Goal: Task Accomplishment & Management: Manage account settings

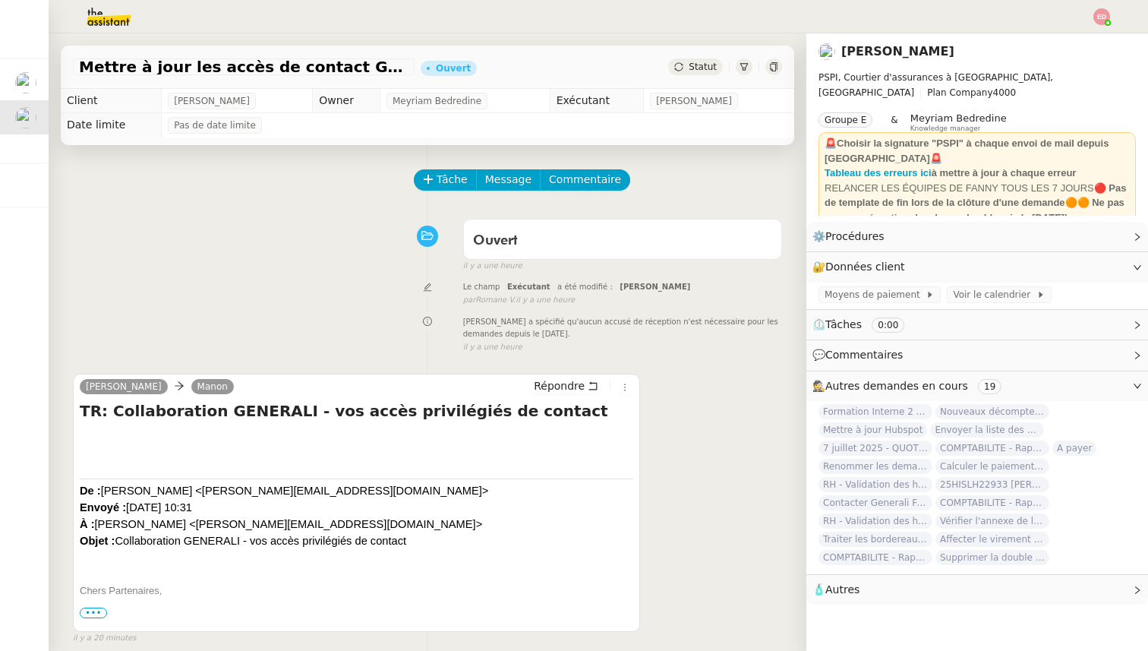
scroll to position [143, 0]
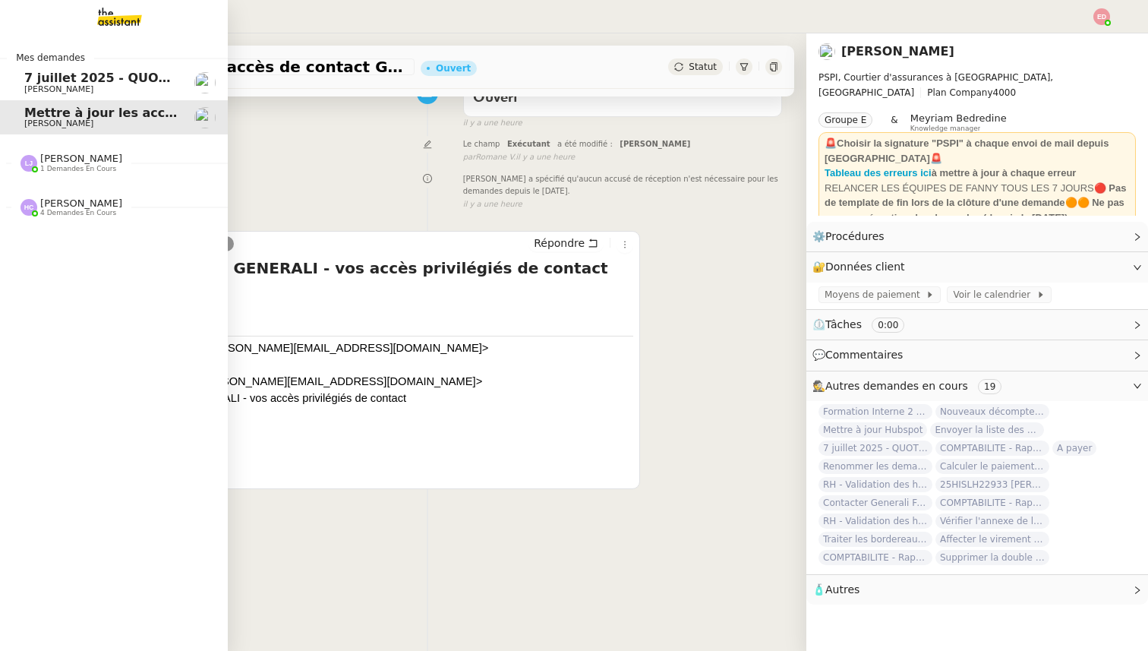
click at [8, 76] on link "[DATE] - QUOTIDIEN Gestion boite mail Accounting [PERSON_NAME]" at bounding box center [114, 82] width 228 height 35
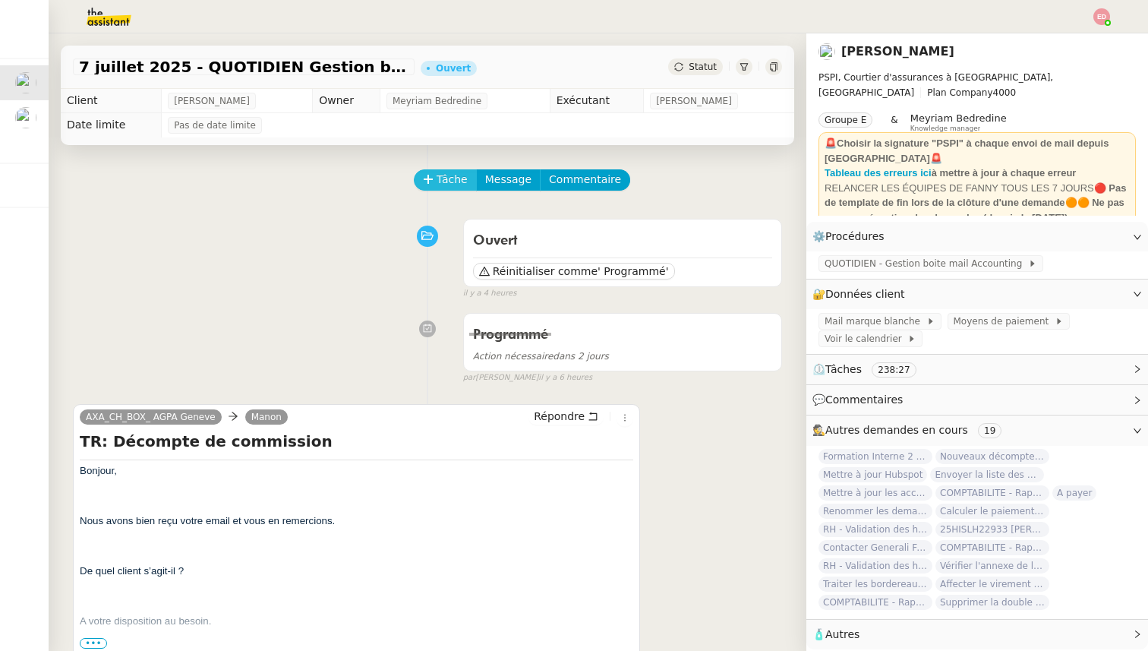
click at [441, 185] on span "Tâche" at bounding box center [452, 179] width 31 height 17
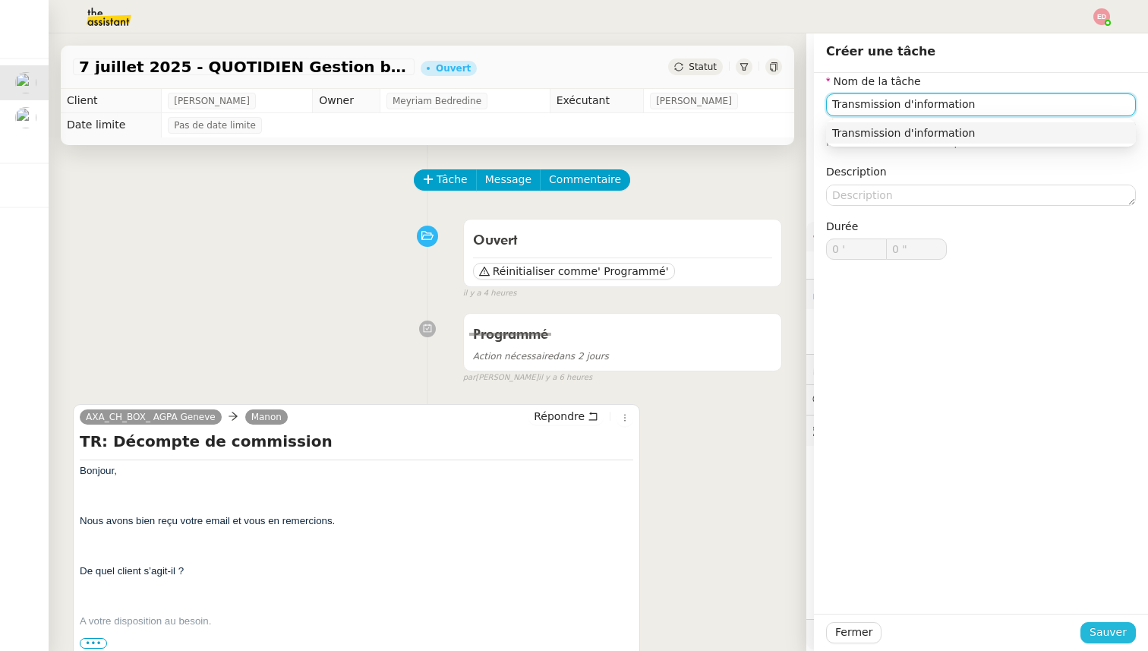
type input "Transmission d'information"
click at [1107, 629] on span "Sauver" at bounding box center [1108, 632] width 37 height 17
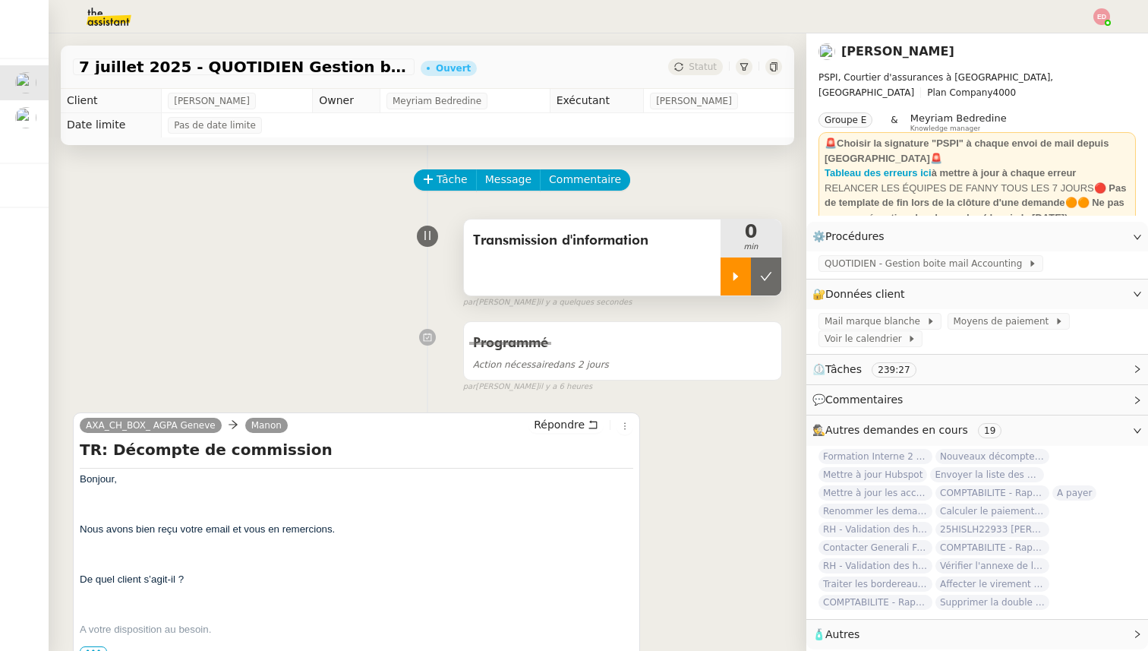
click at [731, 272] on icon at bounding box center [736, 276] width 12 height 12
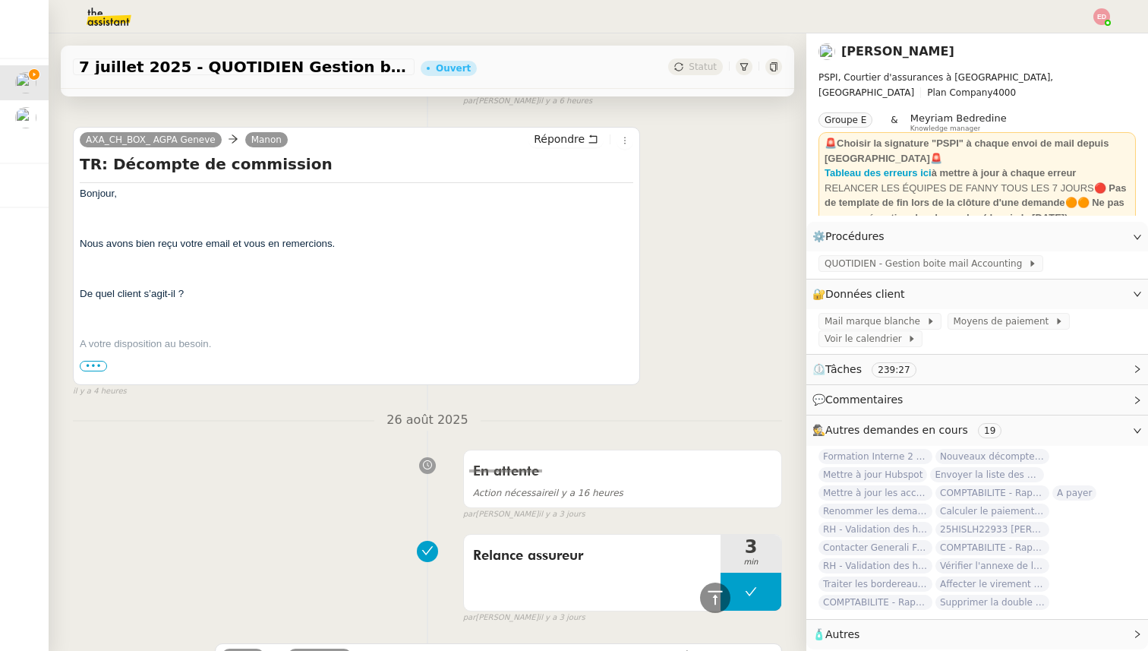
scroll to position [260, 0]
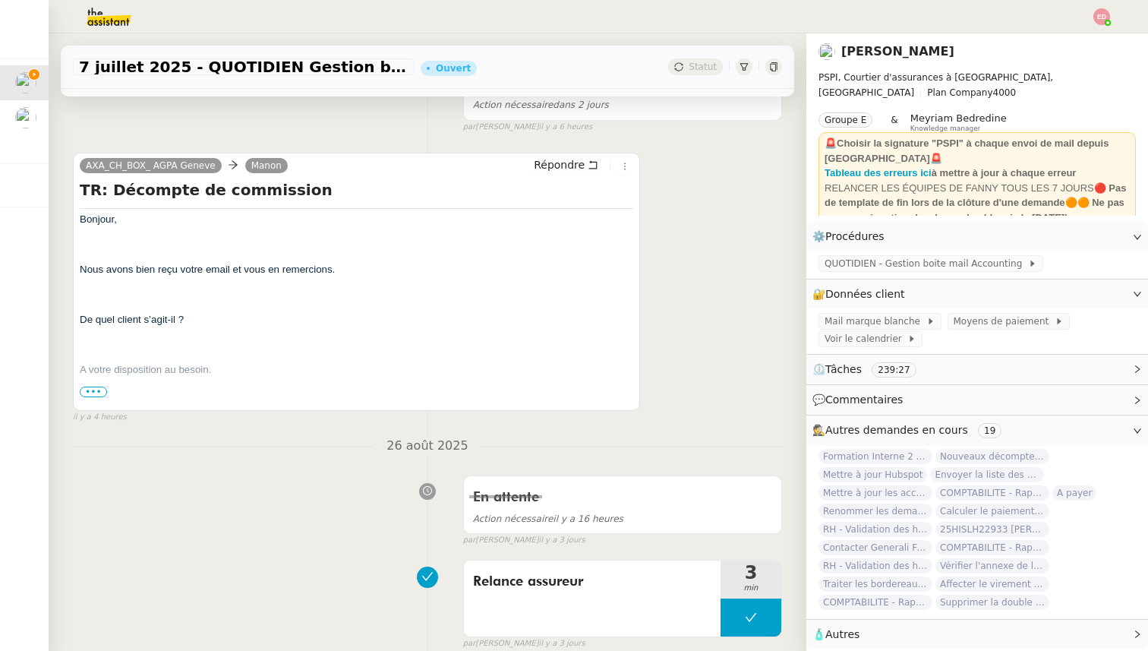
click at [96, 391] on span "•••" at bounding box center [93, 392] width 27 height 11
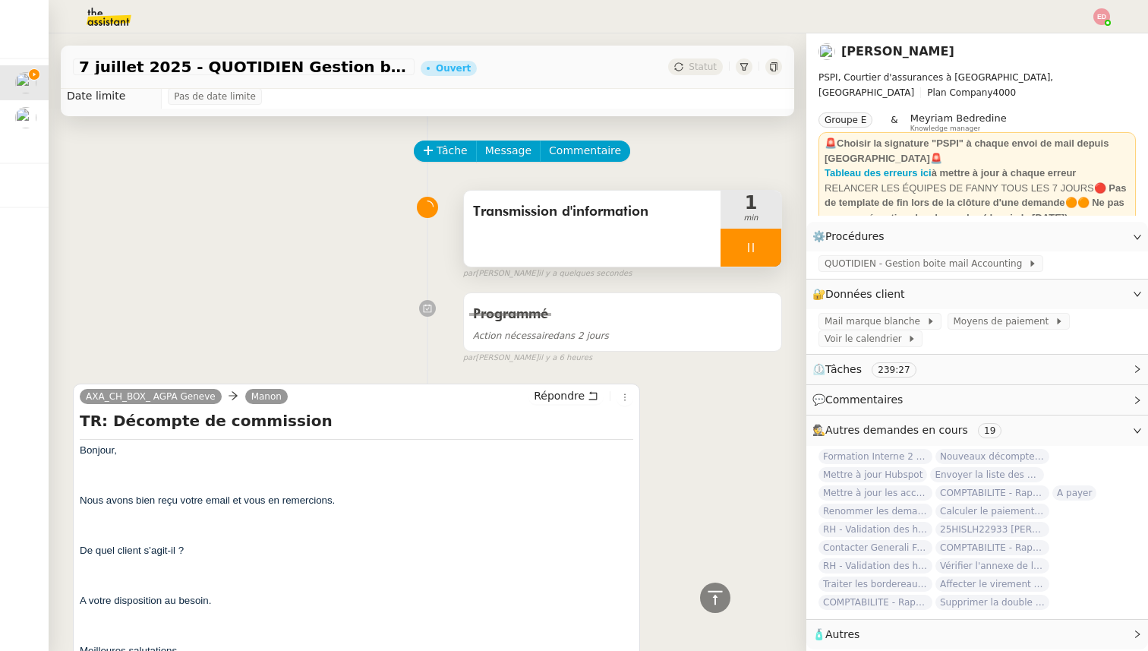
scroll to position [0, 0]
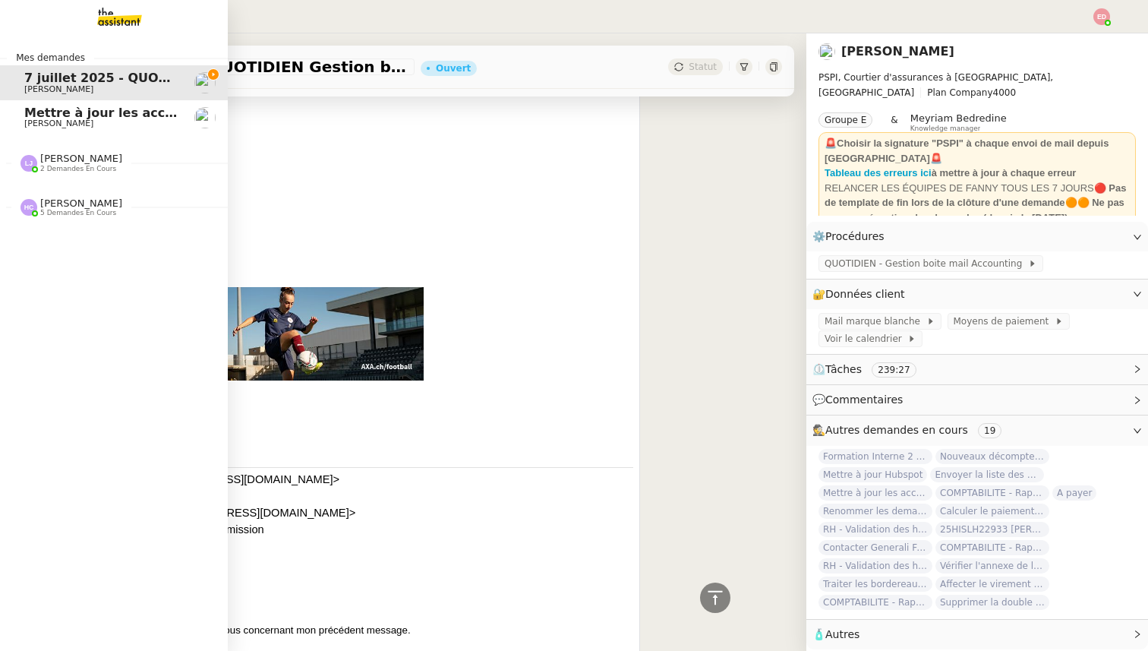
click at [41, 123] on span "[PERSON_NAME]" at bounding box center [58, 123] width 69 height 10
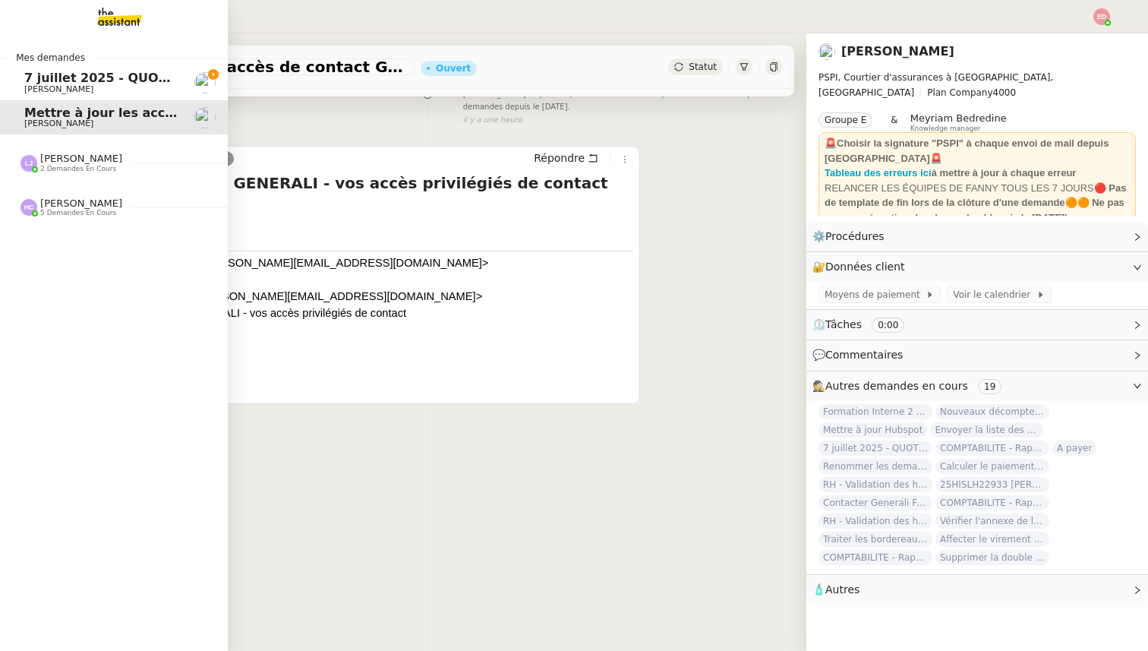
click at [61, 79] on span "7 juillet 2025 - QUOTIDIEN Gestion boite mail Accounting" at bounding box center [219, 78] width 390 height 14
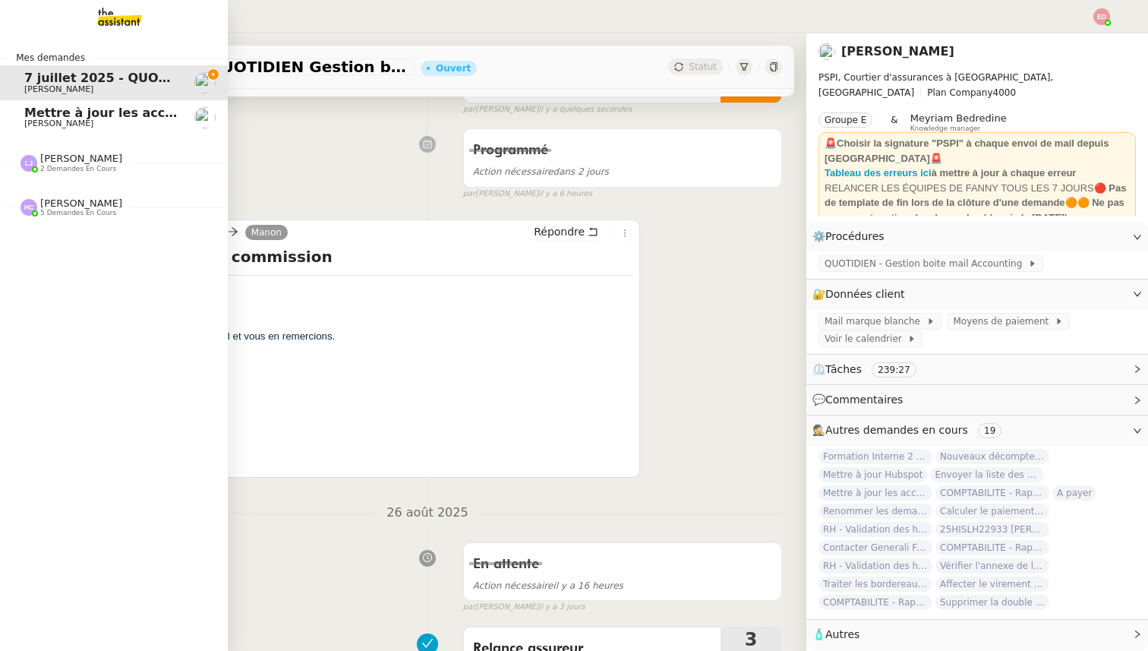
scroll to position [1008, 0]
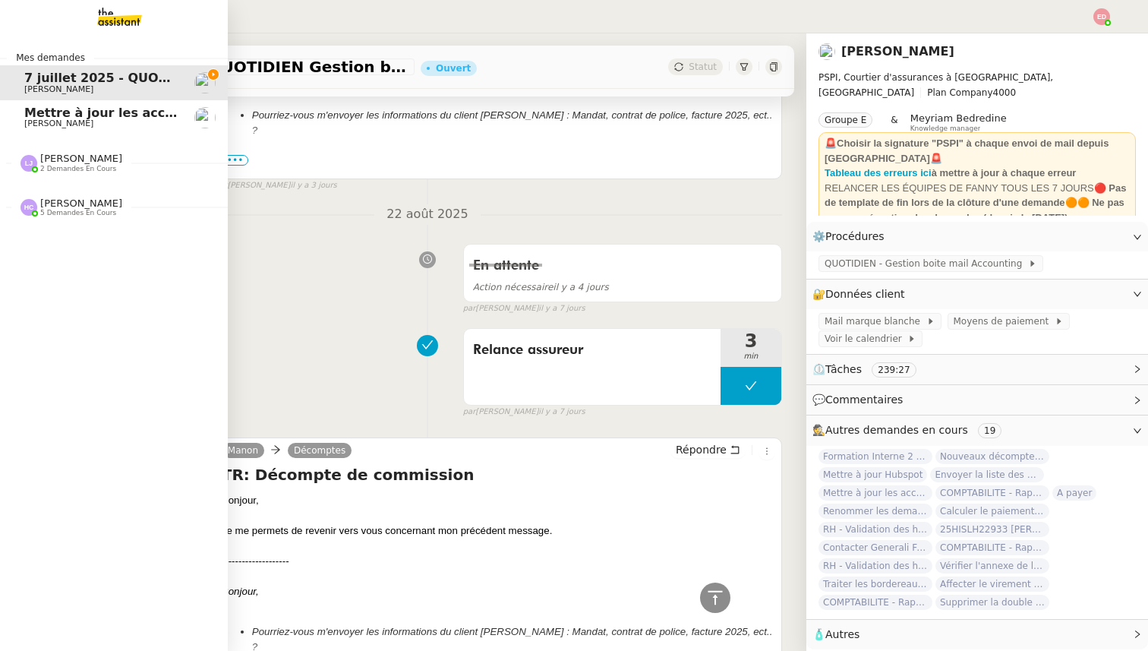
click at [53, 175] on div "[PERSON_NAME] 2 demandes en cours" at bounding box center [114, 156] width 228 height 44
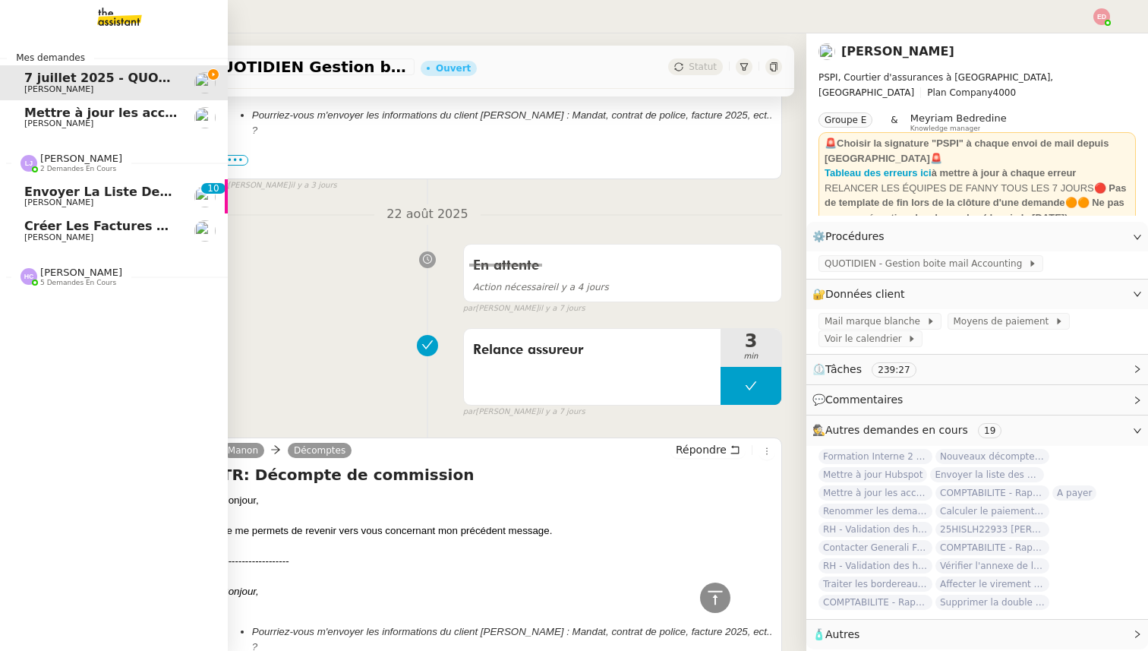
click at [58, 201] on span "[PERSON_NAME]" at bounding box center [58, 202] width 69 height 10
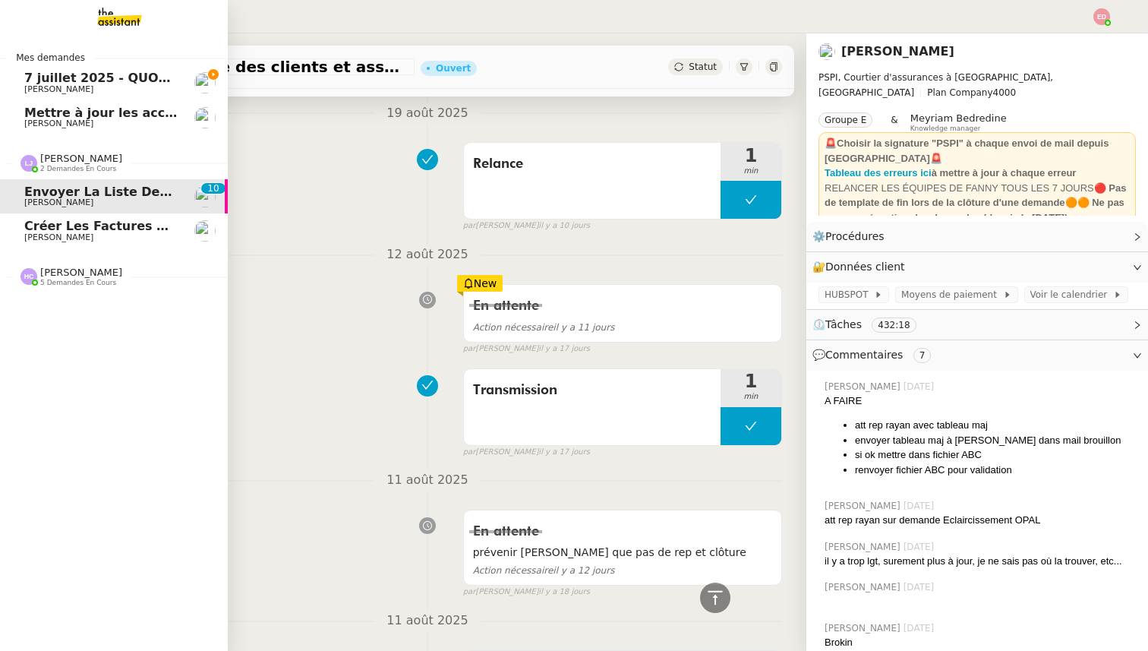
click at [55, 225] on span "Créer les factures pour Coromandel" at bounding box center [149, 226] width 251 height 14
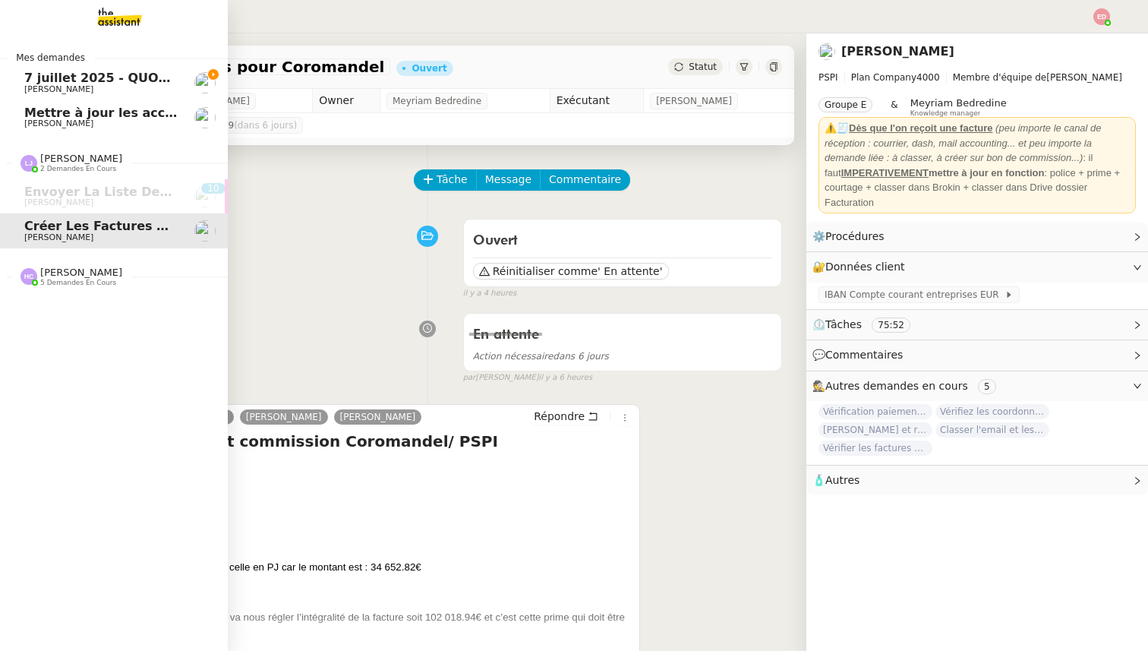
click at [61, 272] on span "[PERSON_NAME]" at bounding box center [81, 272] width 82 height 11
click at [138, 111] on span "Mettre à jour les accès de contact GENERALI" at bounding box center [176, 113] width 305 height 14
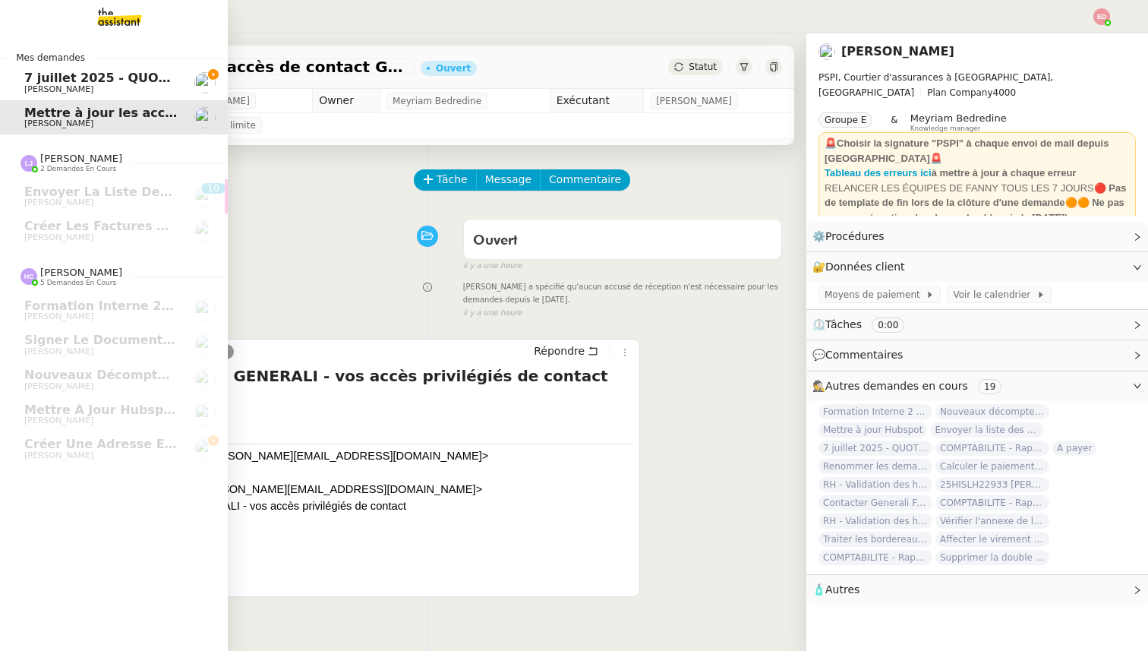
click at [147, 75] on span "7 juillet 2025 - QUOTIDIEN Gestion boite mail Accounting" at bounding box center [219, 78] width 390 height 14
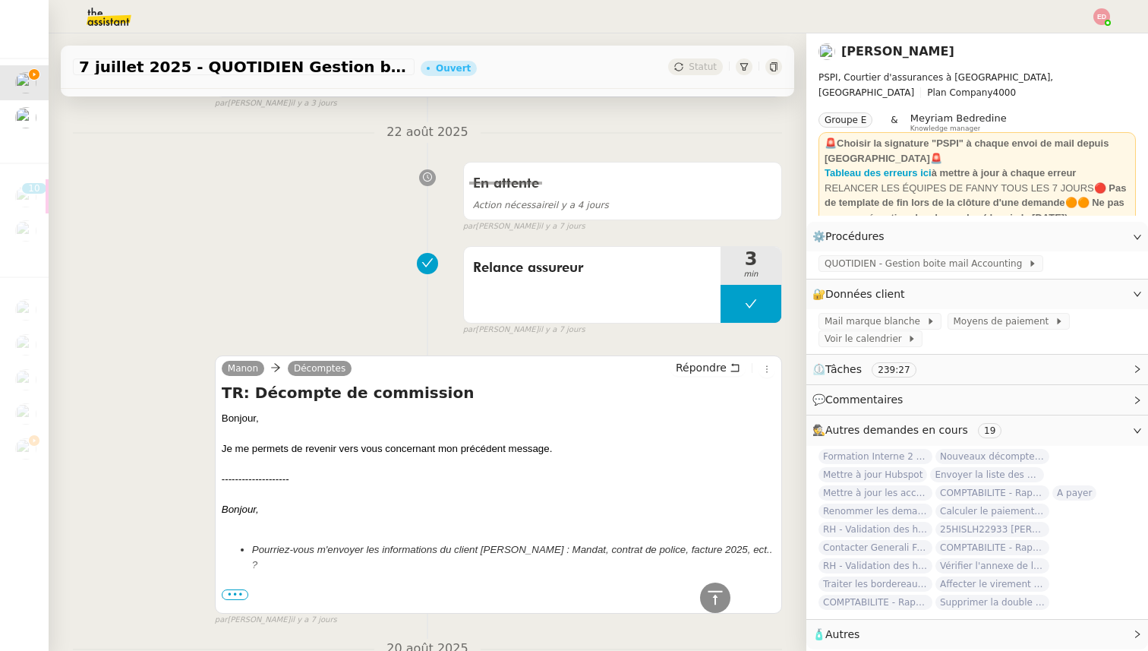
scroll to position [871, 0]
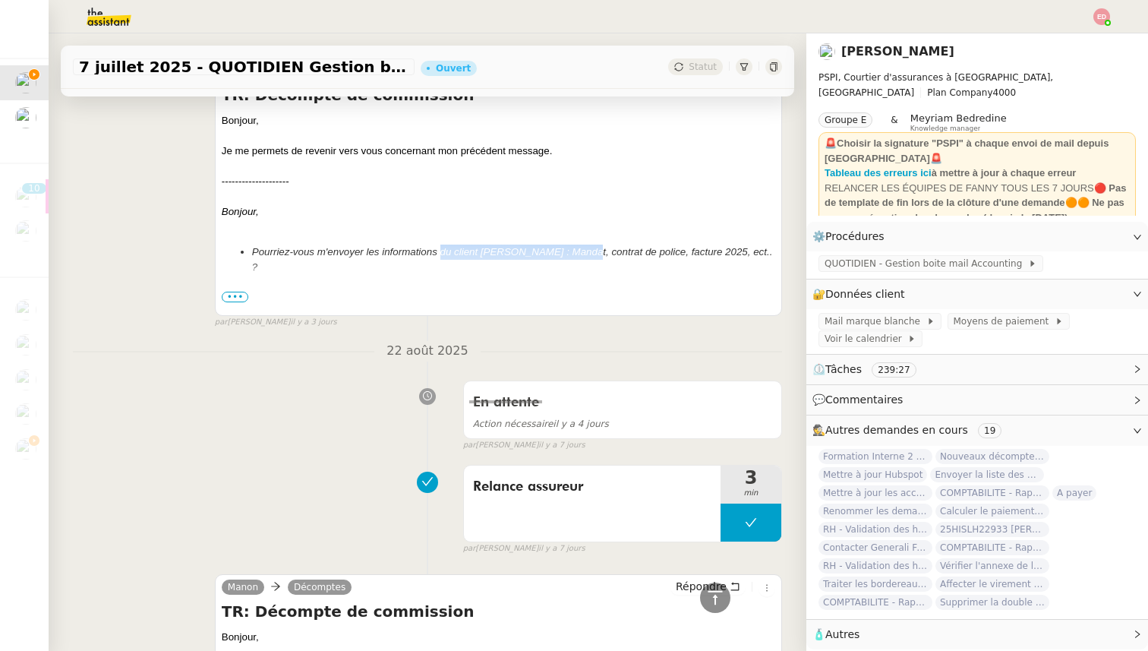
drag, startPoint x: 579, startPoint y: 254, endPoint x: 441, endPoint y: 255, distance: 139.0
click at [441, 255] on em "Pourriez-vous m'envoyer les informations du client [PERSON_NAME] : Mandat, cont…" at bounding box center [512, 259] width 521 height 27
copy em "du client [PERSON_NAME]"
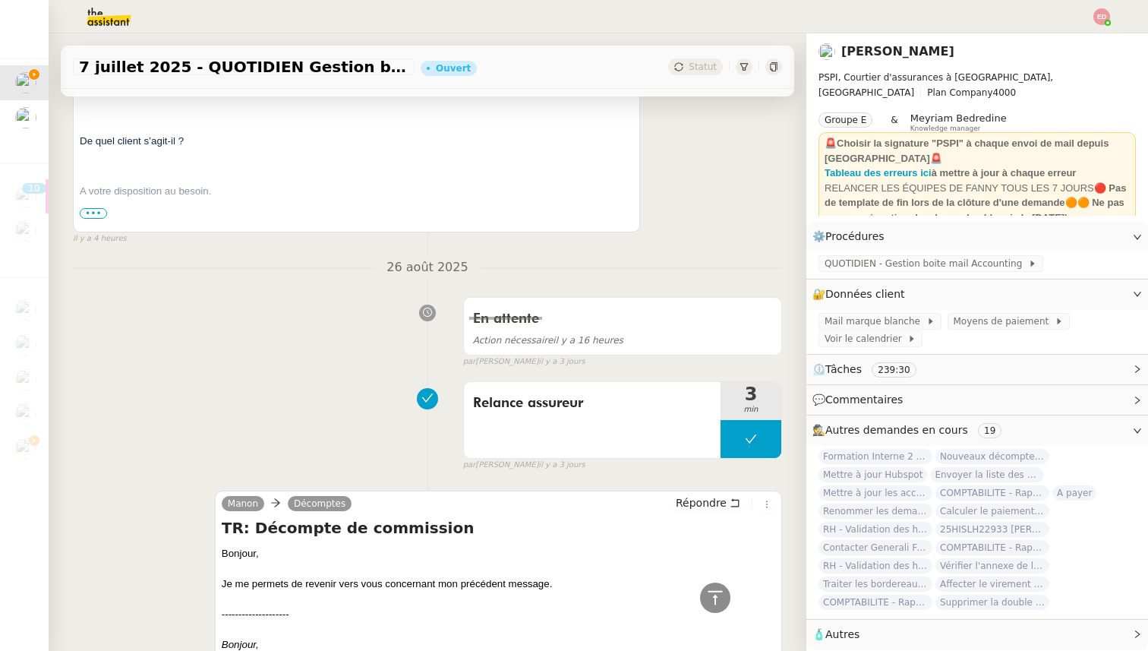
scroll to position [0, 0]
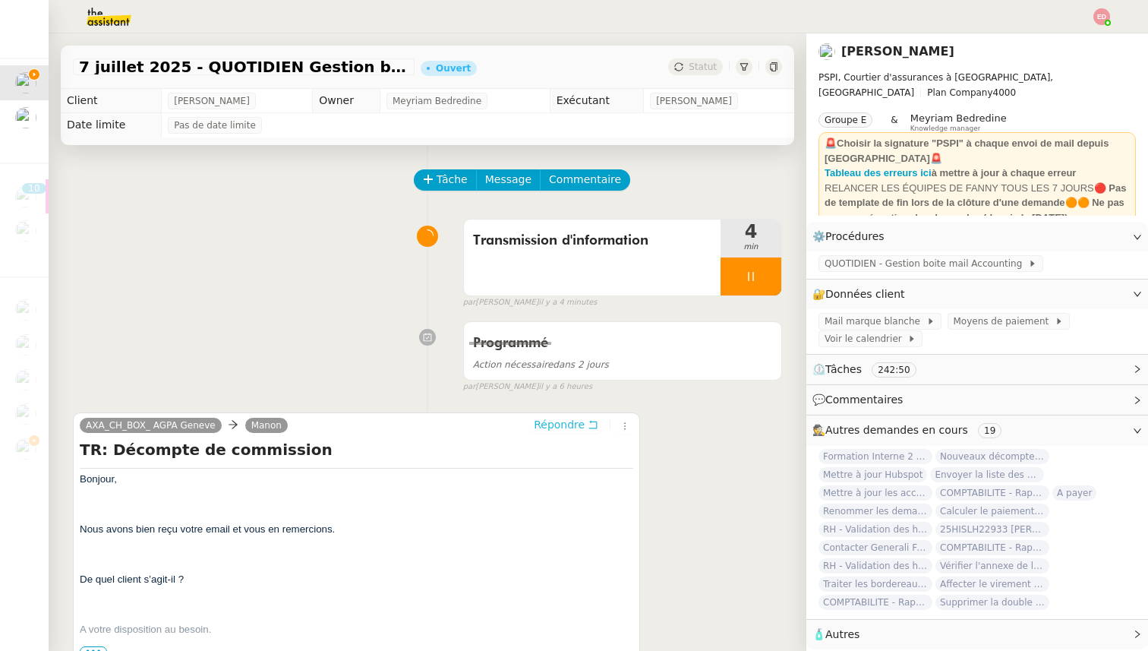
click at [558, 427] on span "Répondre" at bounding box center [559, 424] width 51 height 15
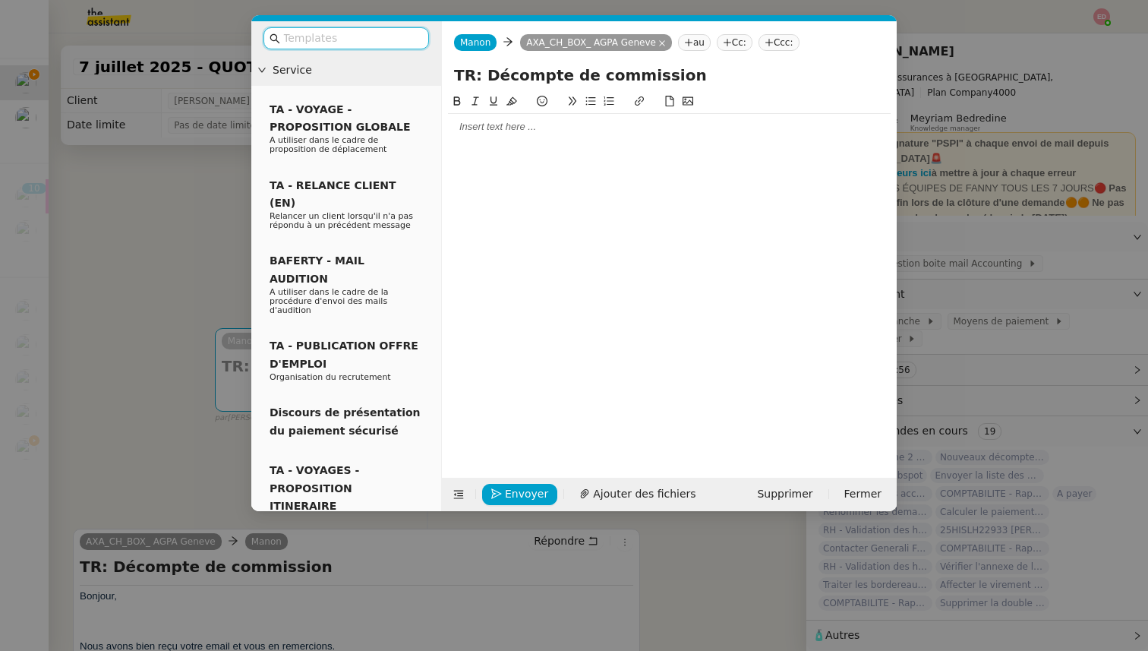
click at [504, 122] on div at bounding box center [669, 127] width 443 height 14
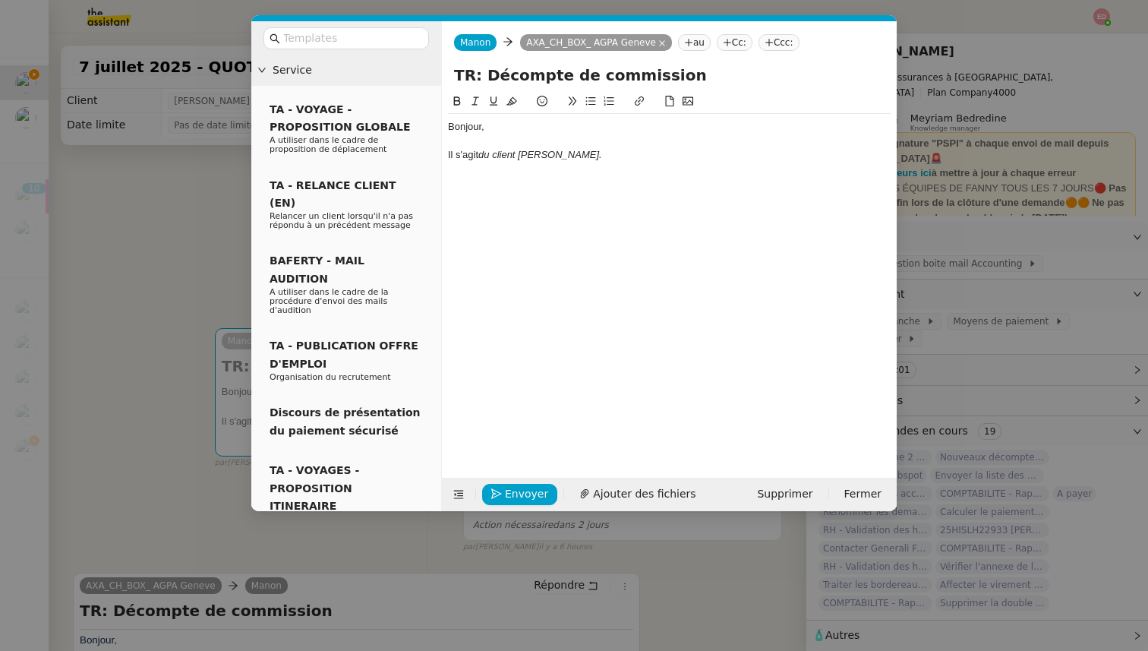
drag, startPoint x: 633, startPoint y: 154, endPoint x: 482, endPoint y: 155, distance: 151.9
click at [482, 155] on div "Il s'agit du client [PERSON_NAME]." at bounding box center [669, 155] width 443 height 14
click at [475, 101] on icon at bounding box center [475, 101] width 7 height 8
click at [644, 153] on div "Il s'agit du client [PERSON_NAME]." at bounding box center [669, 155] width 443 height 14
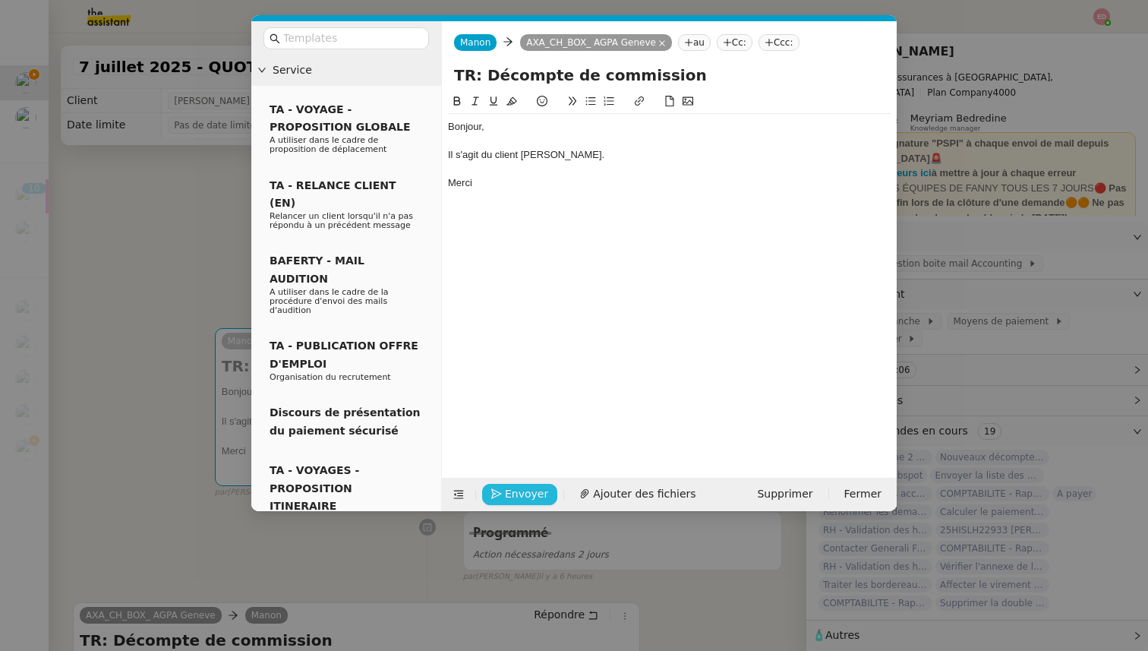
click at [516, 489] on span "Envoyer" at bounding box center [526, 493] width 43 height 17
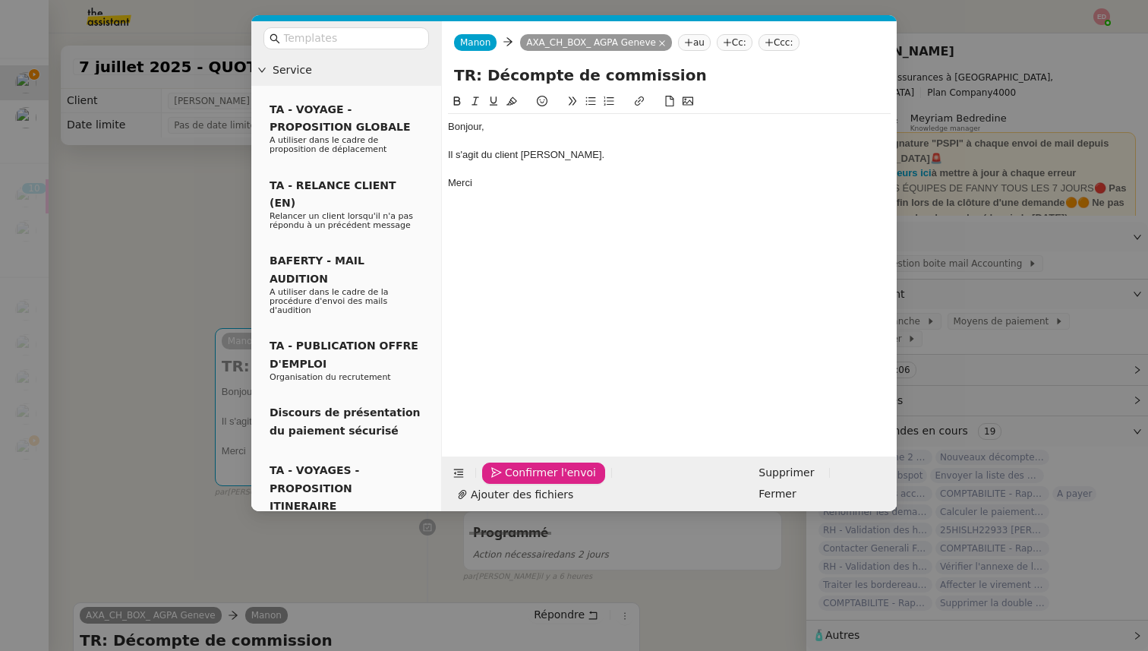
click at [516, 482] on span "Confirmer l'envoi" at bounding box center [550, 472] width 91 height 17
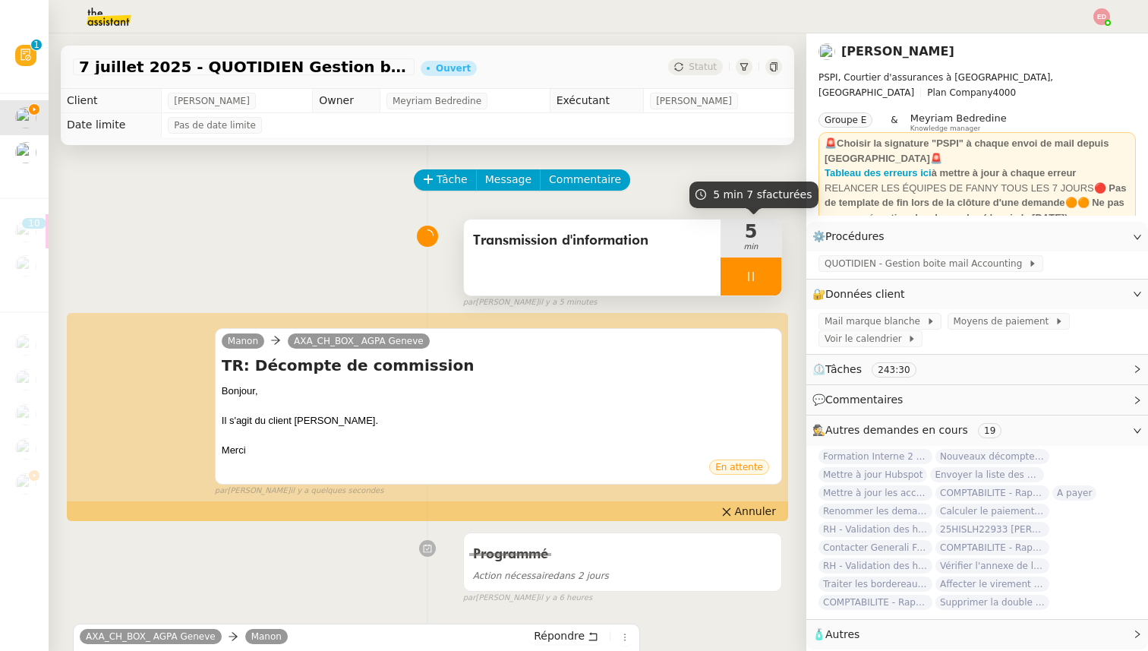
click at [766, 273] on div at bounding box center [751, 276] width 61 height 38
click at [766, 273] on icon at bounding box center [766, 276] width 12 height 12
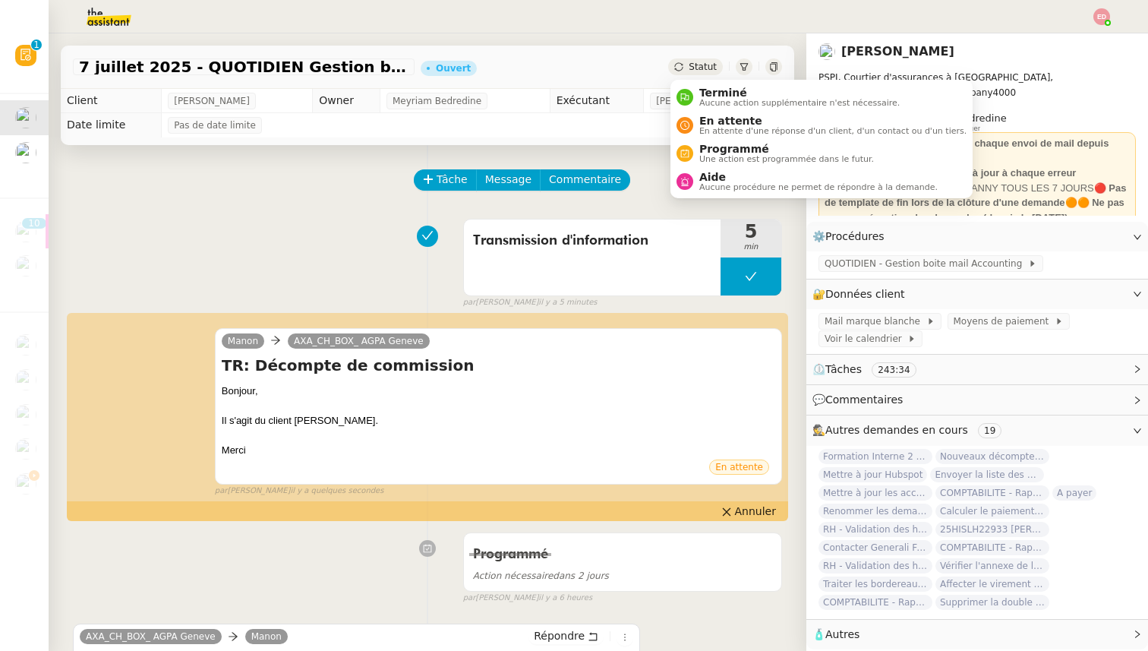
click at [703, 70] on span "Statut" at bounding box center [703, 67] width 28 height 11
click at [725, 141] on li "Programmé Une action est programmée dans le futur." at bounding box center [822, 153] width 302 height 28
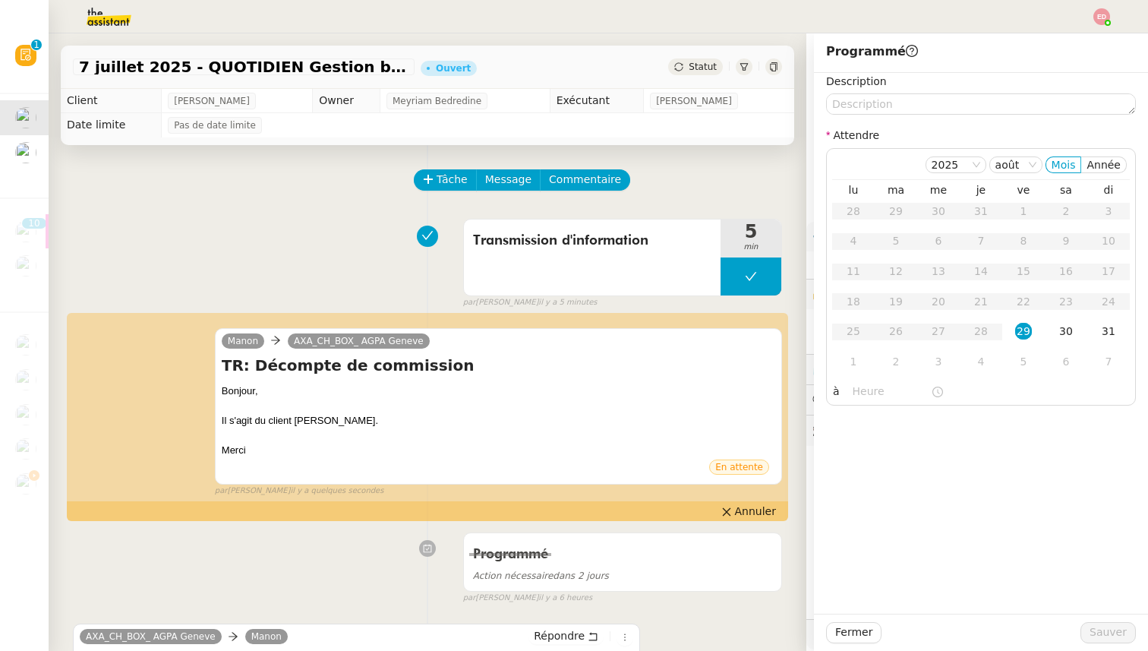
click at [706, 68] on span "Statut" at bounding box center [703, 67] width 28 height 11
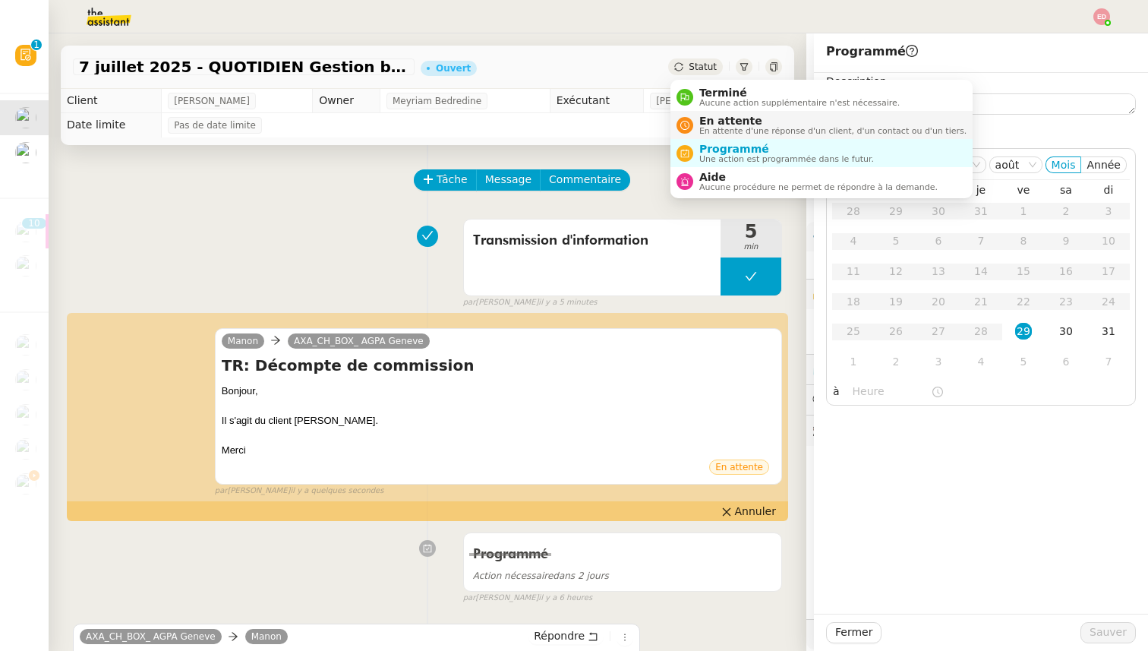
click at [720, 117] on span "En attente" at bounding box center [832, 121] width 267 height 12
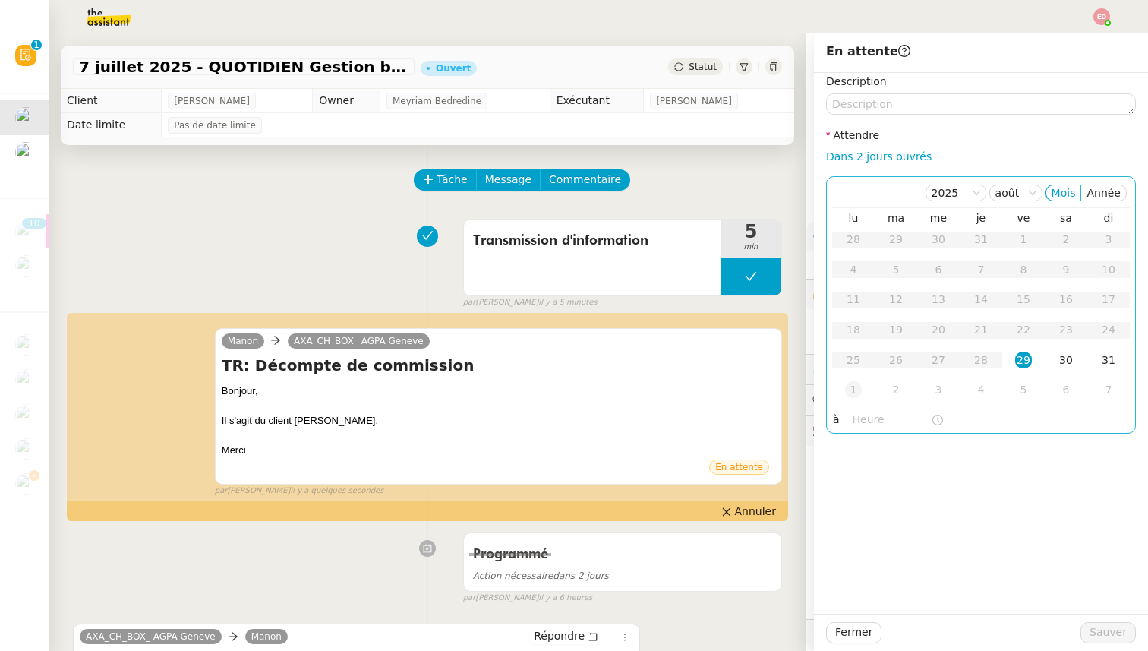
click at [852, 391] on div "1" at bounding box center [853, 389] width 17 height 17
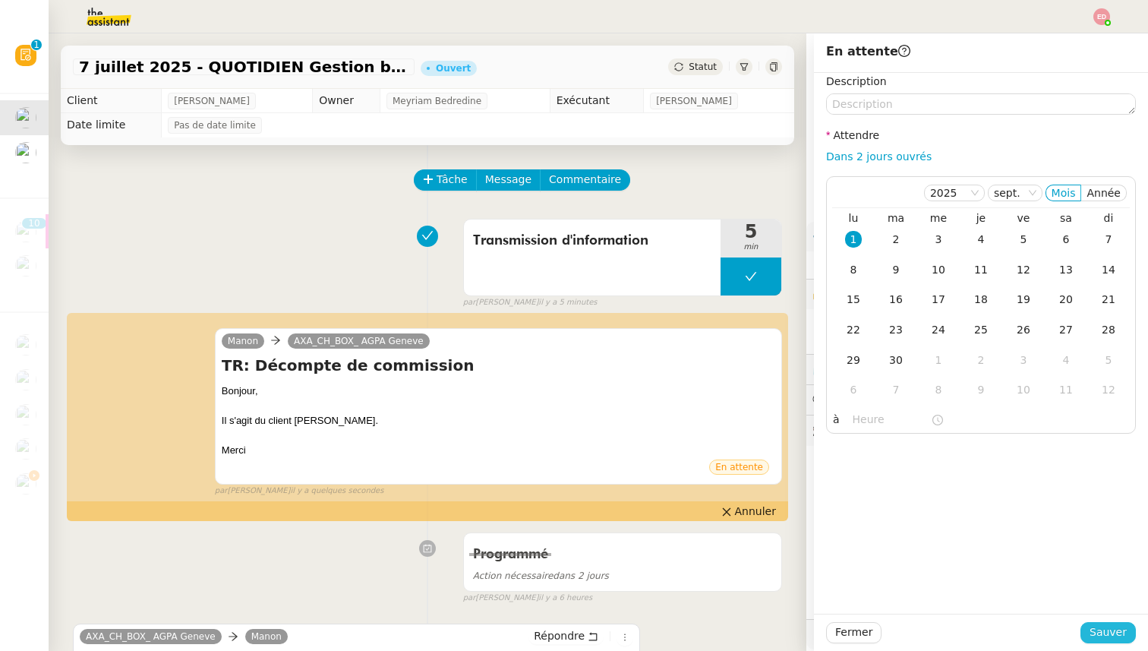
click at [1113, 639] on span "Sauver" at bounding box center [1108, 632] width 37 height 17
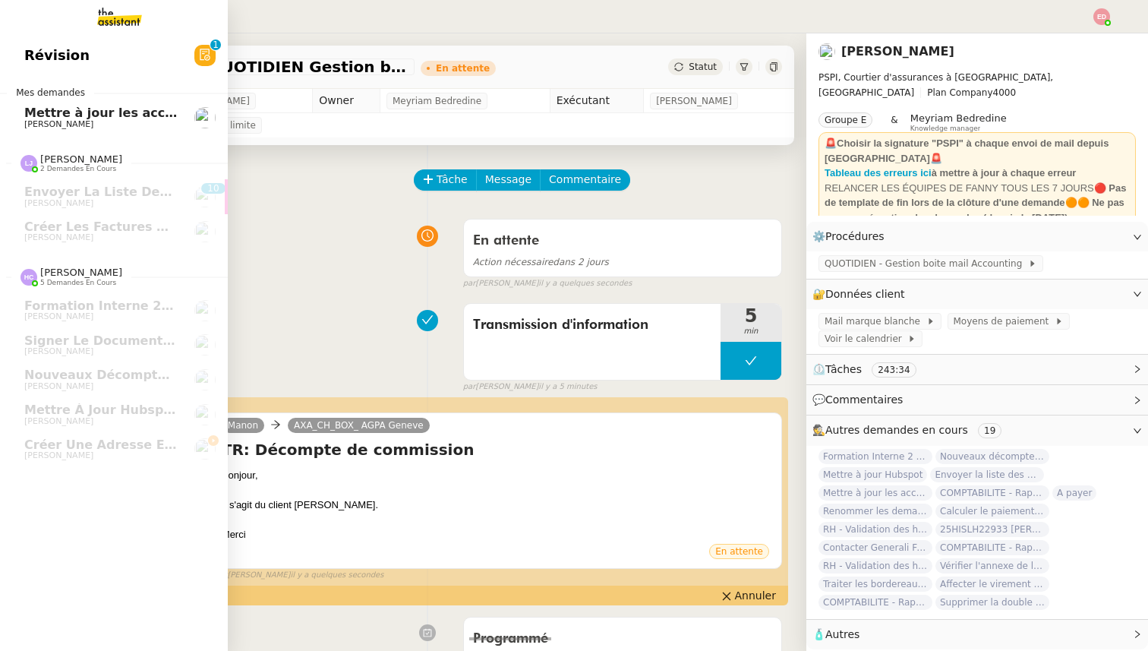
click at [26, 116] on span "Mettre à jour les accès de contact GENERALI" at bounding box center [176, 113] width 305 height 14
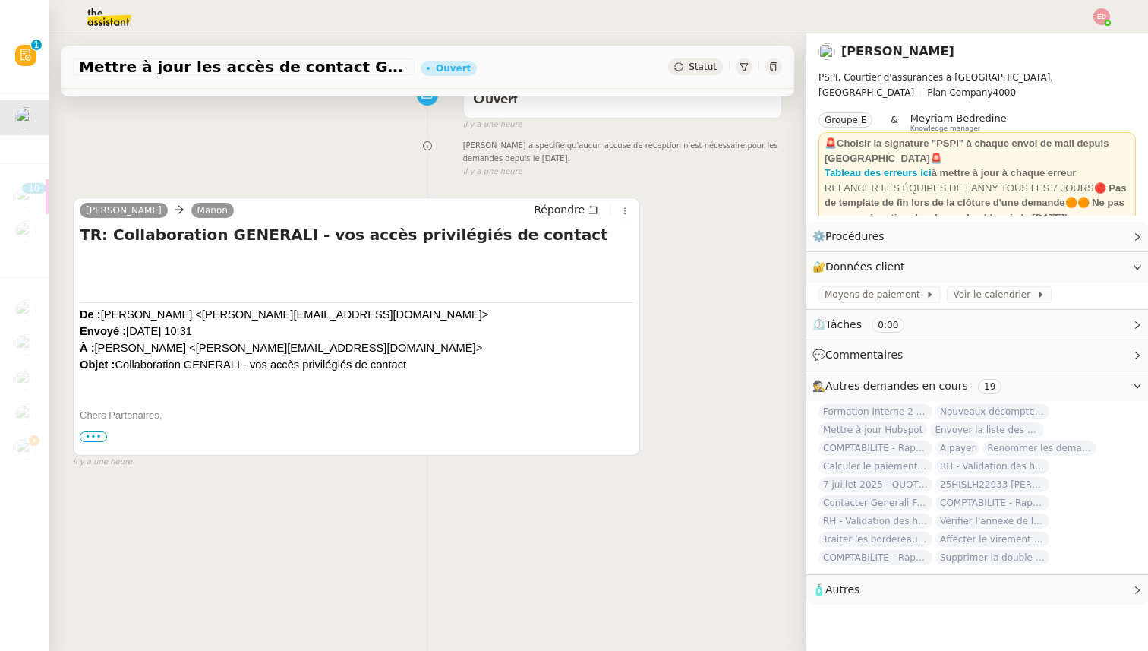
scroll to position [148, 0]
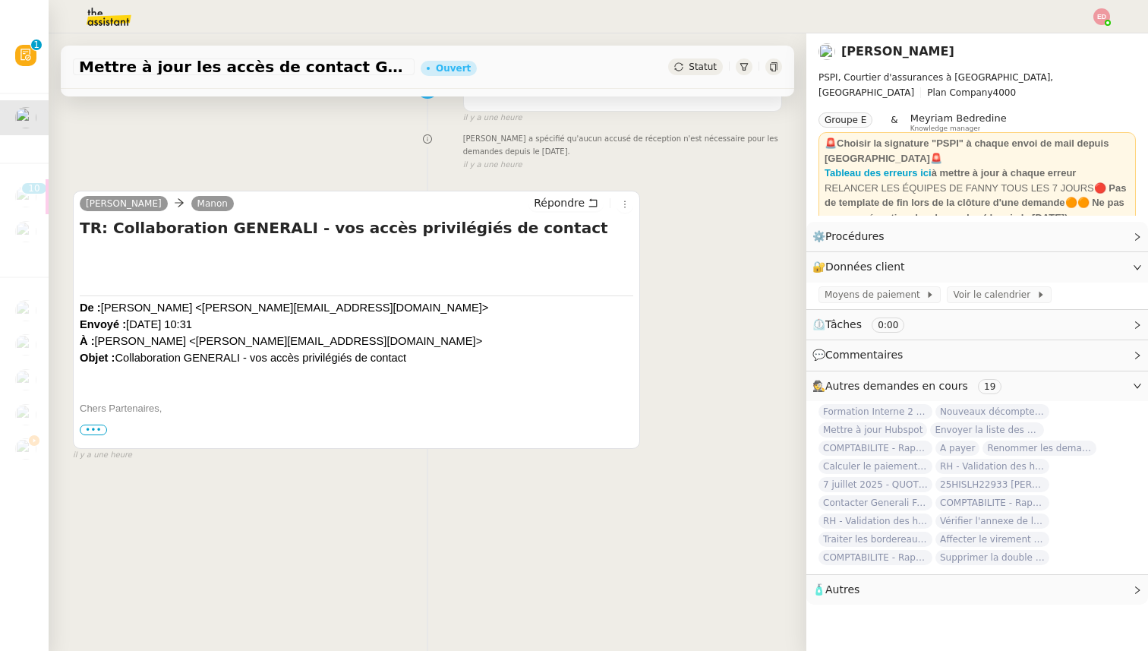
click at [92, 431] on span "•••" at bounding box center [93, 430] width 27 height 11
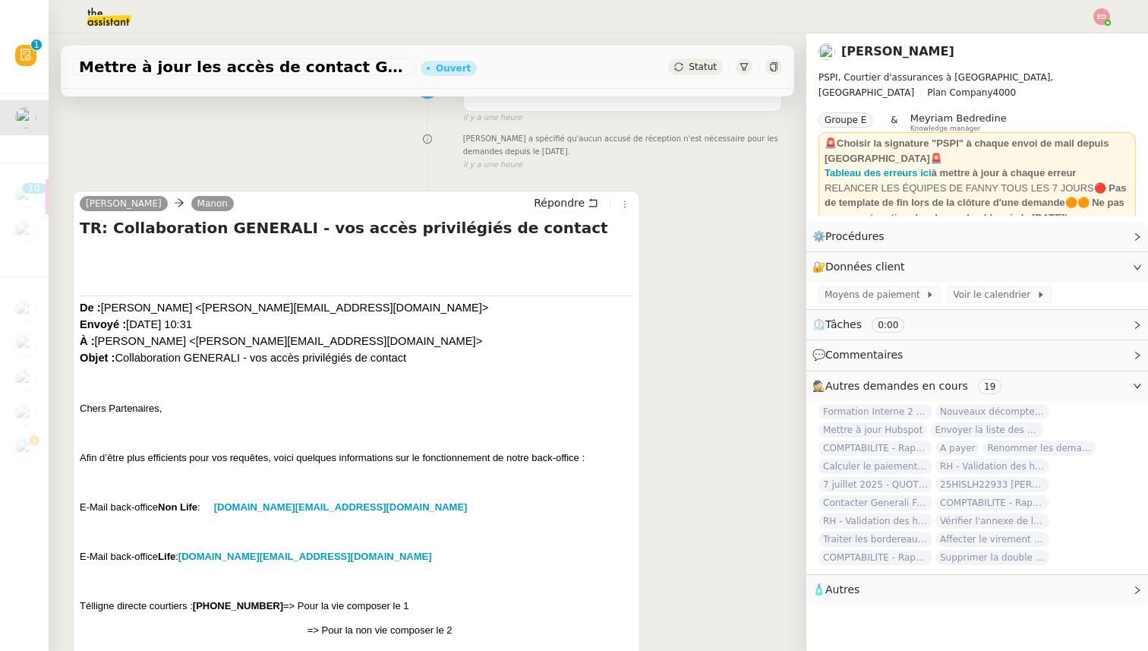
scroll to position [0, 0]
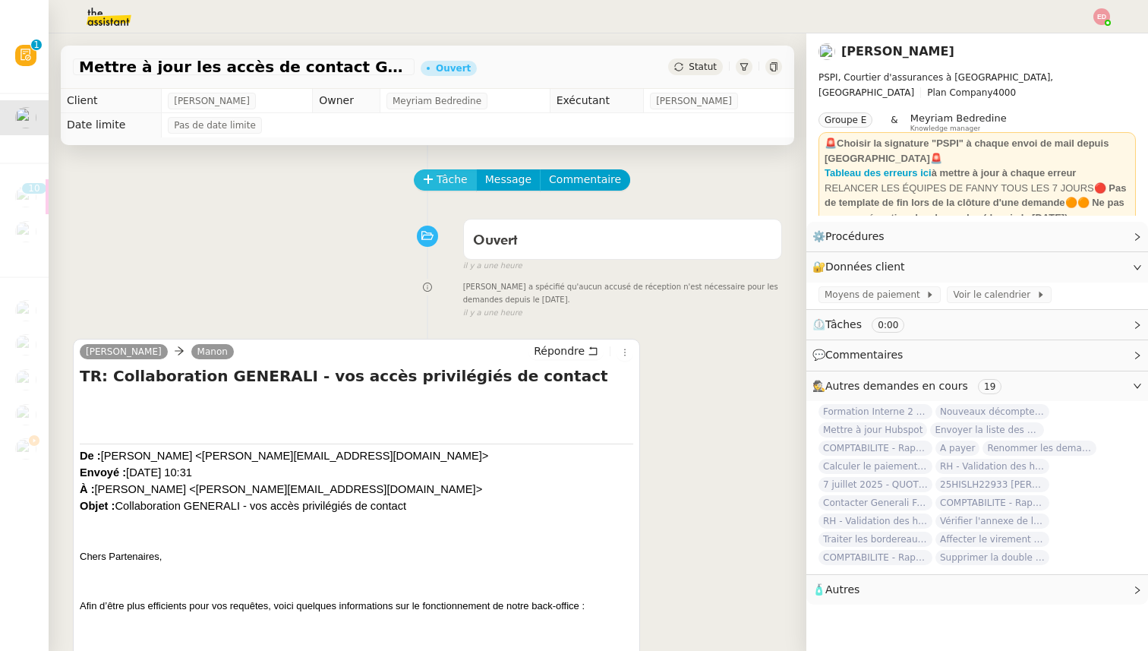
click at [426, 176] on icon at bounding box center [428, 179] width 11 height 11
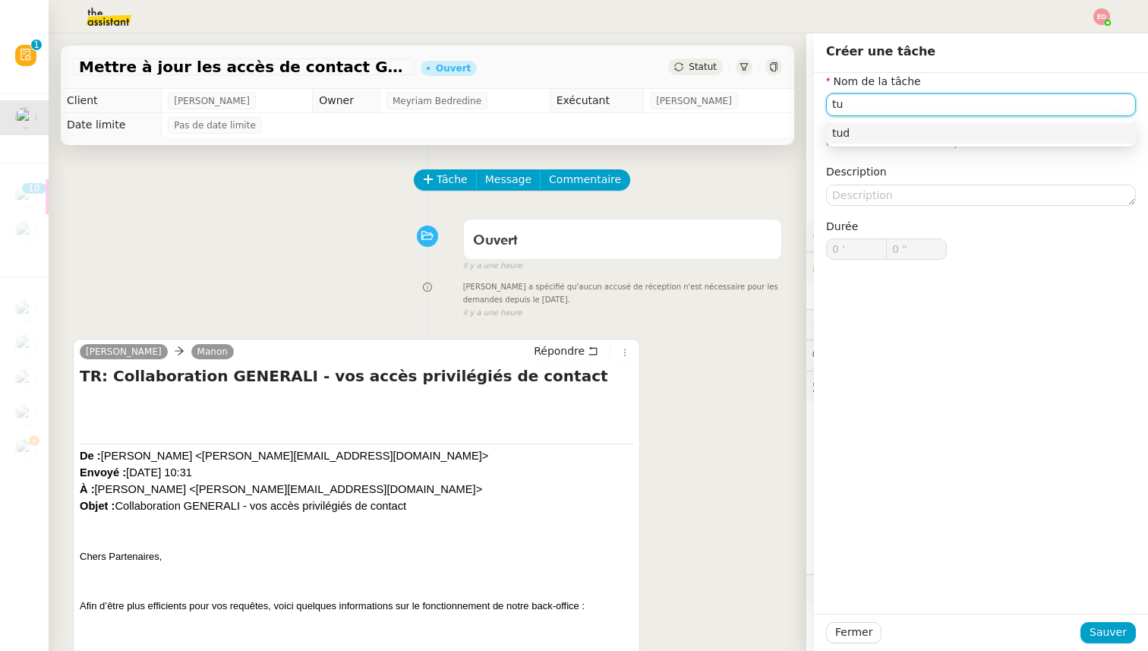
type input "t"
type input "Etude"
click at [1107, 629] on span "Sauver" at bounding box center [1108, 632] width 37 height 17
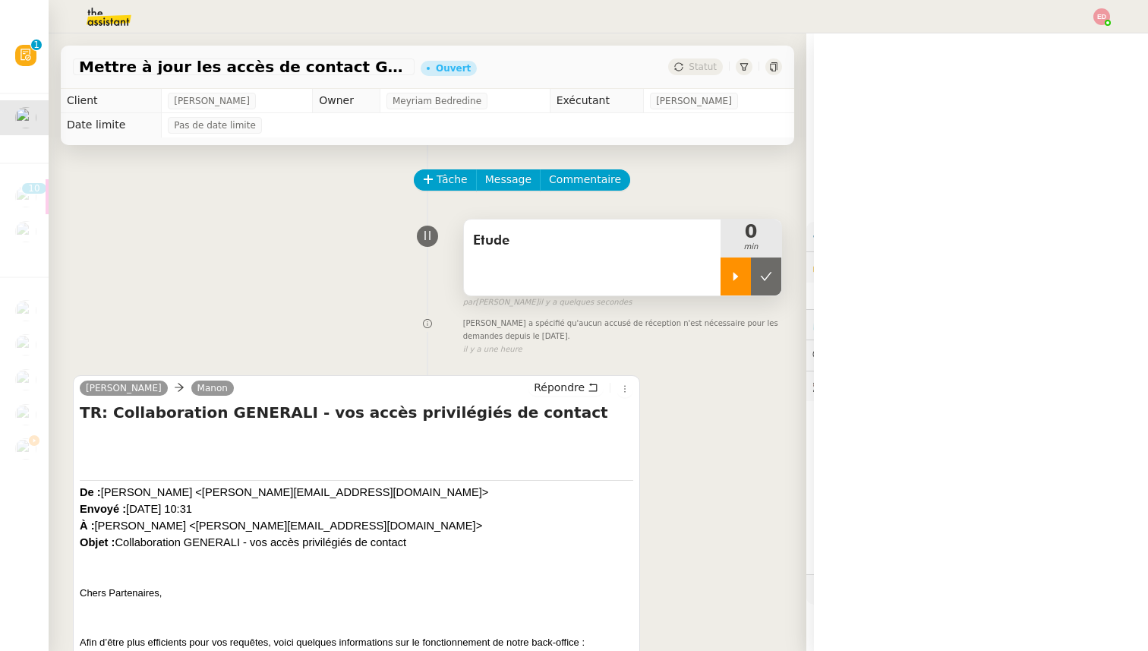
click at [727, 279] on div at bounding box center [736, 276] width 30 height 38
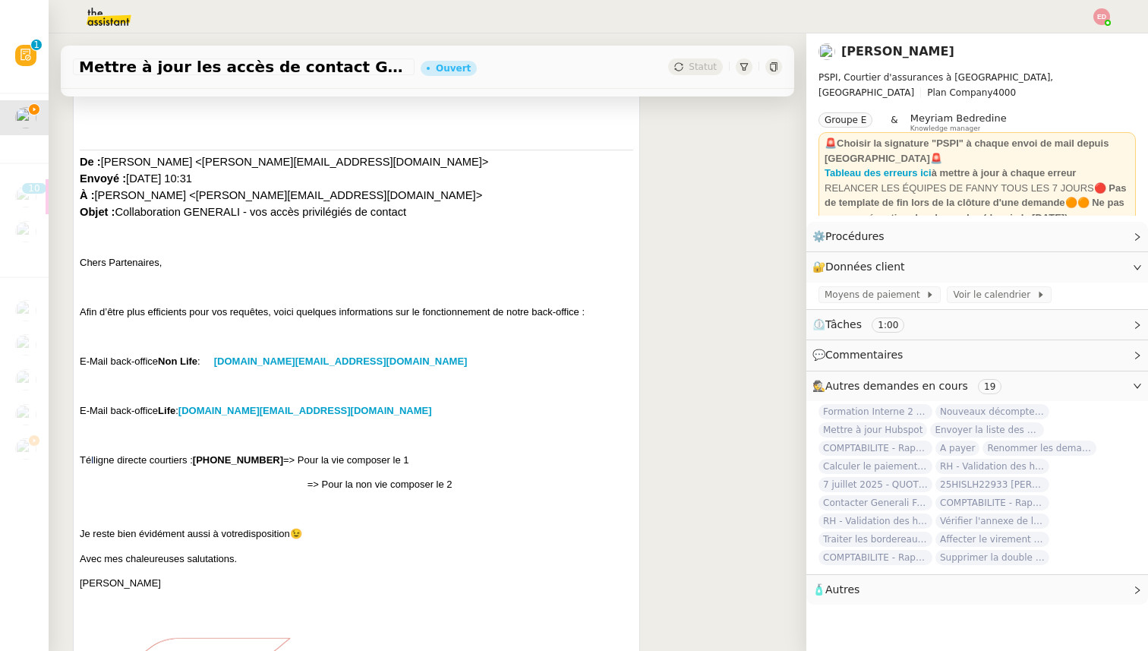
scroll to position [333, 0]
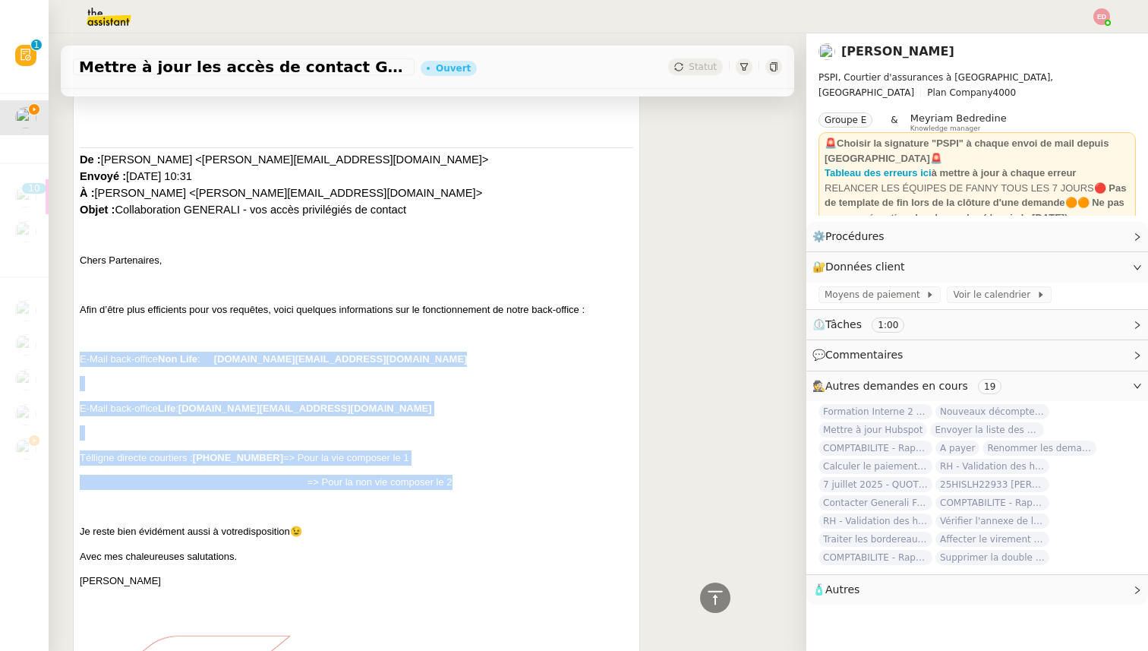
drag, startPoint x: 461, startPoint y: 485, endPoint x: 81, endPoint y: 358, distance: 400.4
copy div "E-Mail back-office Non Life : [DOMAIN_NAME][EMAIL_ADDRESS][DOMAIN_NAME] E-Mail …"
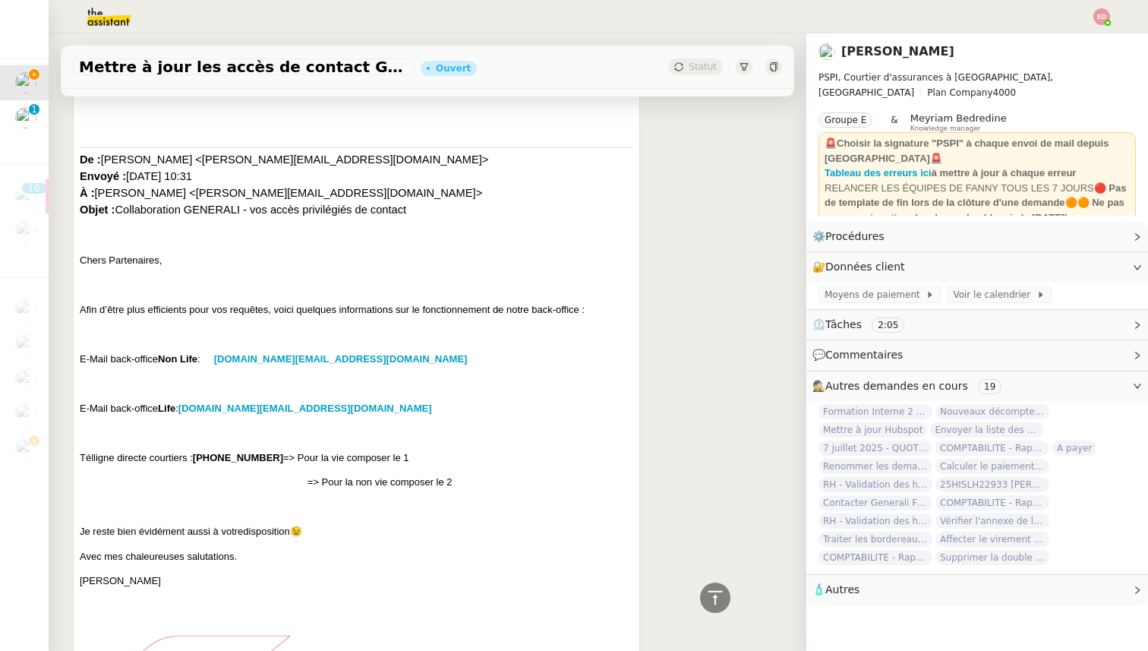
click at [398, 332] on p at bounding box center [357, 334] width 554 height 15
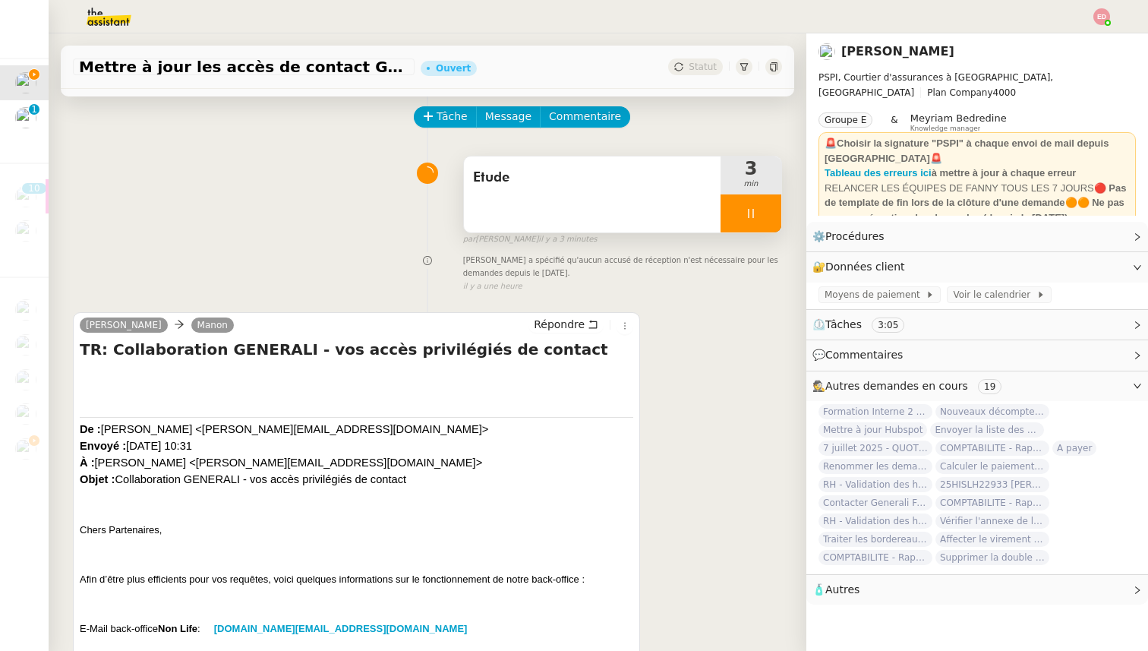
scroll to position [0, 0]
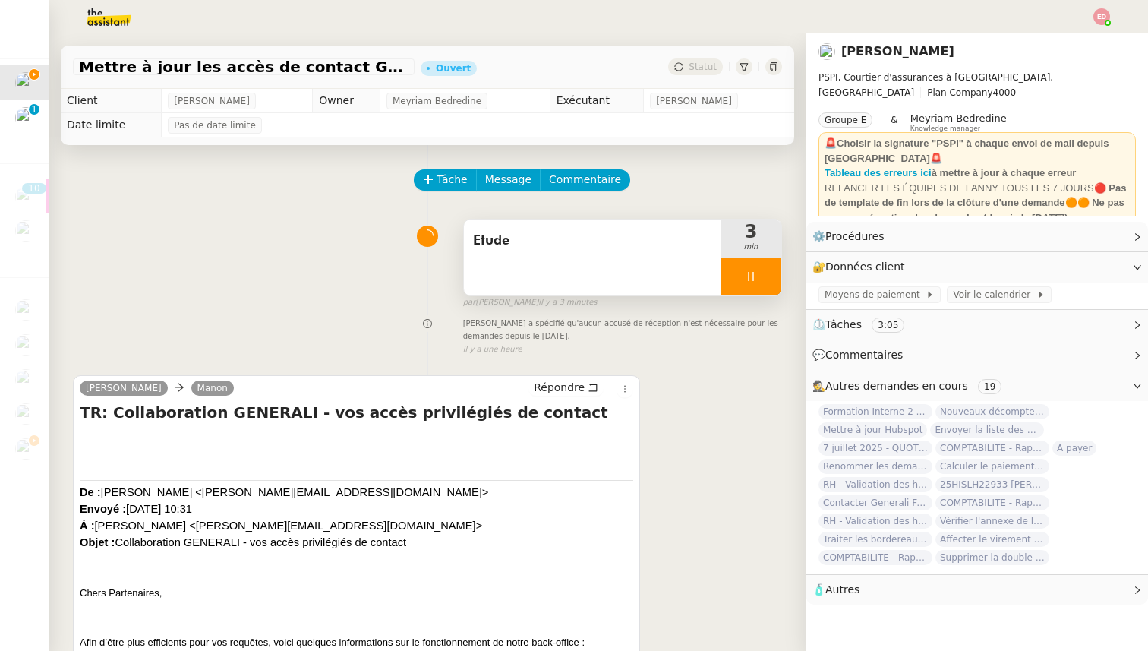
click at [496, 238] on span "Etude" at bounding box center [592, 240] width 238 height 23
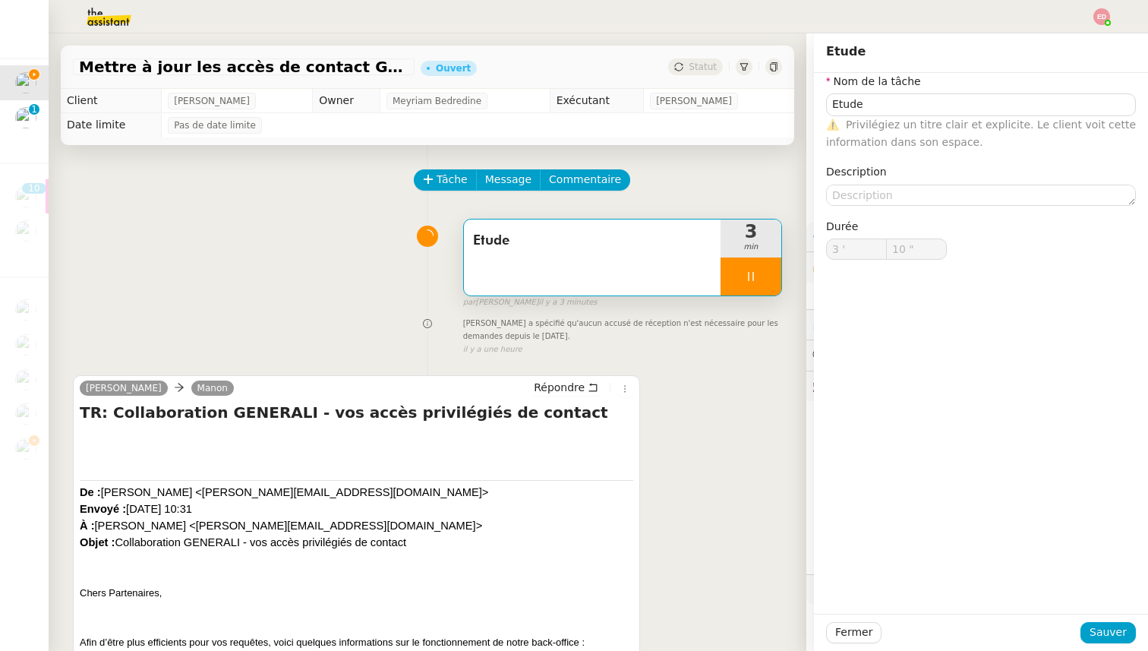
click at [507, 238] on span "Etude" at bounding box center [592, 240] width 238 height 23
click at [860, 104] on input "Etude" at bounding box center [981, 104] width 310 height 22
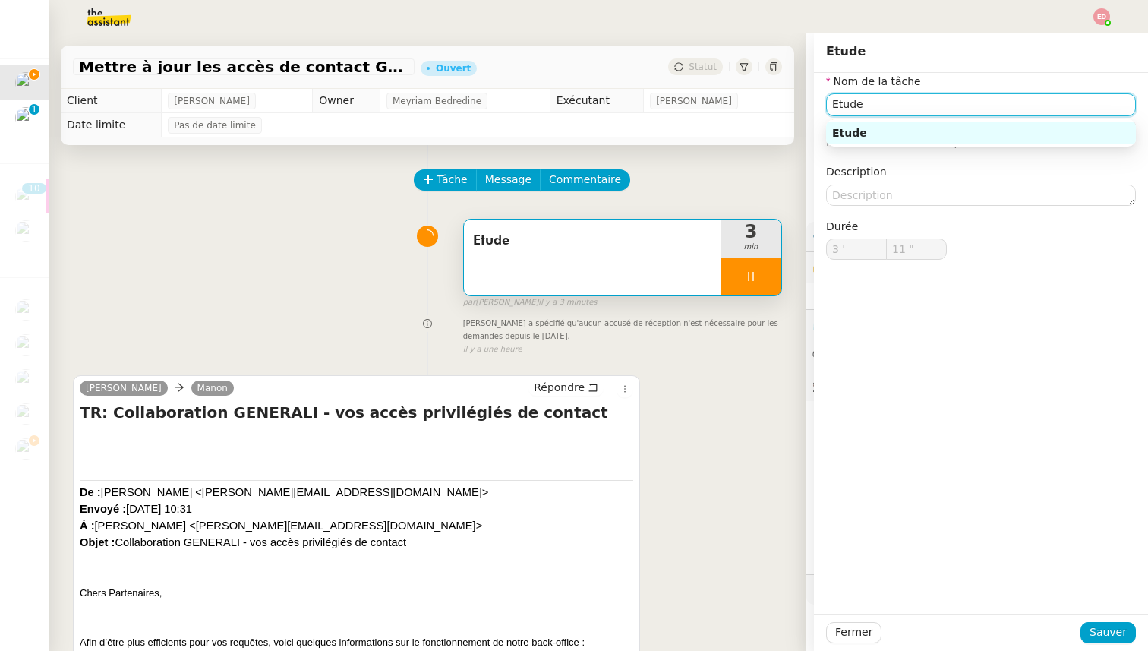
click at [860, 104] on input "Etude" at bounding box center [981, 104] width 310 height 22
type input "12 ""
type input "maj cont"
type input "13 ""
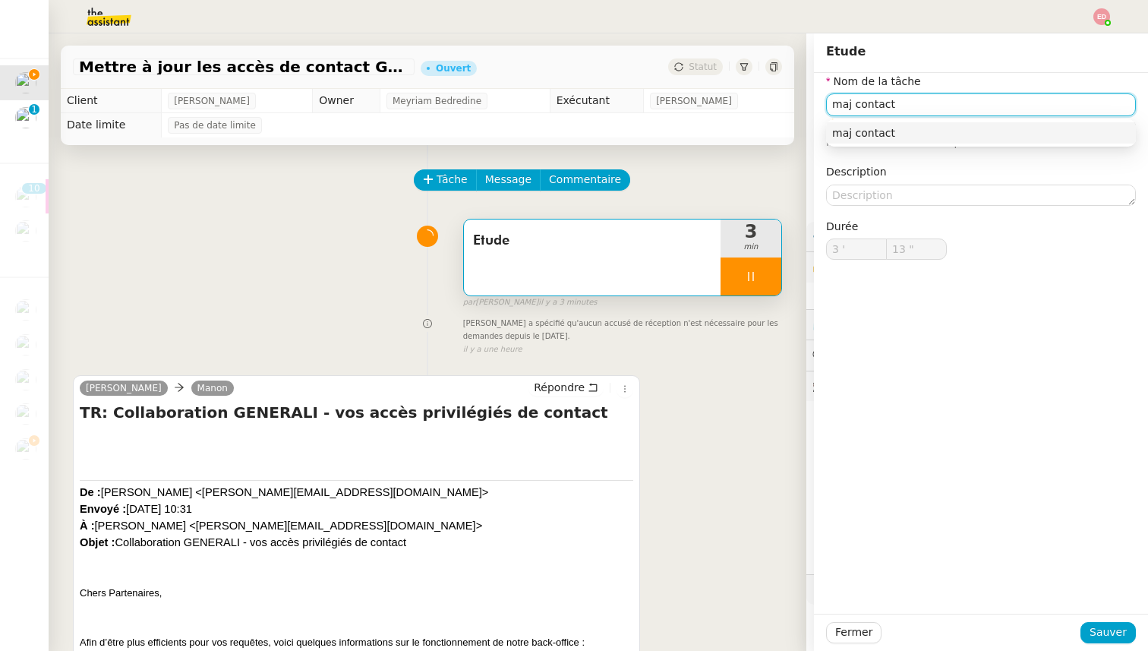
type input "maj contact"
type input "14 ""
type input "maj contact [PERSON_NAME]"
type input "15 ""
type input "maj contact [PERSON_NAME]"
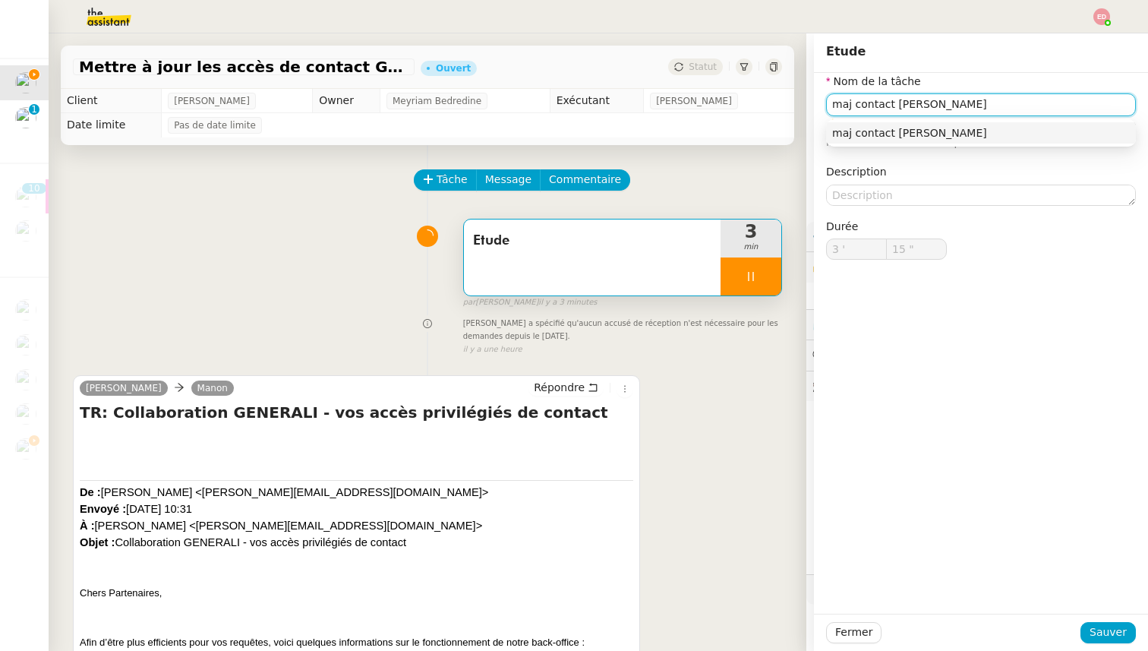
type input "16 ""
click at [1107, 633] on span "Sauver" at bounding box center [1108, 632] width 37 height 17
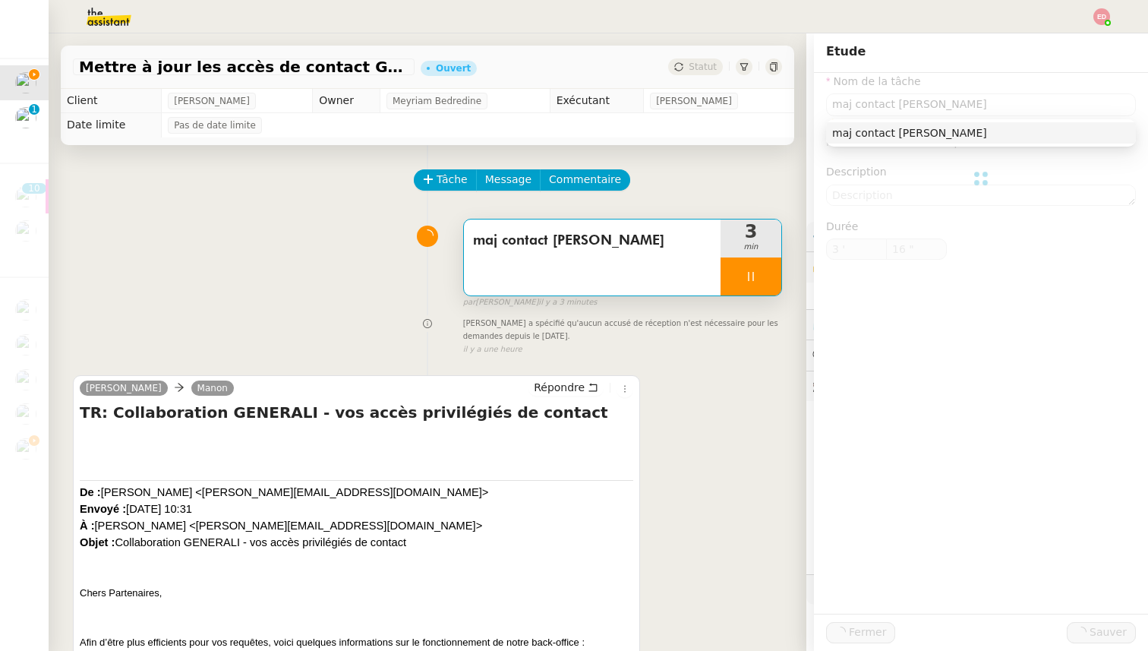
type input "maj contact [PERSON_NAME]"
type input "3 '"
type input "16 ""
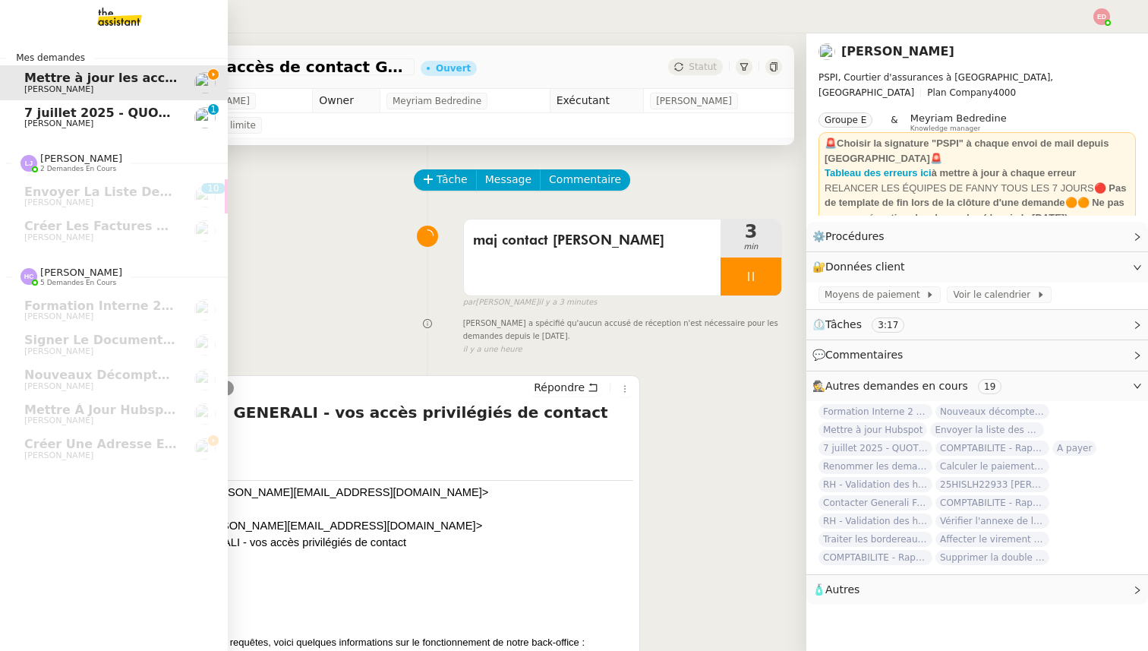
click at [31, 106] on span "7 juillet 2025 - QUOTIDIEN Gestion boite mail Accounting" at bounding box center [219, 113] width 390 height 14
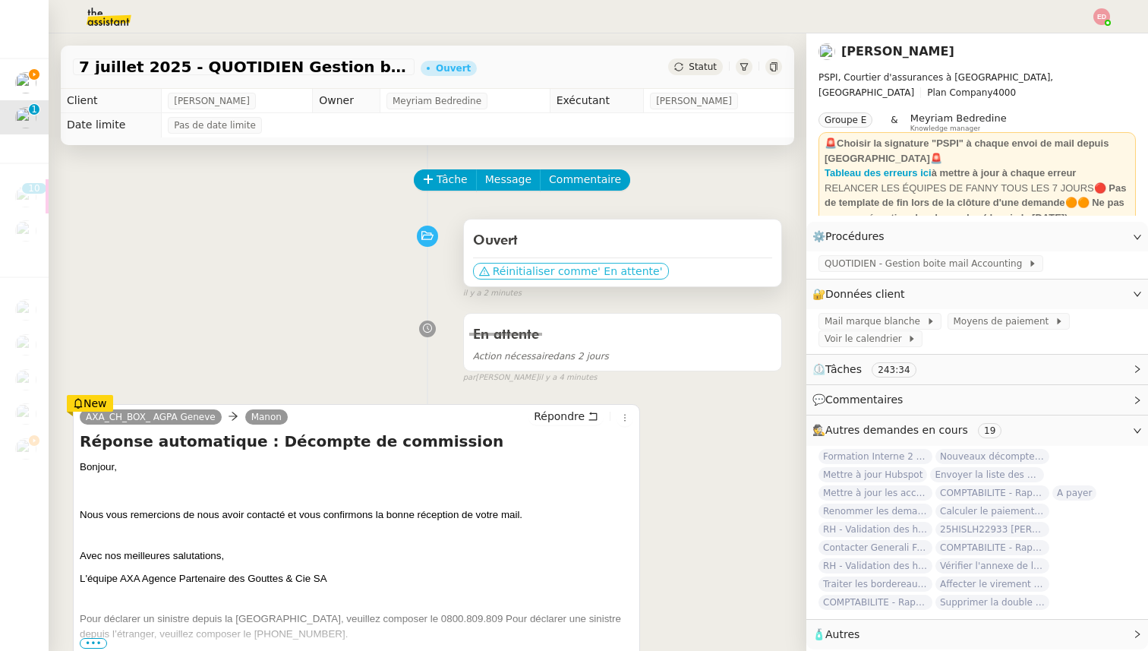
click at [530, 272] on span "Réinitialiser comme" at bounding box center [545, 271] width 105 height 15
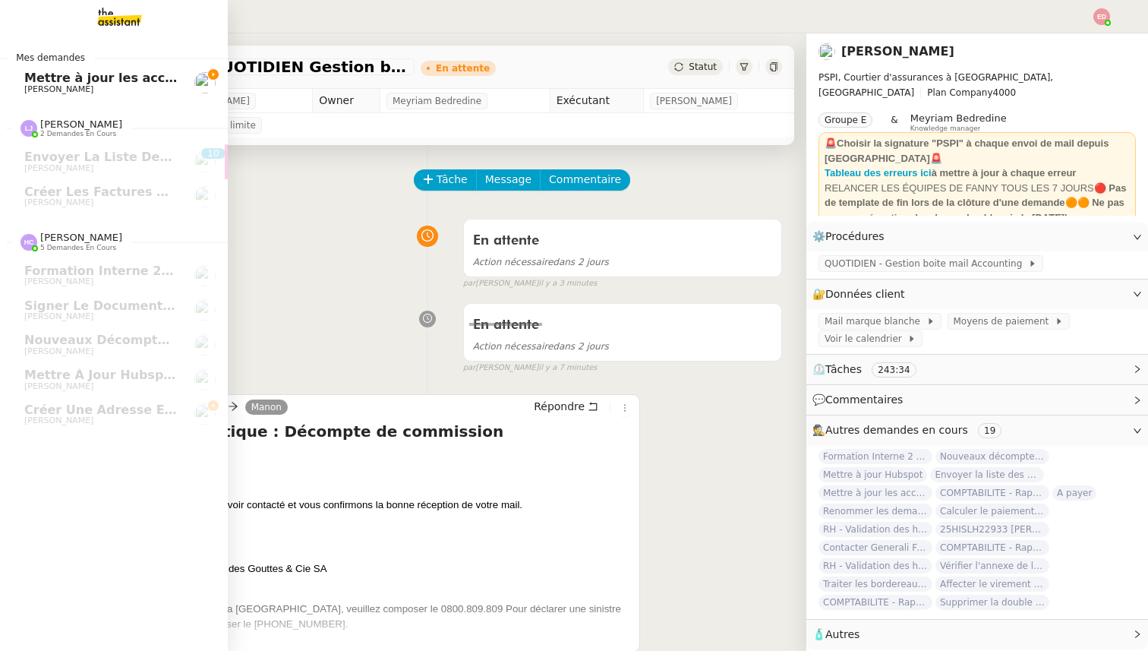
click at [32, 85] on span "[PERSON_NAME]" at bounding box center [58, 89] width 69 height 10
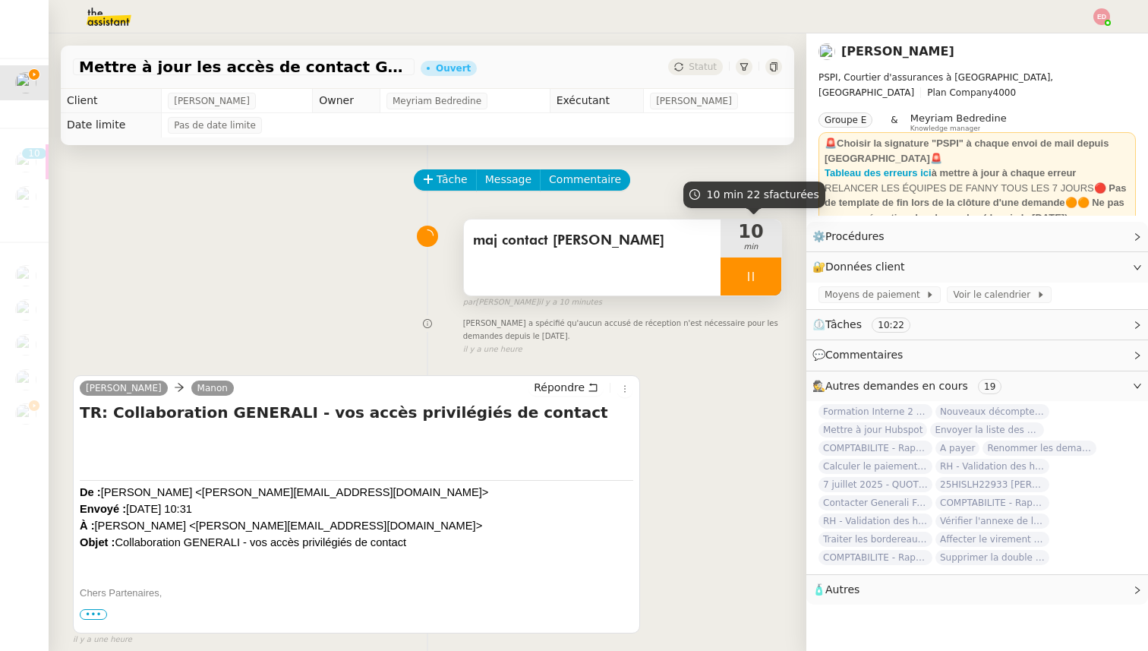
click at [759, 285] on div at bounding box center [751, 276] width 61 height 38
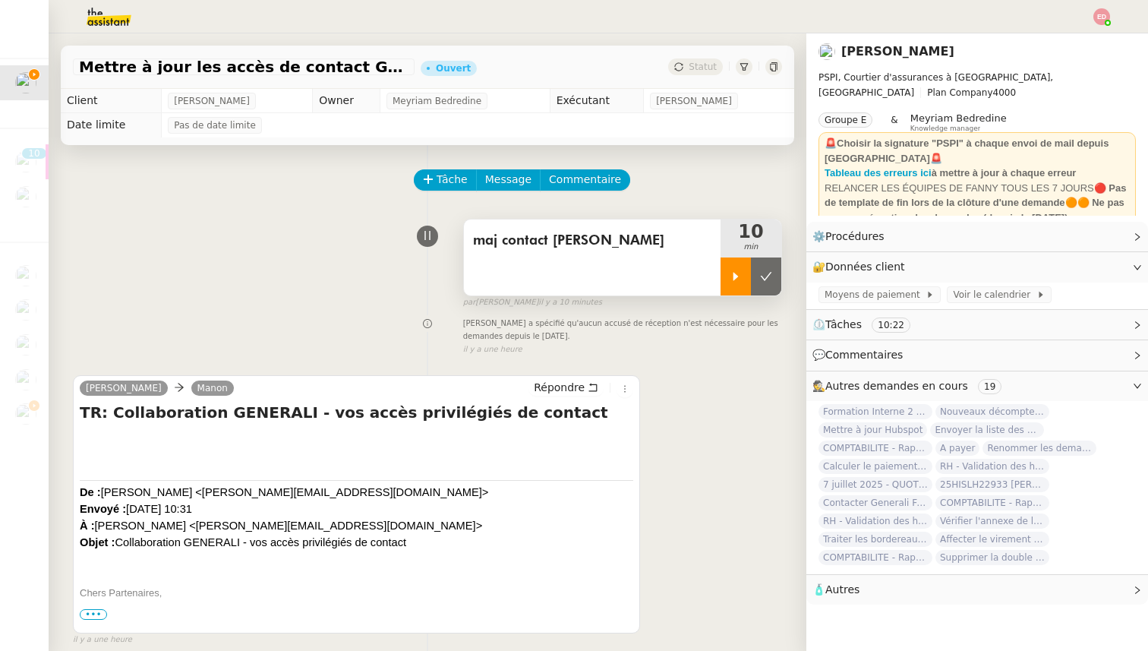
click at [759, 285] on button at bounding box center [766, 276] width 30 height 38
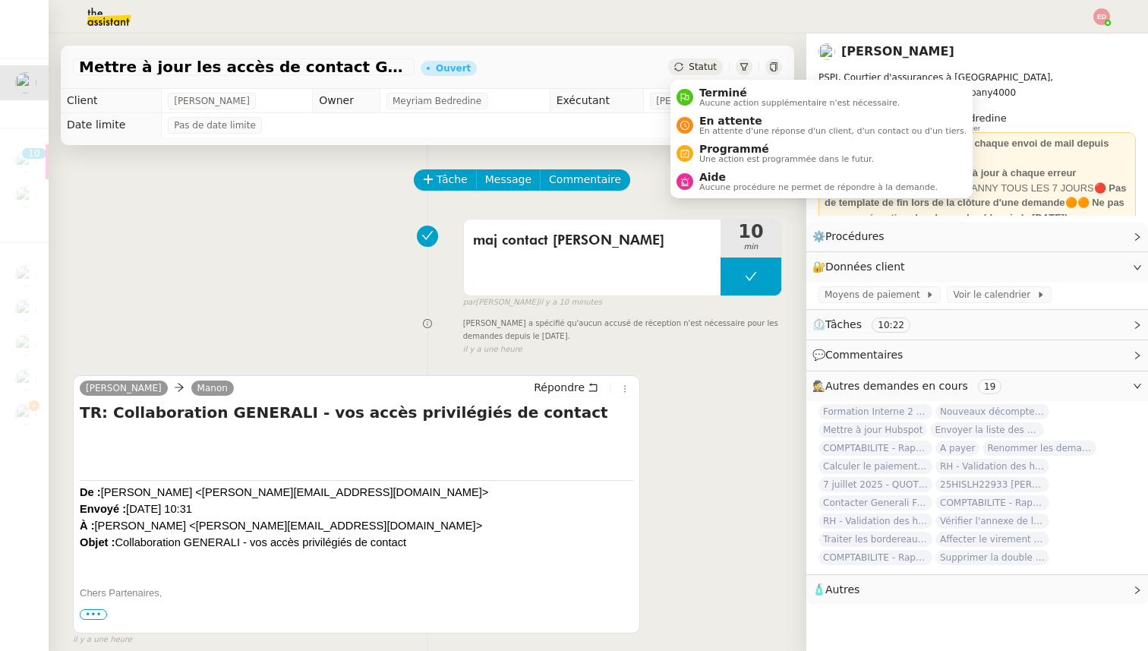
click at [696, 72] on span "Statut" at bounding box center [703, 67] width 28 height 11
click at [701, 93] on span "Terminé" at bounding box center [799, 93] width 201 height 12
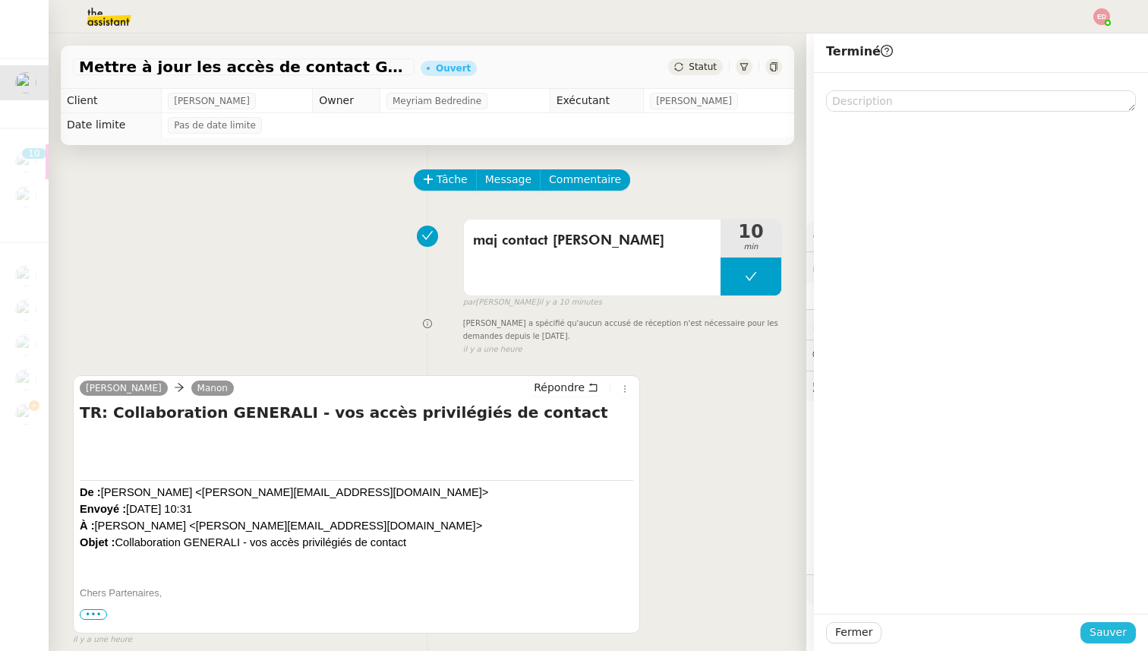
click at [1105, 629] on span "Sauver" at bounding box center [1108, 632] width 37 height 17
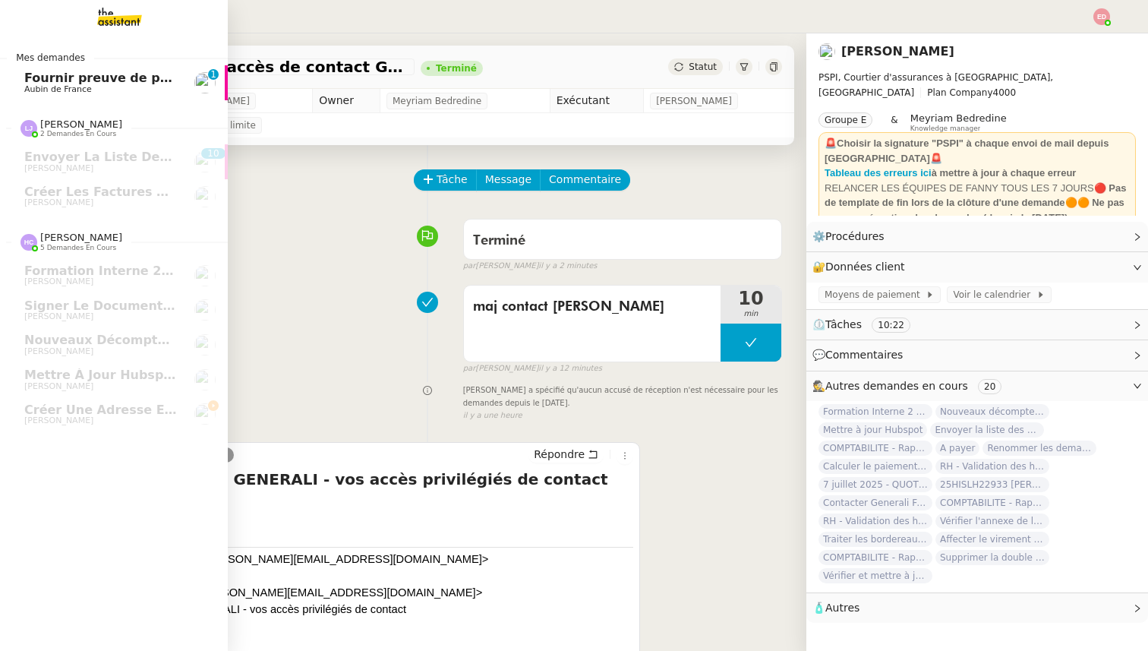
click at [51, 89] on span "Aubin de France" at bounding box center [58, 89] width 68 height 10
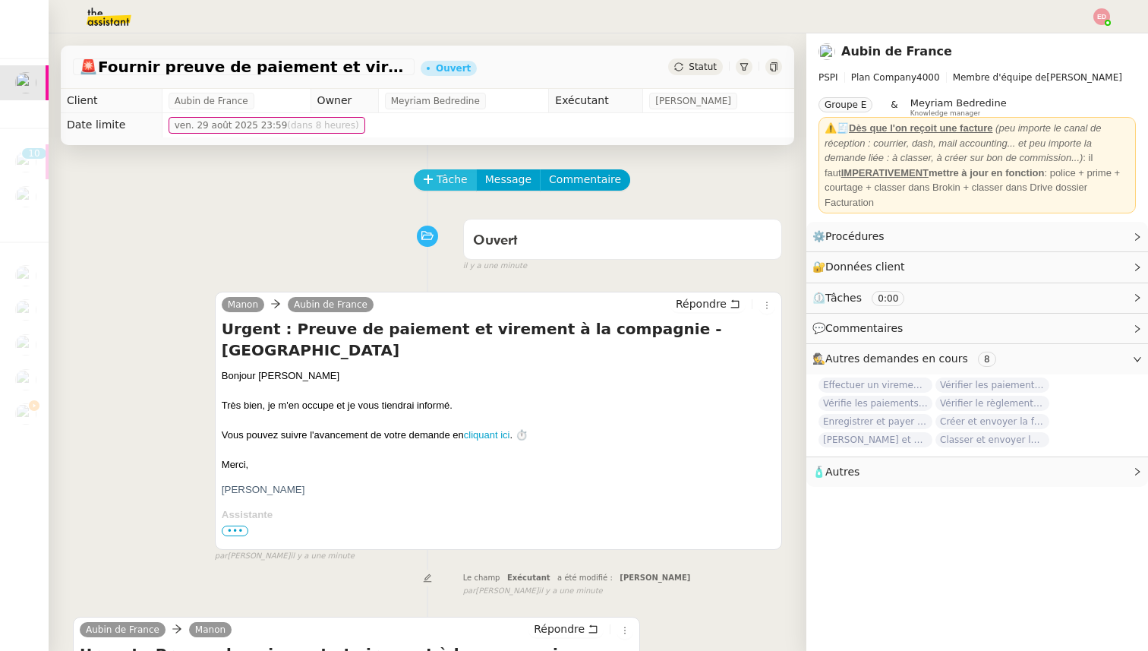
click at [437, 182] on span "Tâche" at bounding box center [452, 179] width 31 height 17
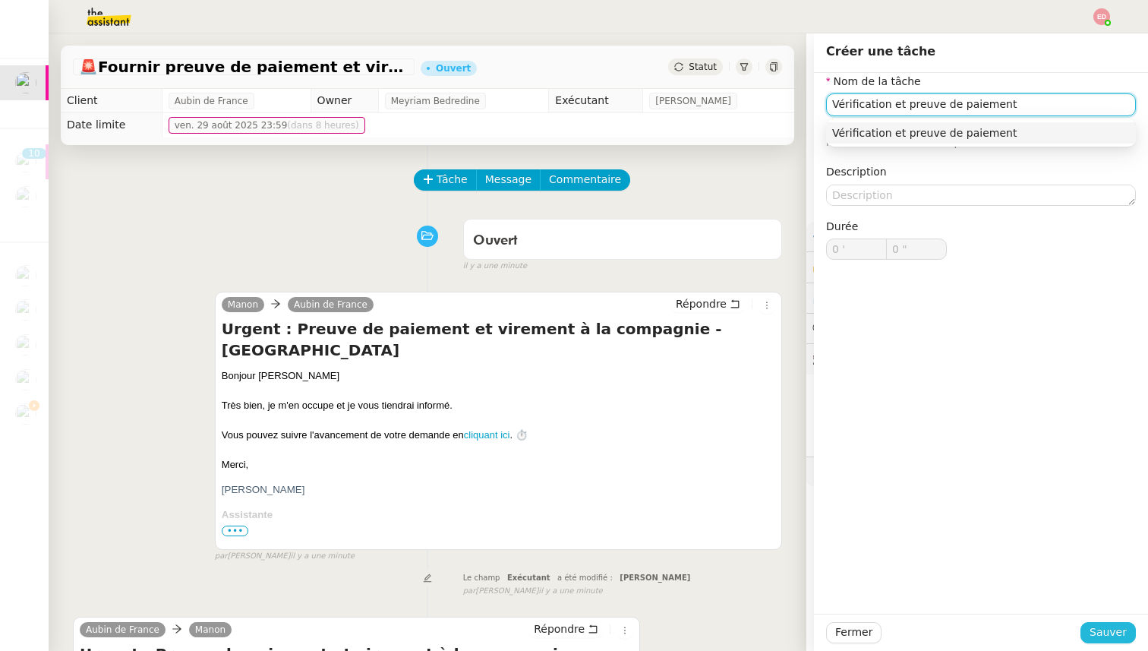
type input "Vérification et preuve de paiement"
click at [1121, 636] on span "Sauver" at bounding box center [1108, 632] width 37 height 17
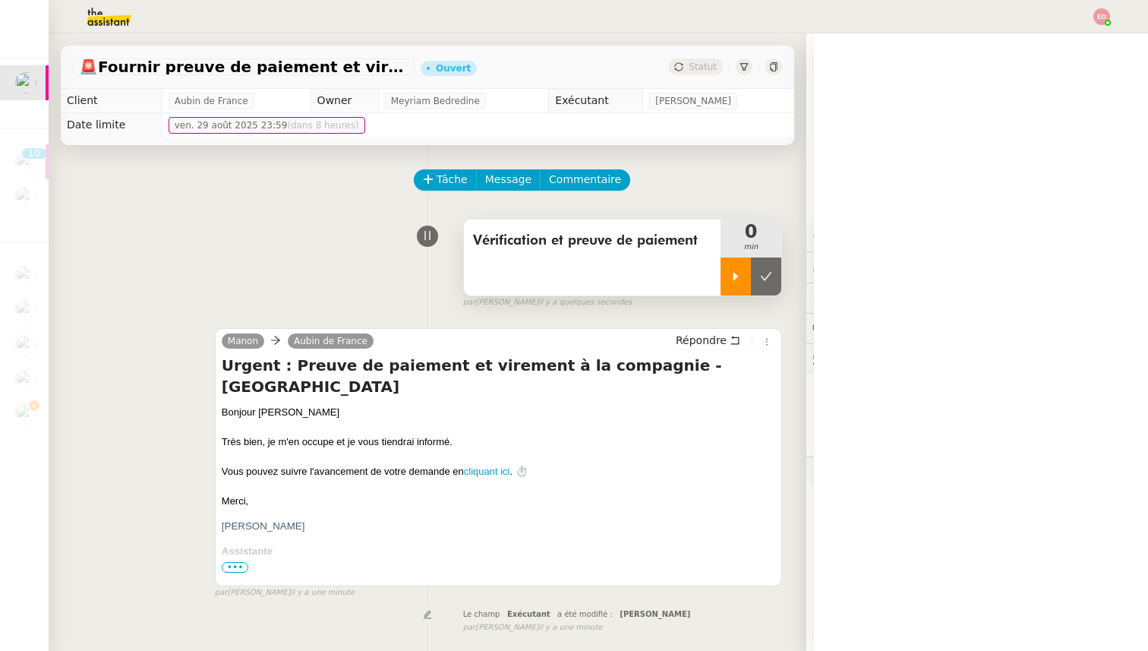
click at [734, 279] on icon at bounding box center [736, 276] width 5 height 8
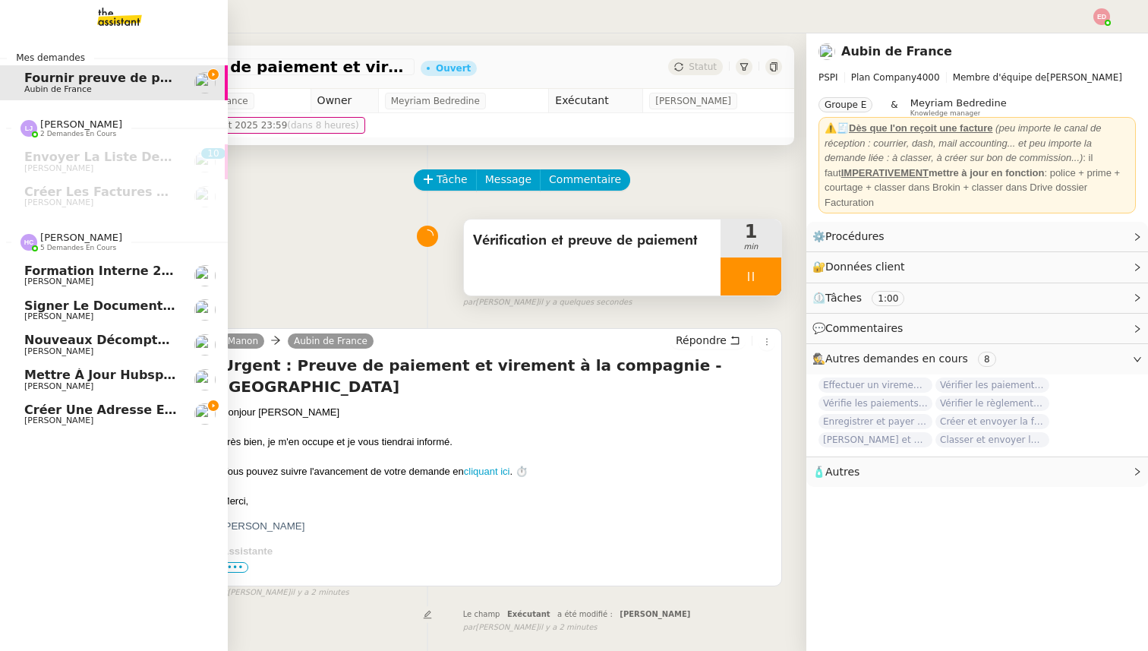
click at [46, 349] on span "[PERSON_NAME]" at bounding box center [58, 351] width 69 height 10
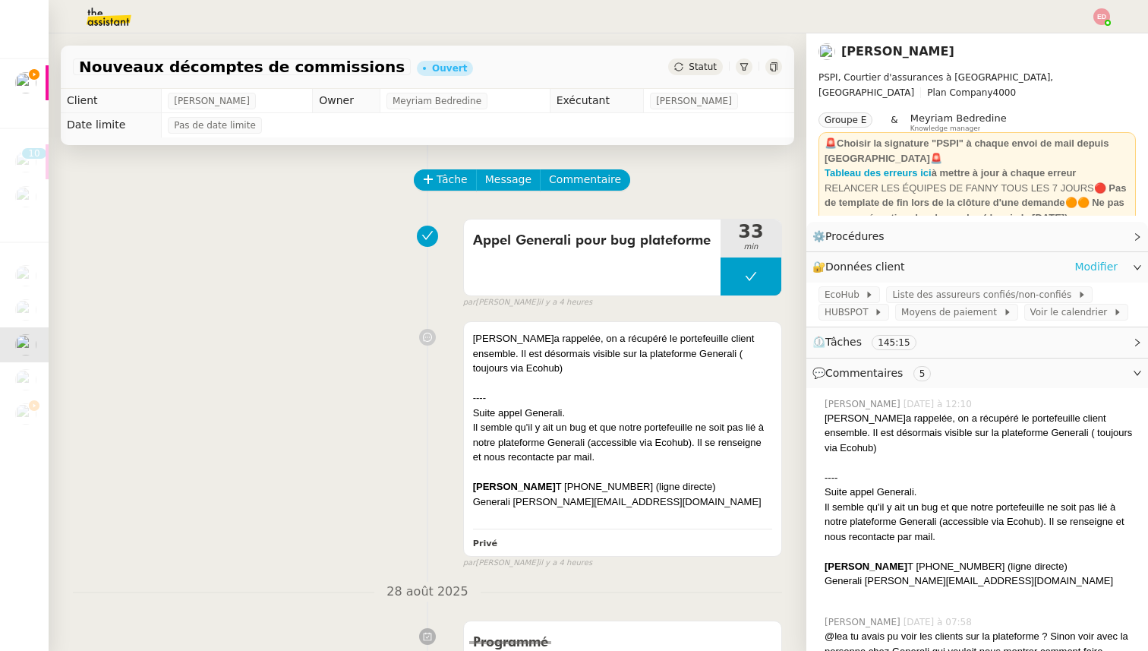
click at [1077, 264] on div "🔐 Données client Modifier" at bounding box center [965, 266] width 305 height 17
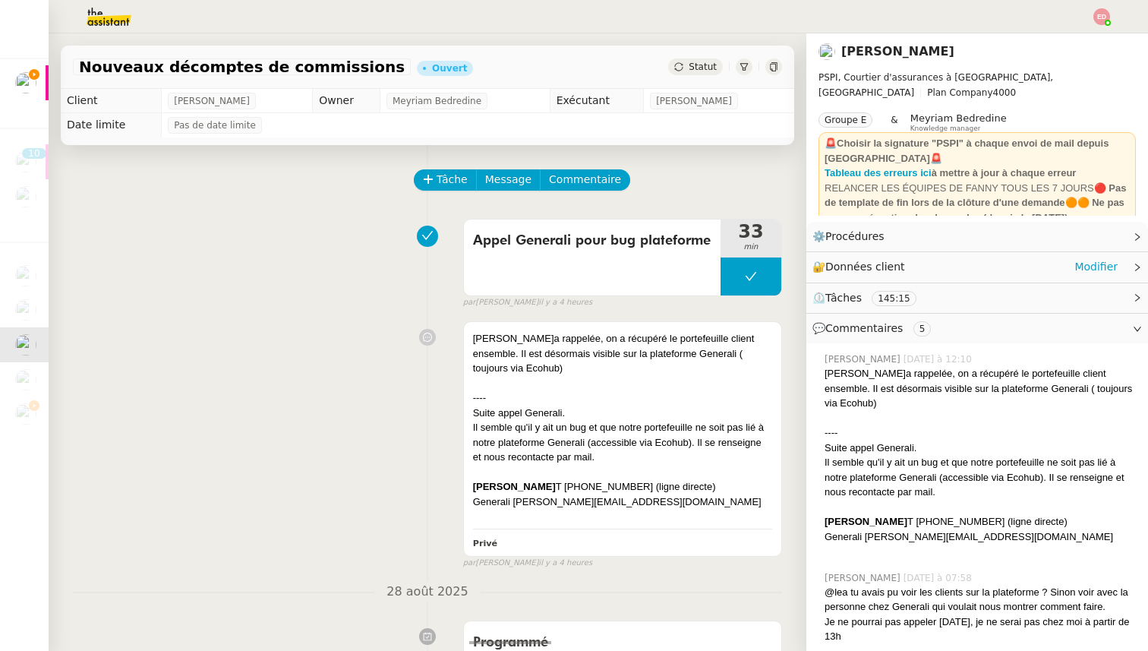
click at [1076, 264] on div "🔐 Données client Modifier" at bounding box center [965, 266] width 305 height 17
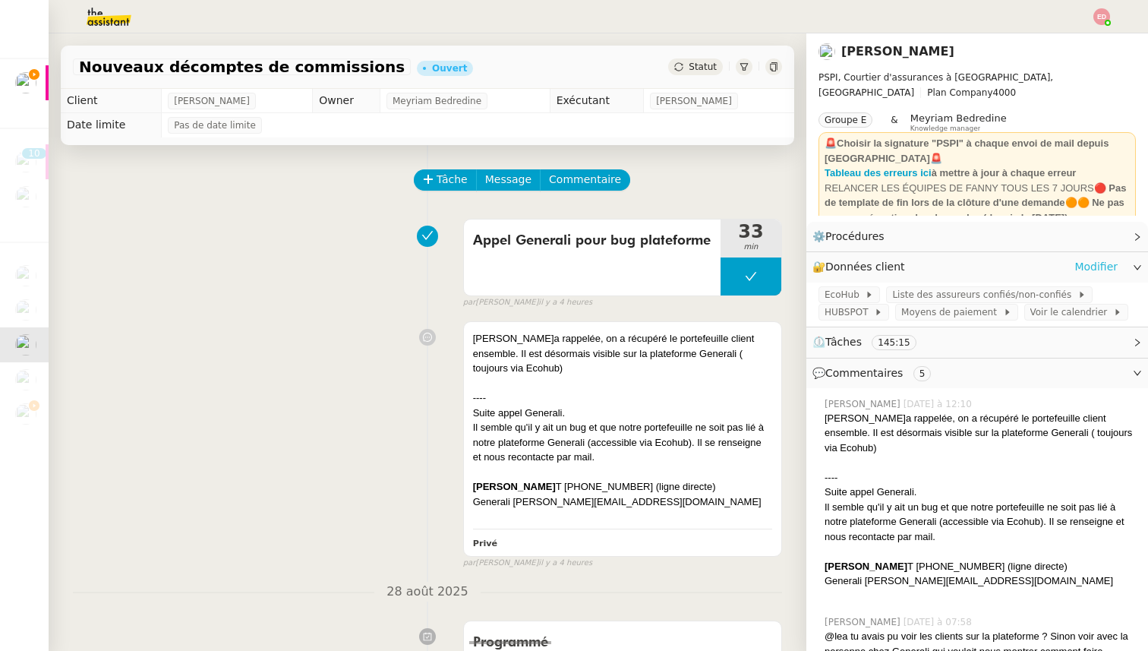
click at [1098, 270] on link "Modifier" at bounding box center [1096, 266] width 43 height 17
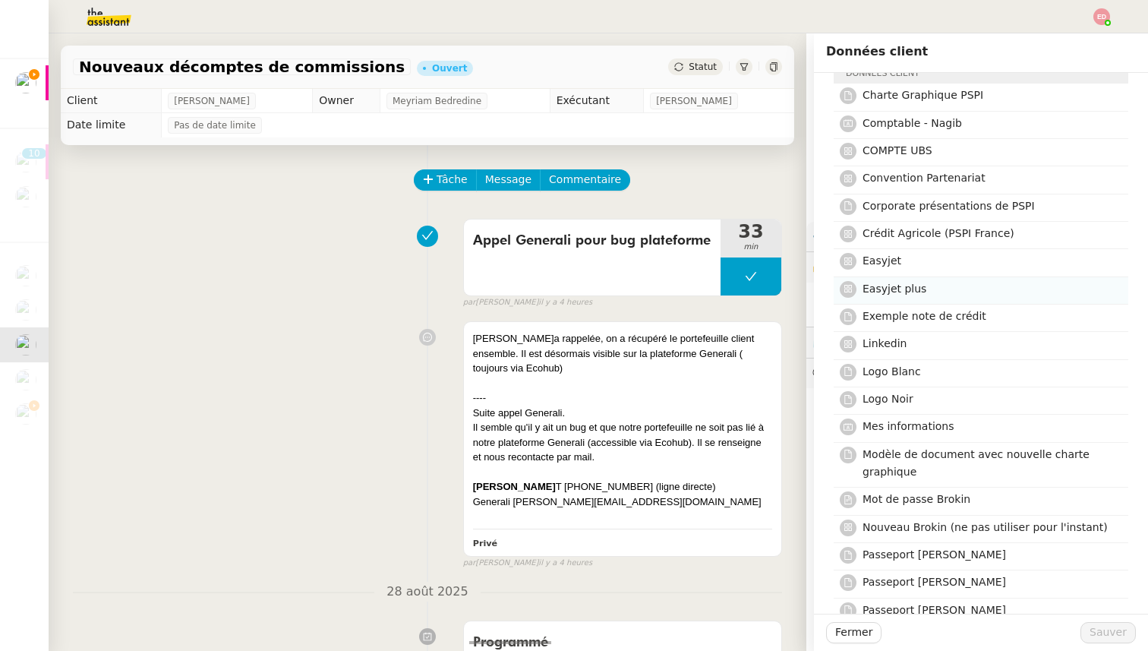
scroll to position [120, 0]
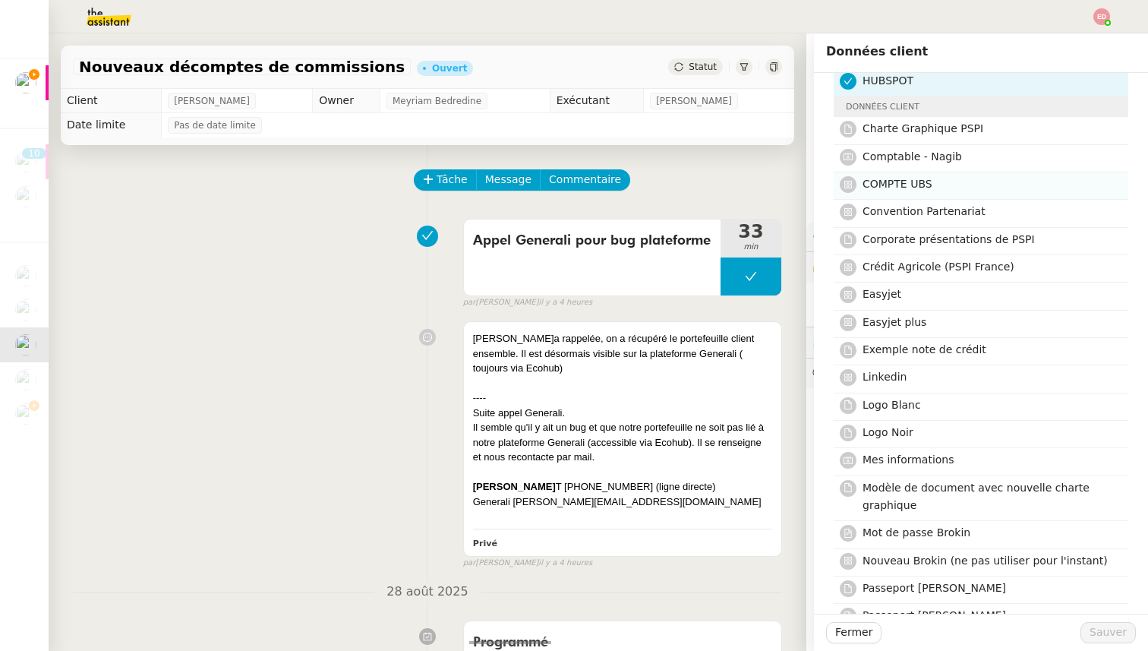
click at [926, 172] on nz-list-item "COMPTE UBS" at bounding box center [981, 185] width 295 height 27
click at [1091, 646] on div "Fermer Sauver" at bounding box center [981, 632] width 334 height 37
click at [1091, 623] on button "Sauver" at bounding box center [1108, 632] width 55 height 21
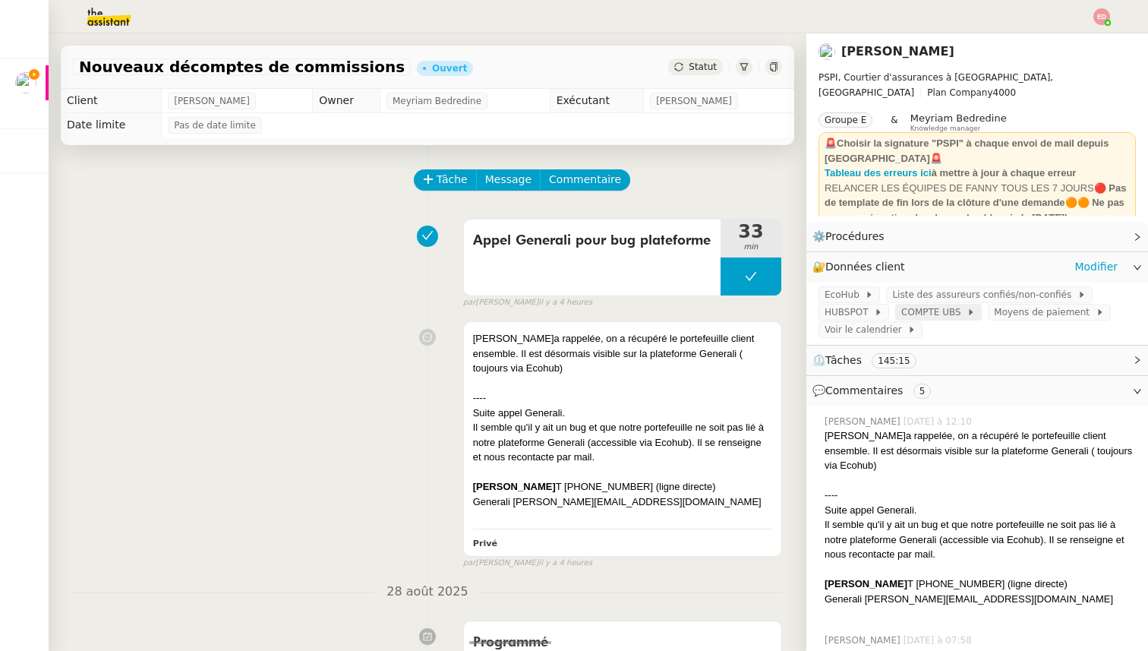
click at [939, 316] on span "COMPTE UBS" at bounding box center [934, 312] width 65 height 15
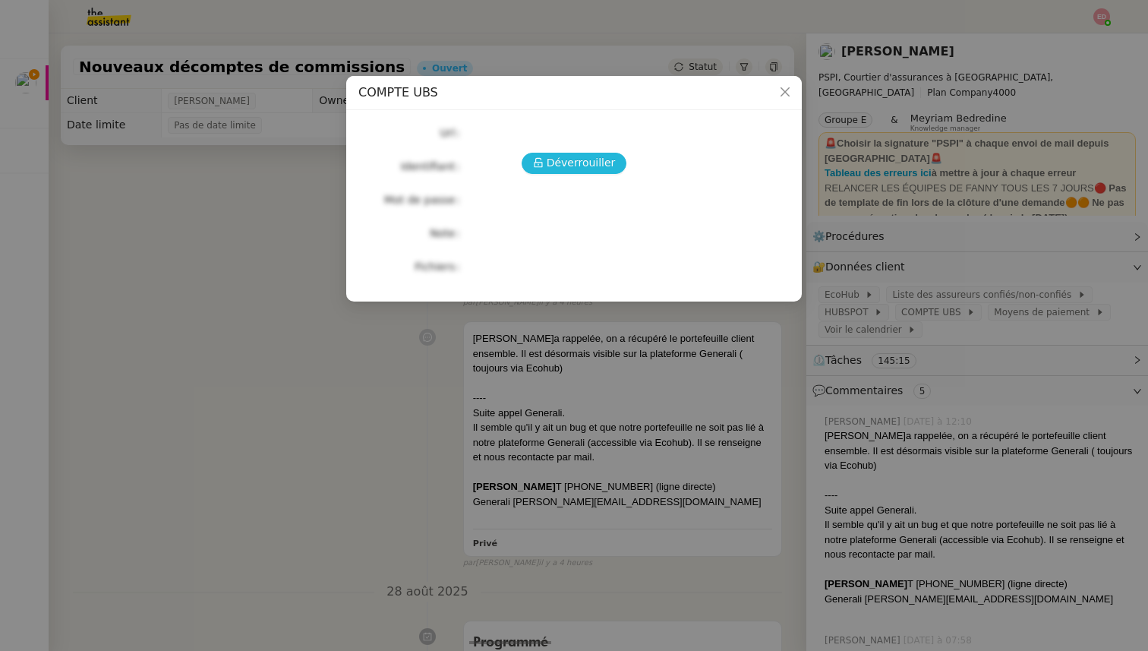
click at [593, 163] on span "Déverrouiller" at bounding box center [581, 162] width 69 height 17
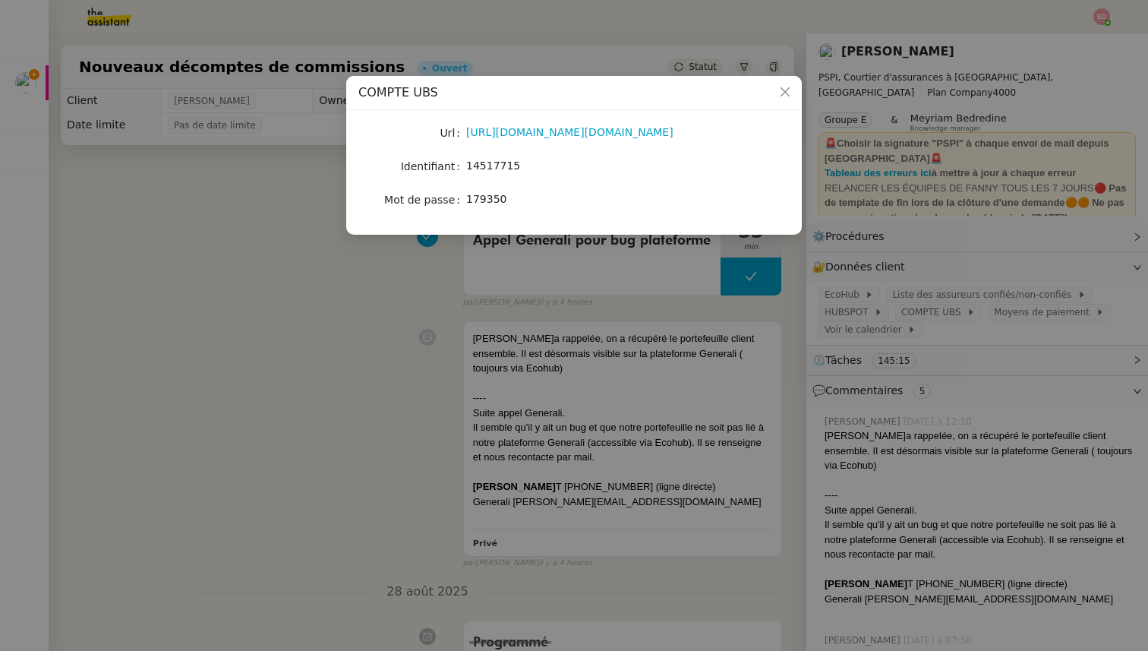
click at [489, 170] on span "14517715" at bounding box center [493, 165] width 54 height 12
copy span "14517715"
click at [223, 348] on nz-modal-container "COMPTE UBS Url [URL][DOMAIN_NAME][DOMAIN_NAME] Identifiant 14517715 Mot de pass…" at bounding box center [574, 325] width 1148 height 651
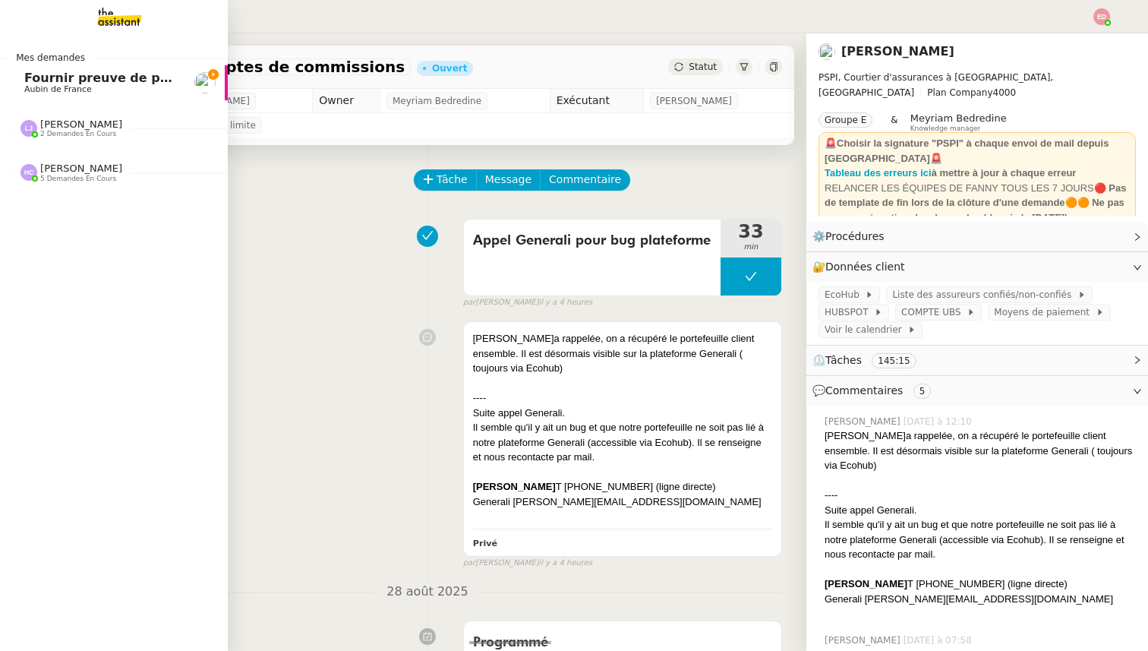
click at [83, 91] on span "Aubin de France" at bounding box center [58, 89] width 68 height 10
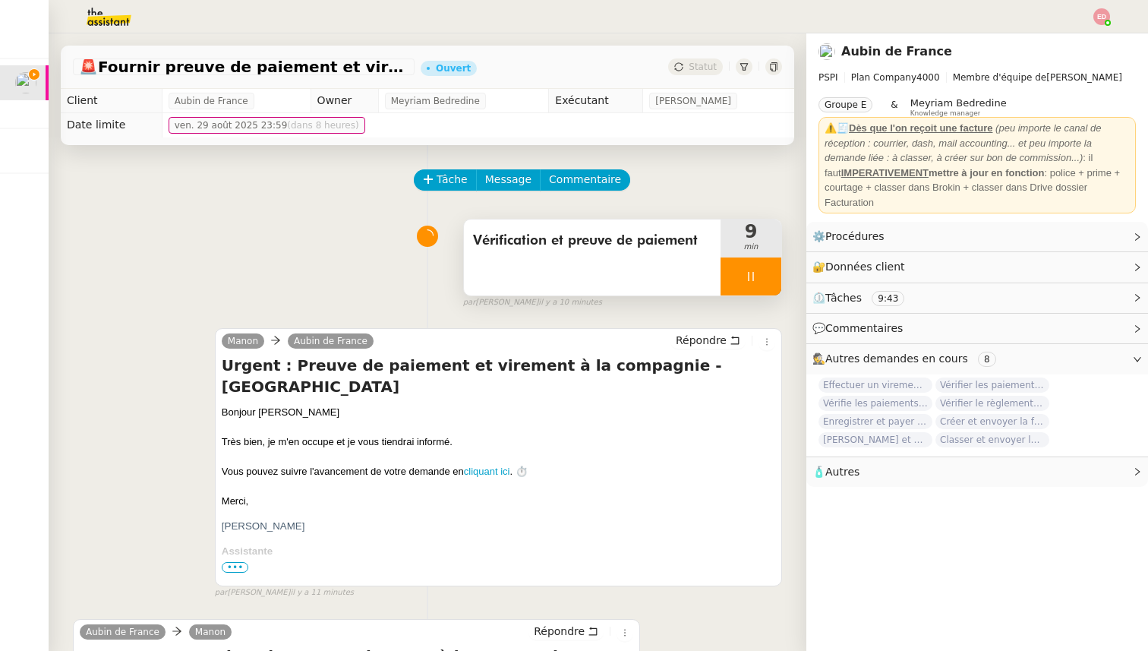
click at [773, 292] on div at bounding box center [751, 276] width 61 height 38
click at [773, 293] on button at bounding box center [766, 276] width 30 height 38
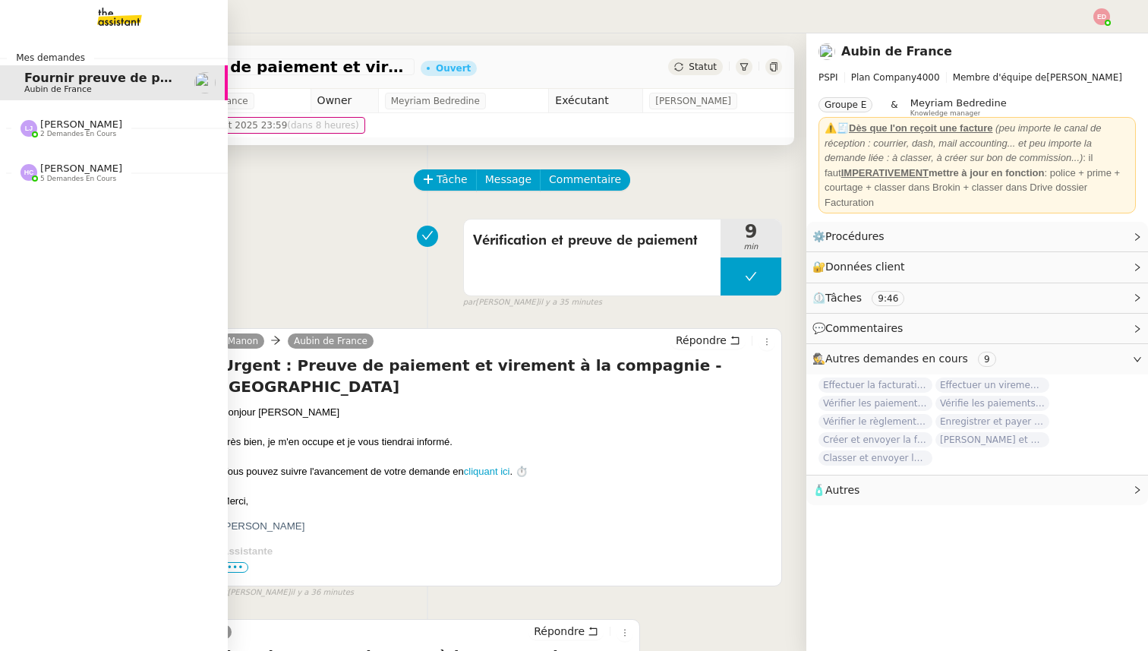
click at [90, 134] on span "2 demandes en cours" at bounding box center [78, 134] width 76 height 8
click at [76, 226] on span "[PERSON_NAME] 5 demandes en cours" at bounding box center [120, 235] width 228 height 32
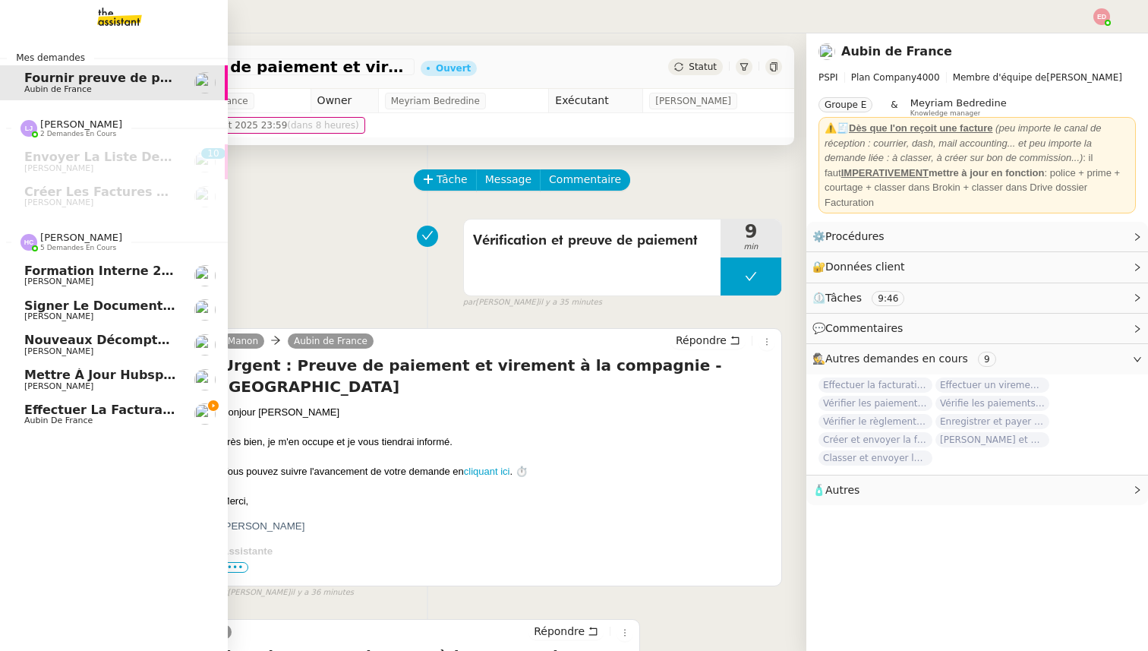
click at [43, 419] on span "Aubin de France" at bounding box center [58, 420] width 68 height 10
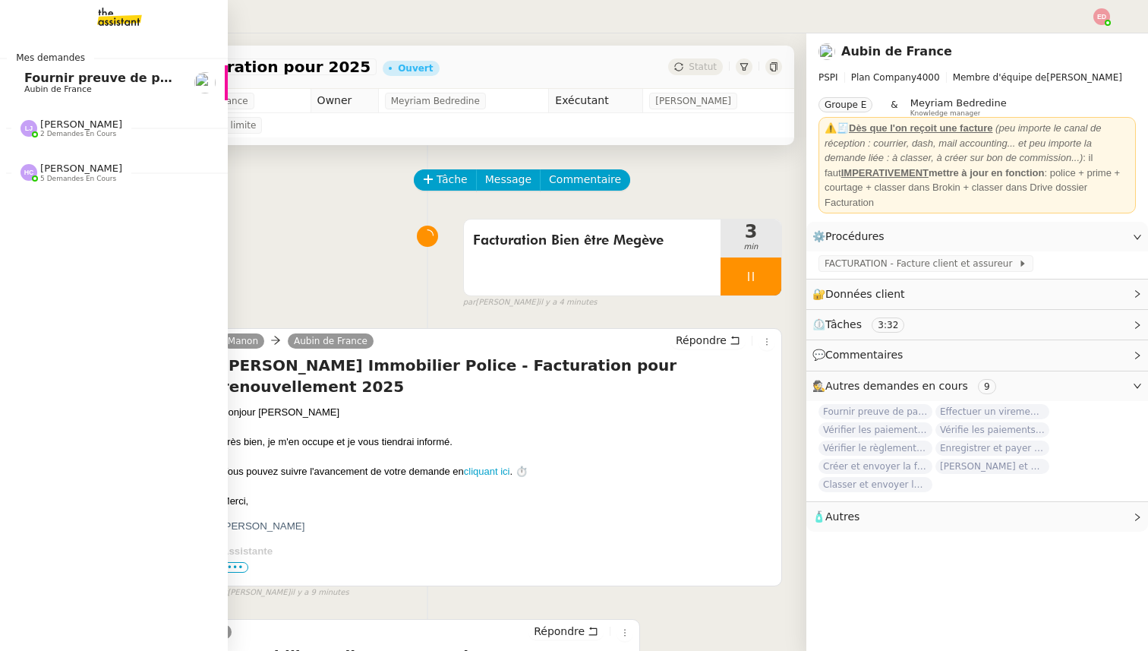
click at [62, 171] on span "[PERSON_NAME]" at bounding box center [81, 168] width 82 height 11
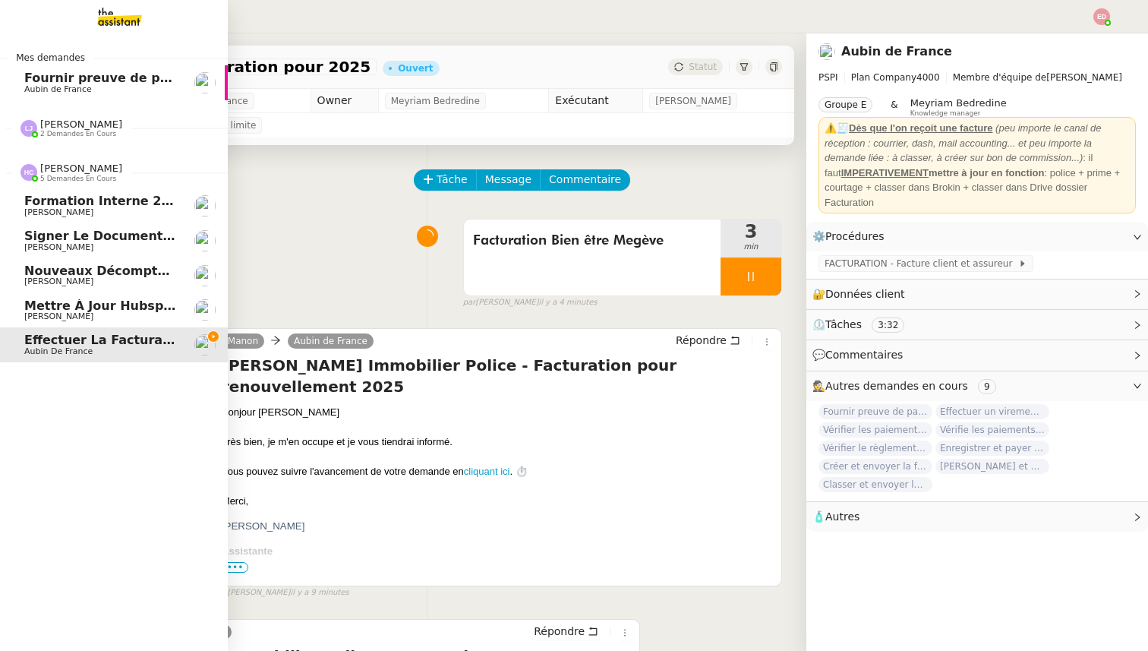
click at [79, 231] on span "Signer le document par [PERSON_NAME]" at bounding box center [165, 236] width 283 height 14
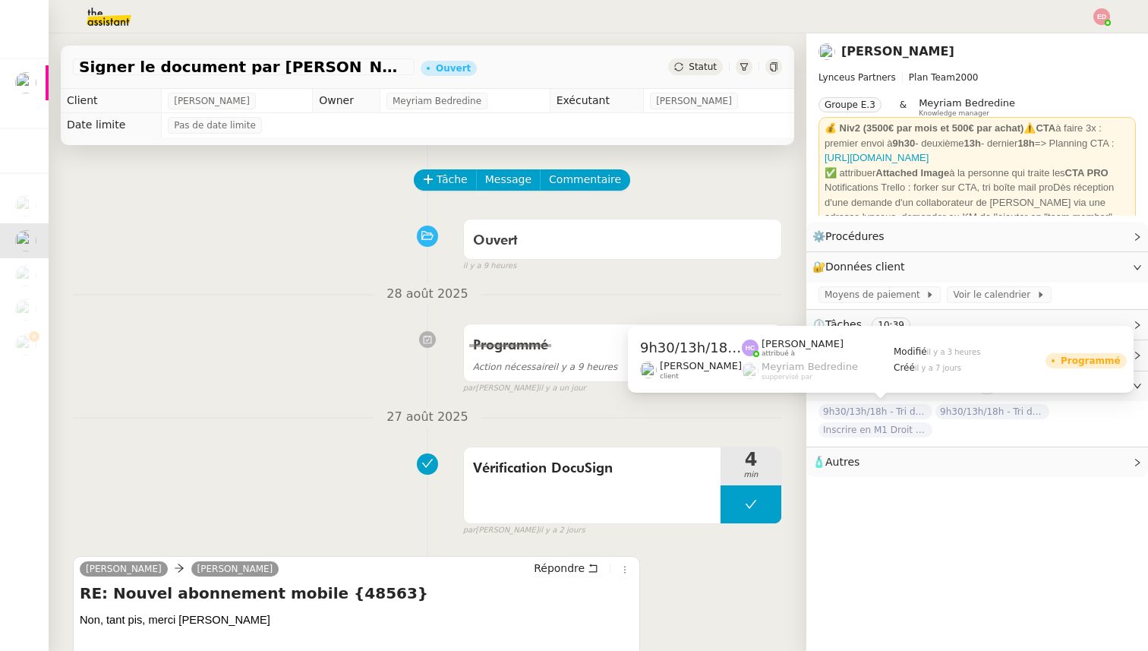
click at [895, 411] on span "9h30/13h/18h - Tri de la boite mail PRO - 22 août 2025" at bounding box center [876, 411] width 114 height 15
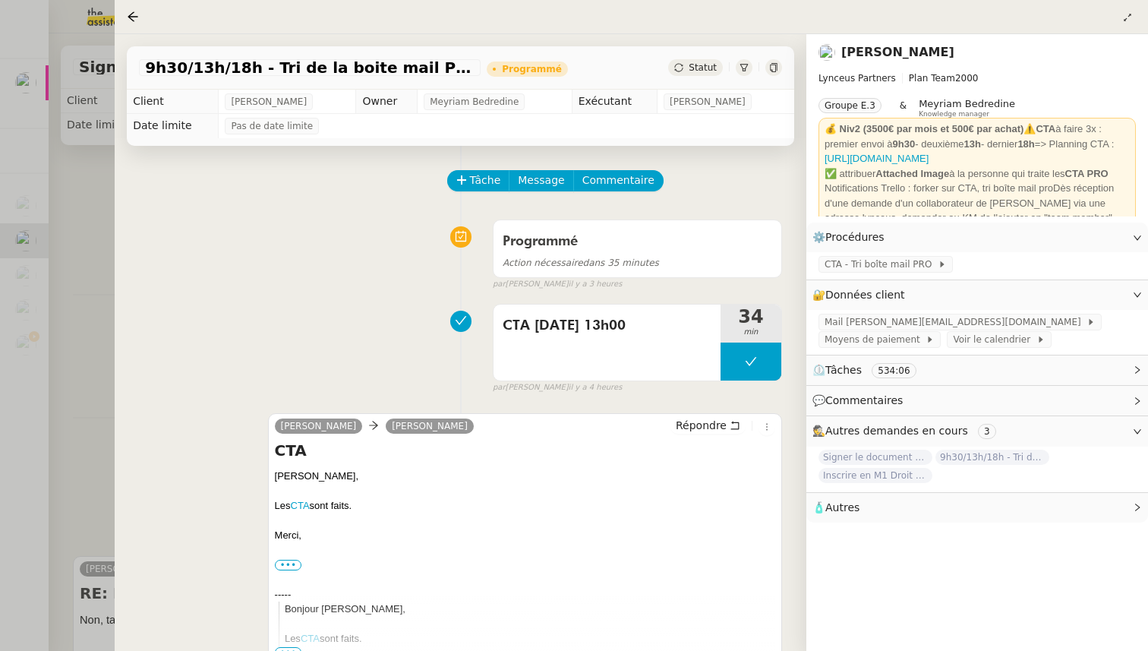
click at [84, 302] on div at bounding box center [574, 325] width 1148 height 651
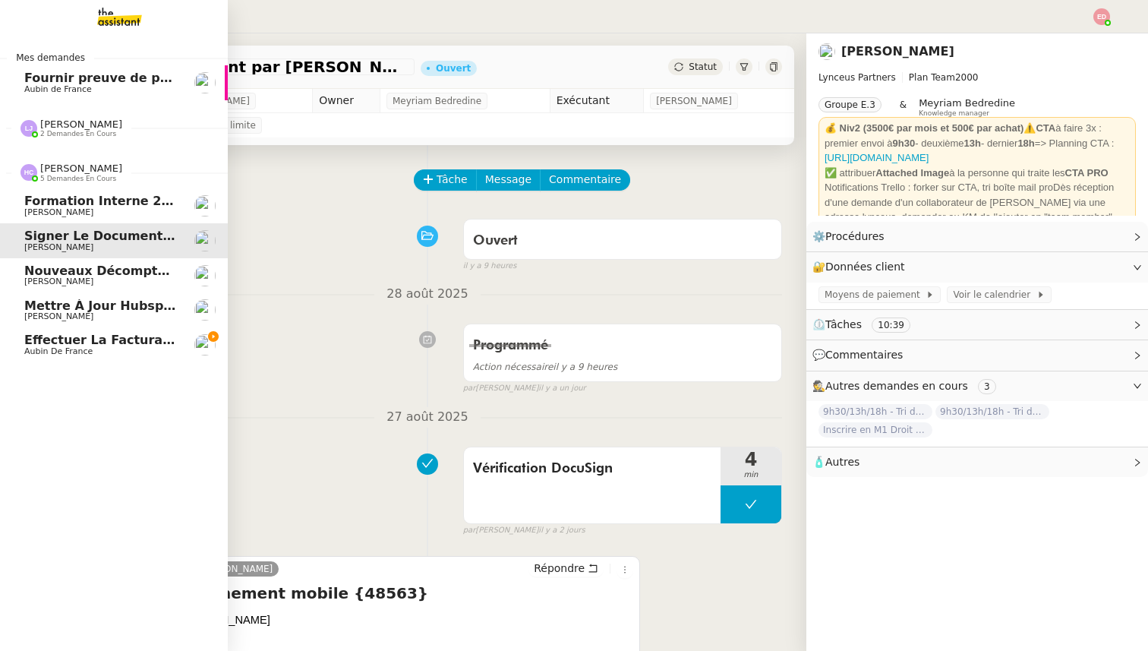
click at [55, 343] on span "Effectuer la facturation pour 2025" at bounding box center [143, 340] width 239 height 14
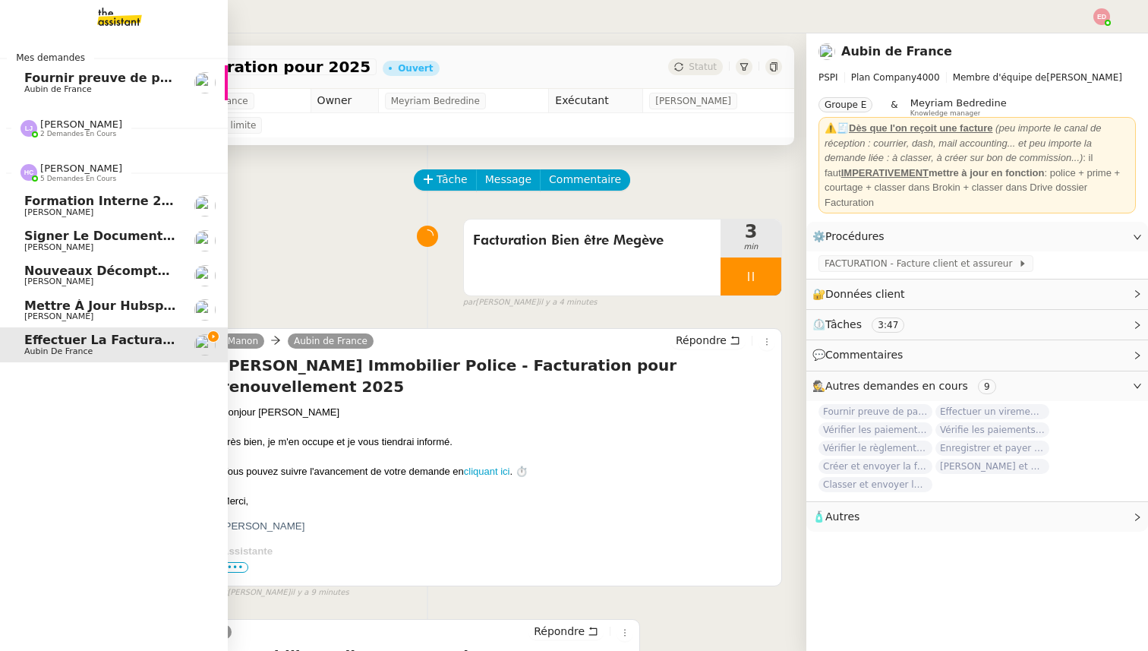
click at [55, 314] on span "[PERSON_NAME]" at bounding box center [58, 316] width 69 height 10
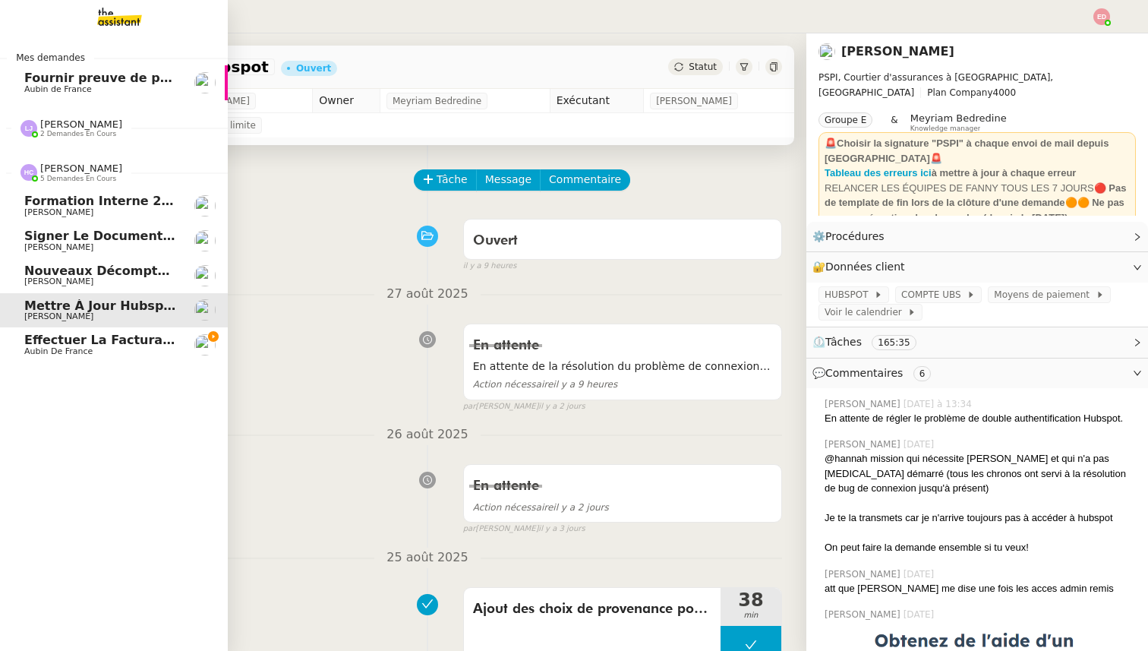
click at [64, 273] on span "Nouveaux décomptes de commissions" at bounding box center [156, 271] width 265 height 14
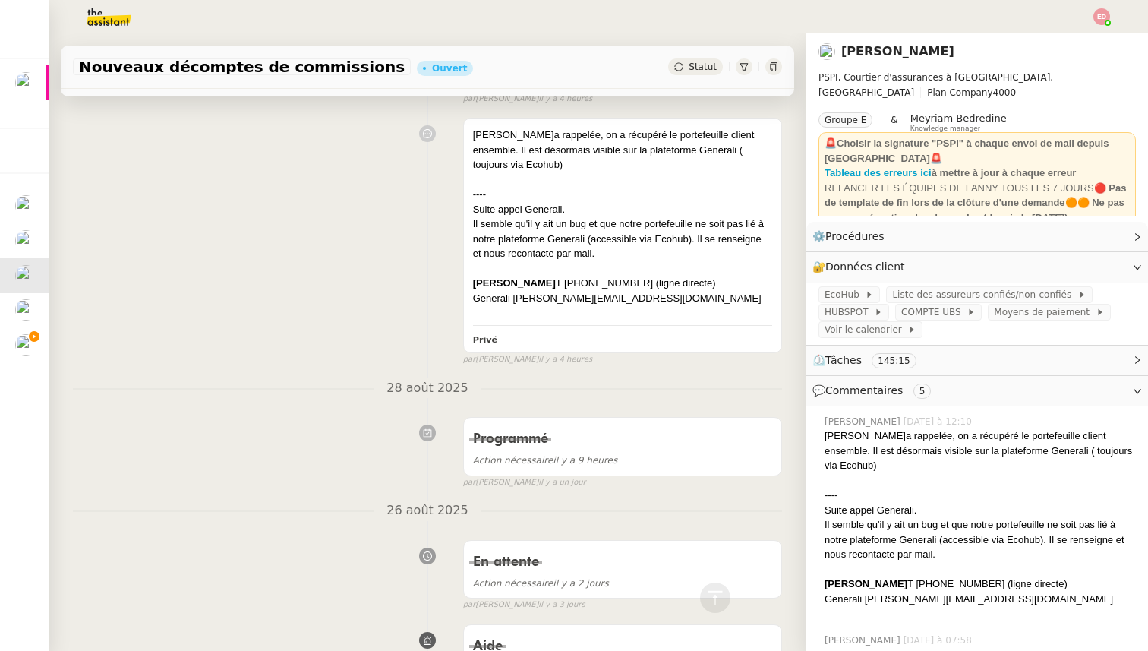
scroll to position [194, 0]
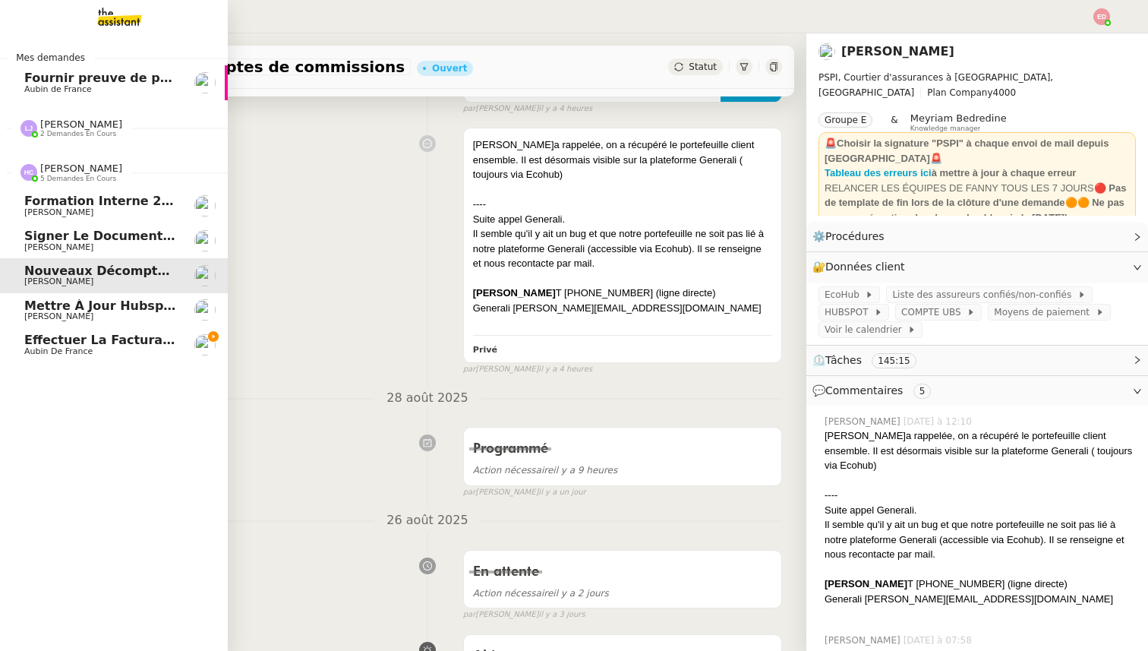
click at [77, 248] on span "[PERSON_NAME]" at bounding box center [58, 247] width 69 height 10
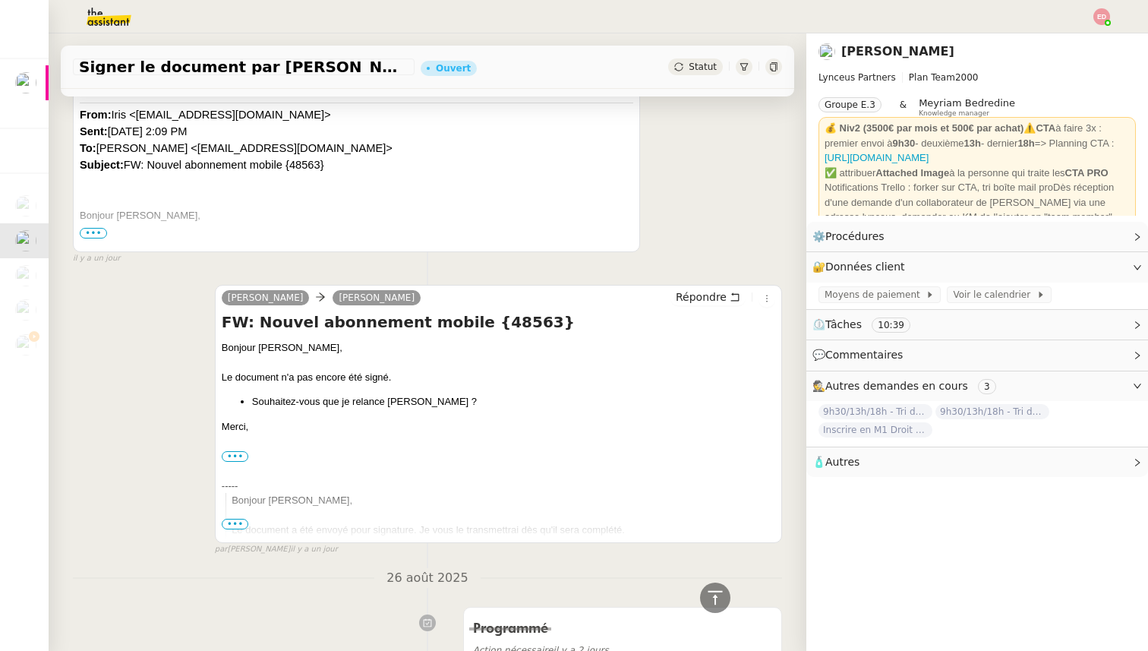
scroll to position [74, 0]
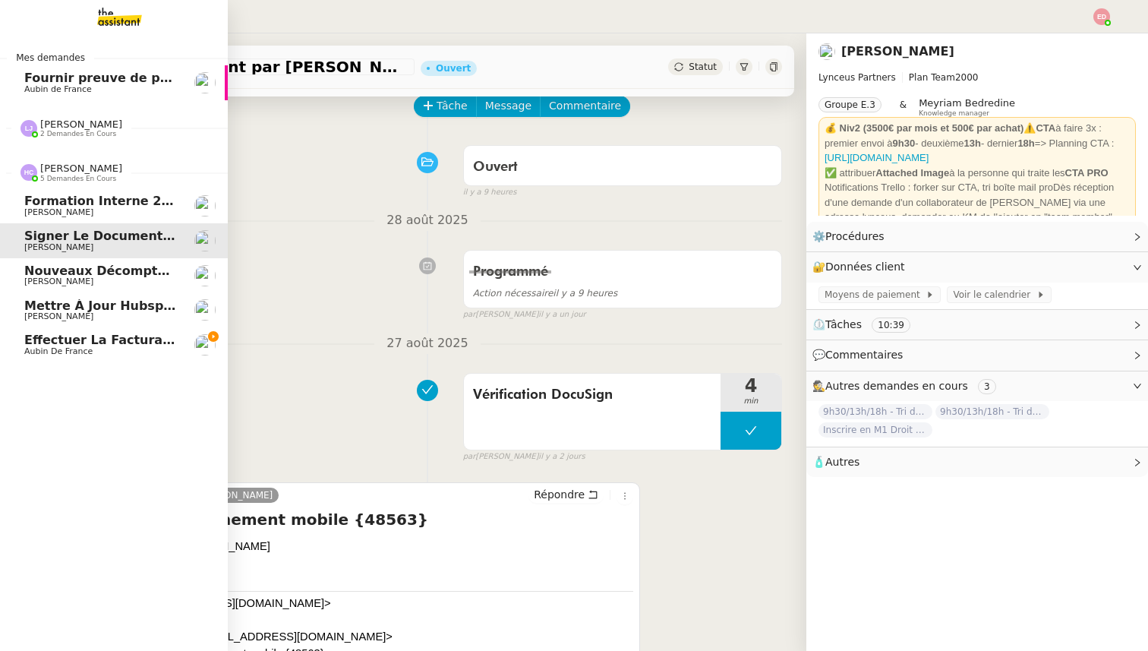
click at [50, 204] on span "Formation Interne 2 - [PERSON_NAME]" at bounding box center [156, 201] width 264 height 14
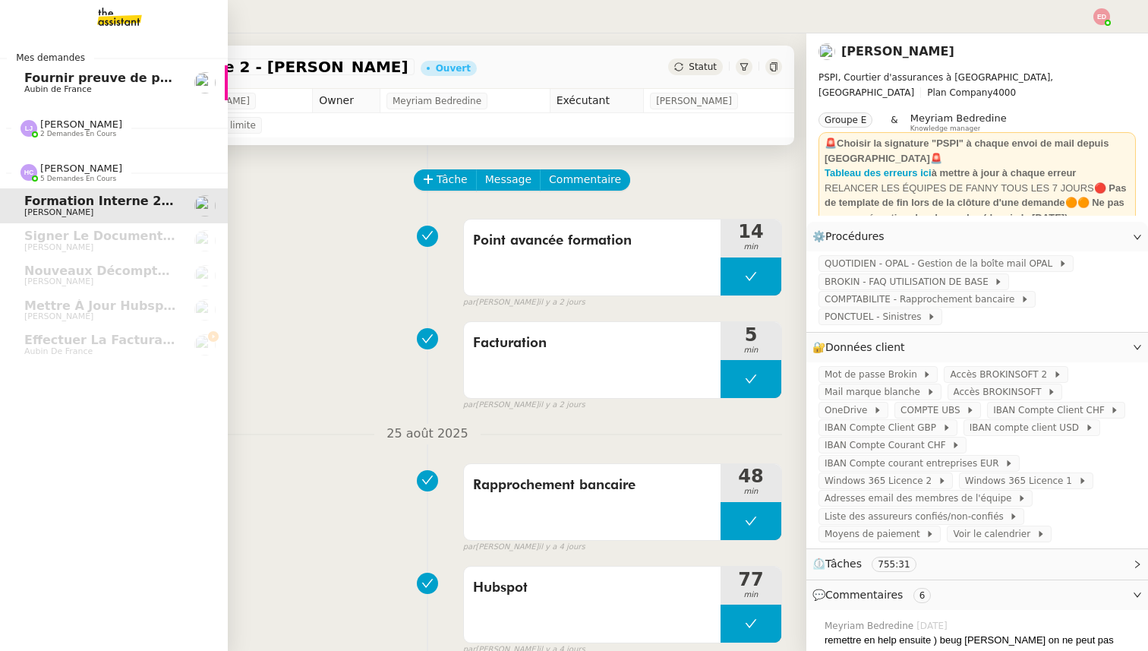
click at [55, 137] on span "2 demandes en cours" at bounding box center [78, 134] width 76 height 8
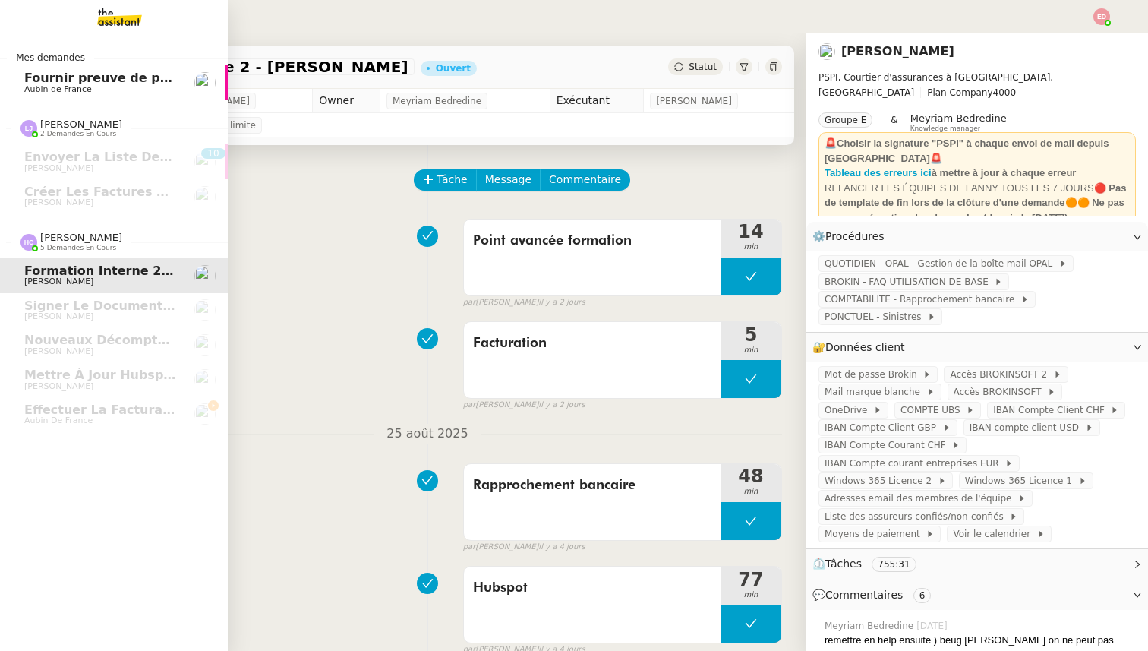
click at [71, 84] on span "Fournir preuve de paiement et virement" at bounding box center [162, 78] width 276 height 14
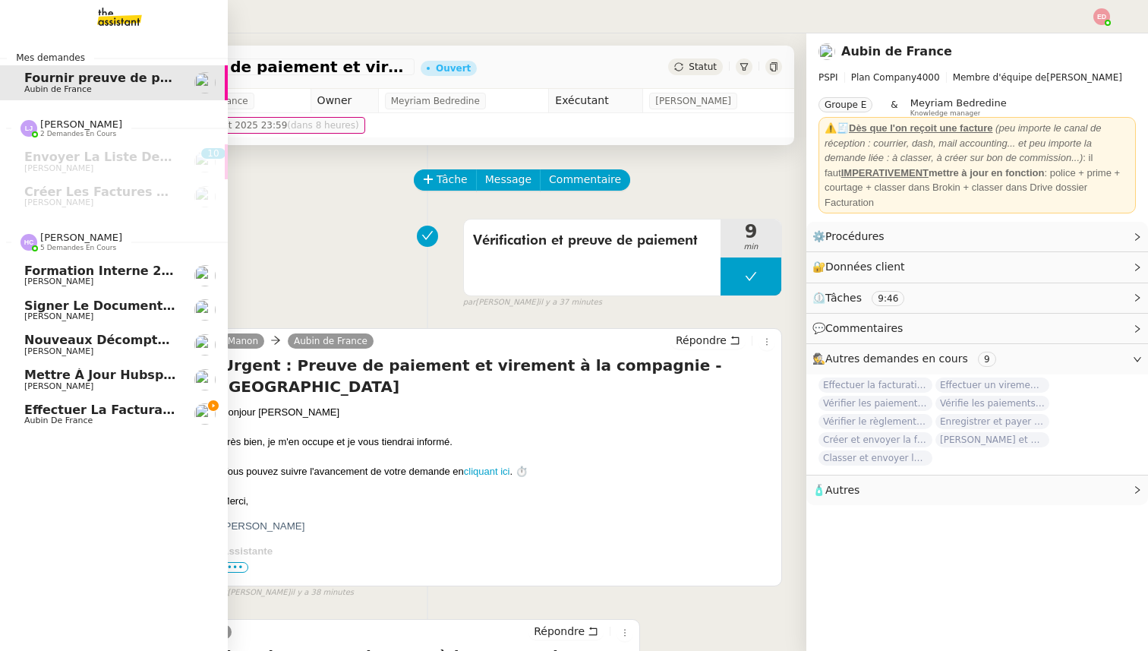
click at [46, 405] on span "Effectuer la facturation pour 2025" at bounding box center [143, 410] width 239 height 14
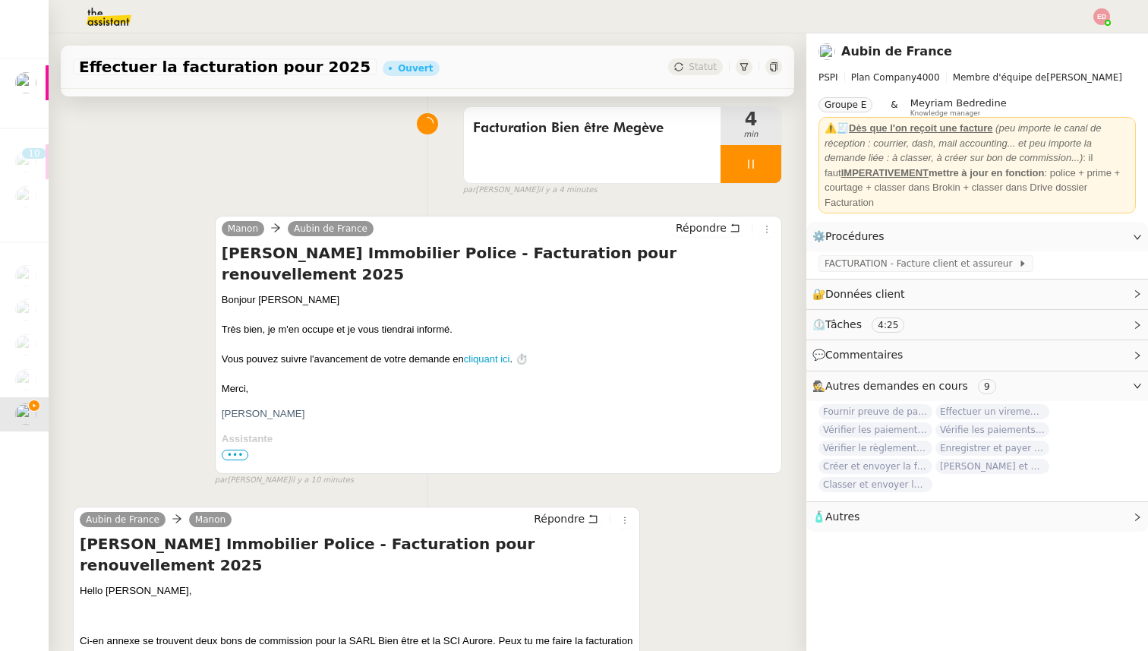
scroll to position [393, 0]
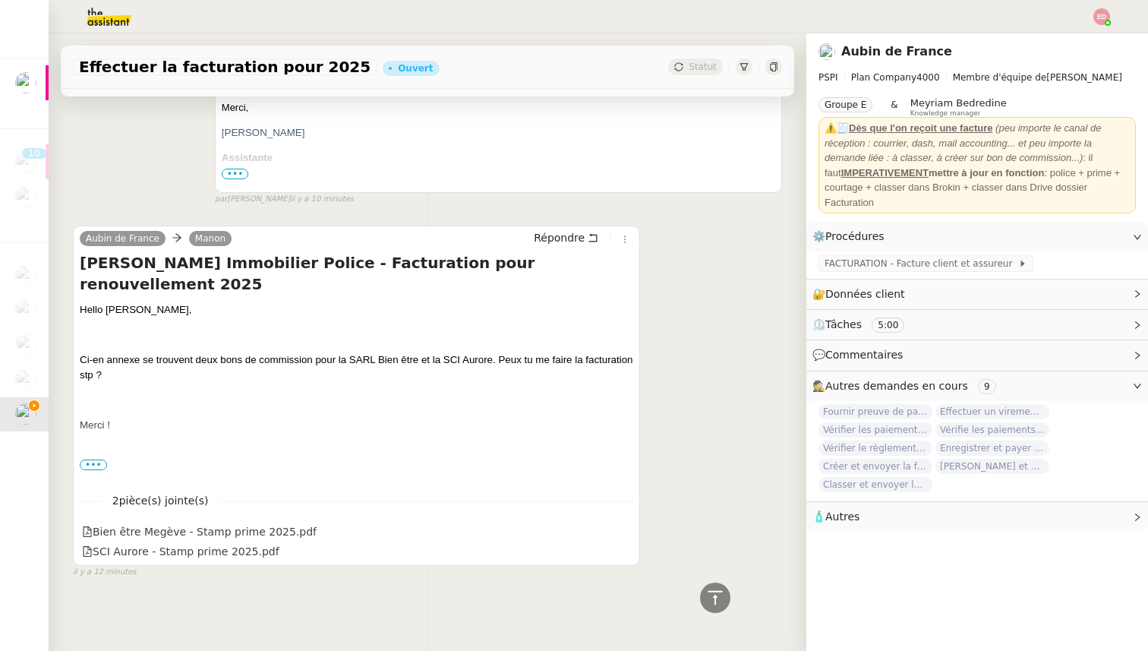
click at [1107, 17] on img at bounding box center [1102, 16] width 17 height 17
click at [1044, 49] on span "Suivi" at bounding box center [1039, 43] width 43 height 14
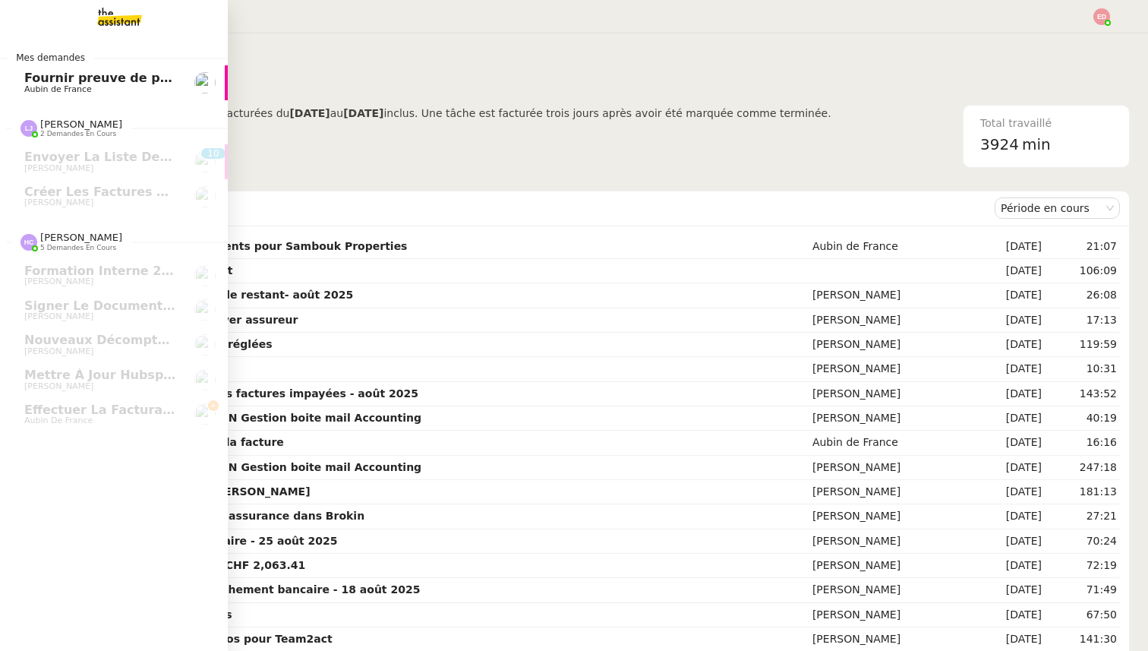
click at [41, 81] on span "Fournir preuve de paiement et virement" at bounding box center [162, 78] width 276 height 14
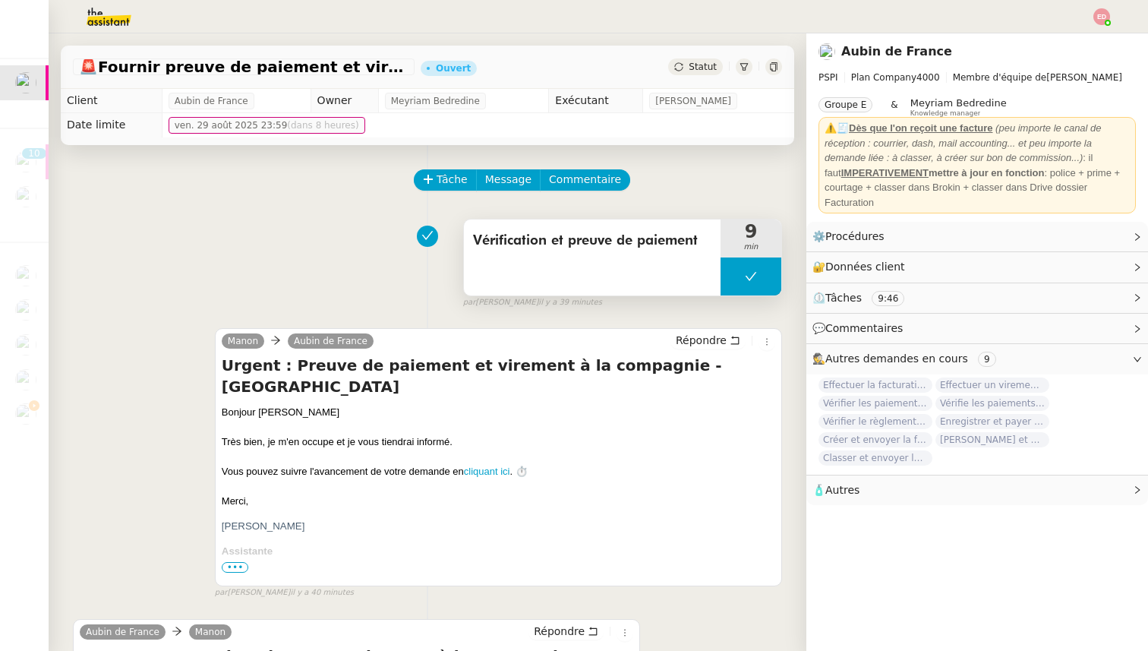
click at [733, 275] on button at bounding box center [751, 276] width 61 height 38
click at [733, 275] on icon at bounding box center [736, 276] width 12 height 12
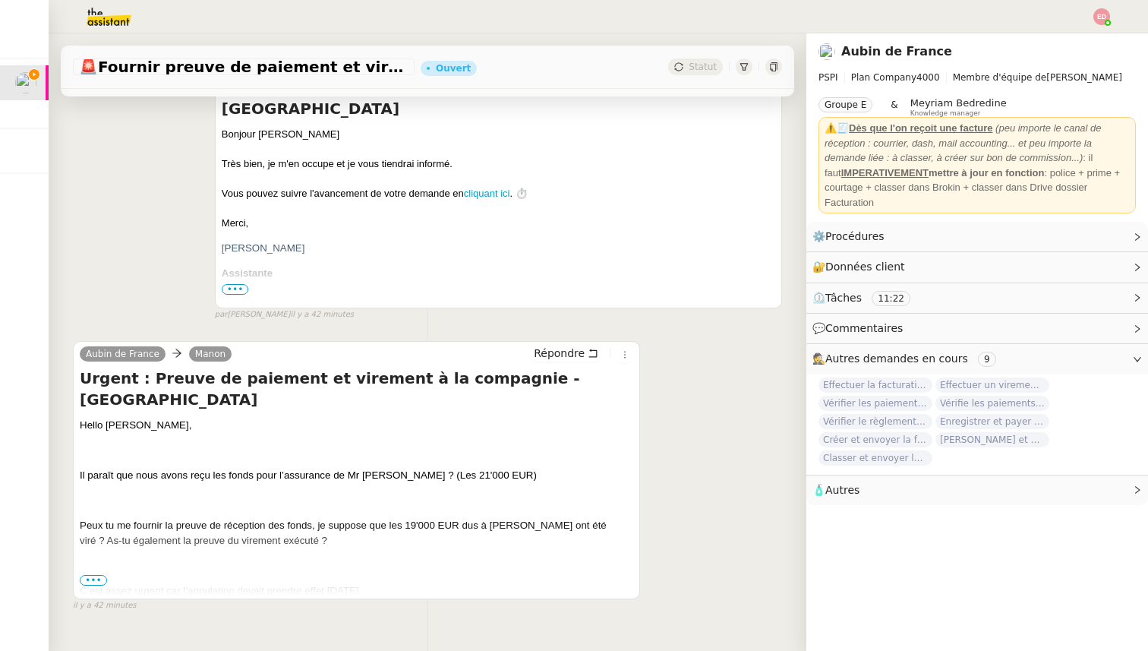
scroll to position [311, 0]
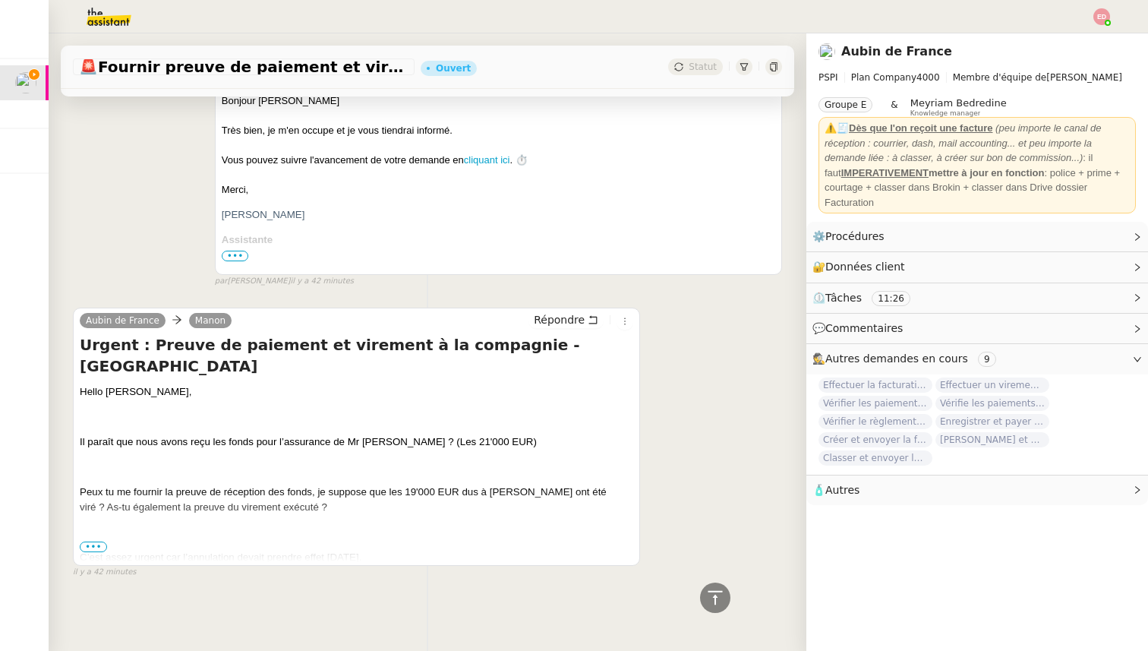
click at [98, 545] on span "•••" at bounding box center [93, 547] width 27 height 11
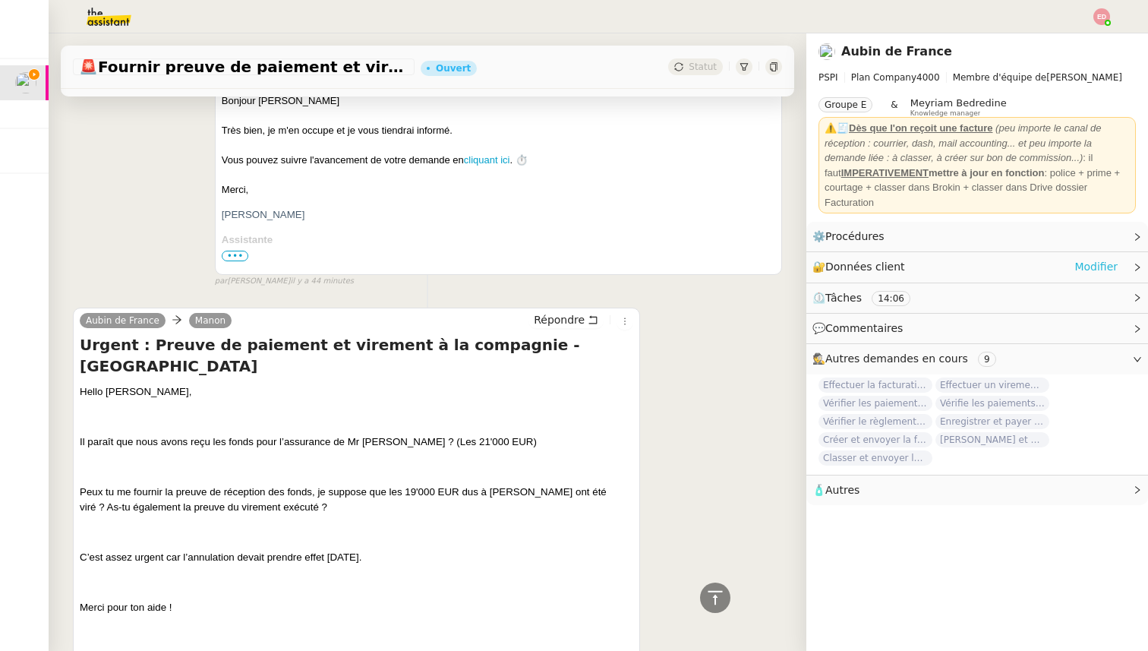
click at [1095, 264] on link "Modifier" at bounding box center [1096, 266] width 43 height 17
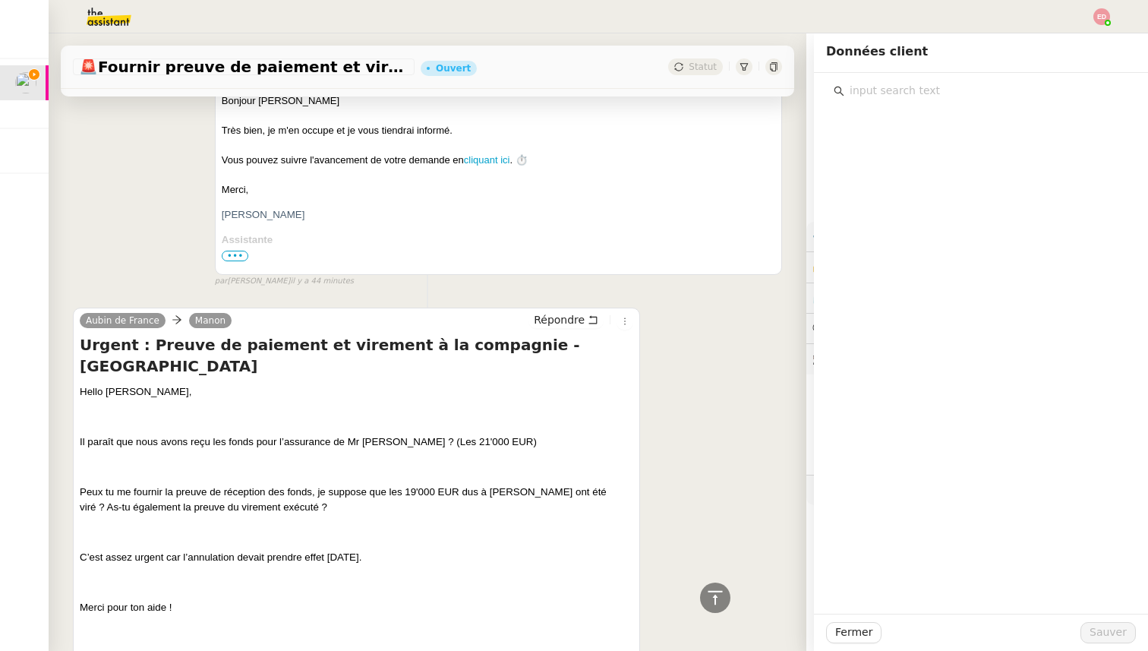
click at [874, 81] on input "text" at bounding box center [987, 91] width 284 height 21
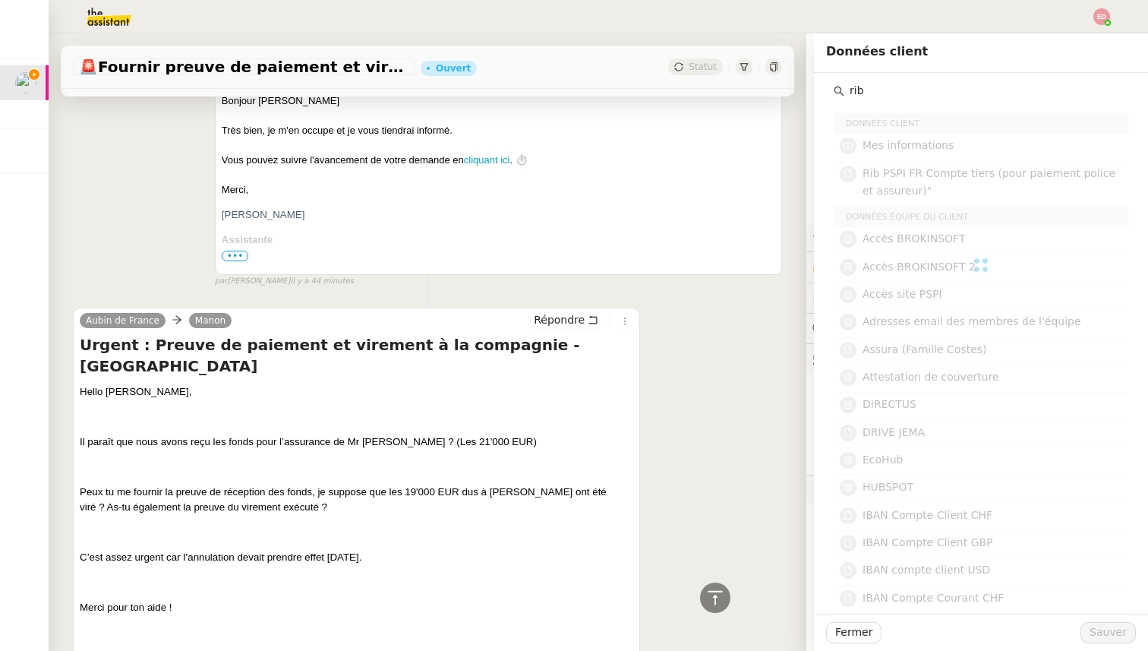
type input "rib"
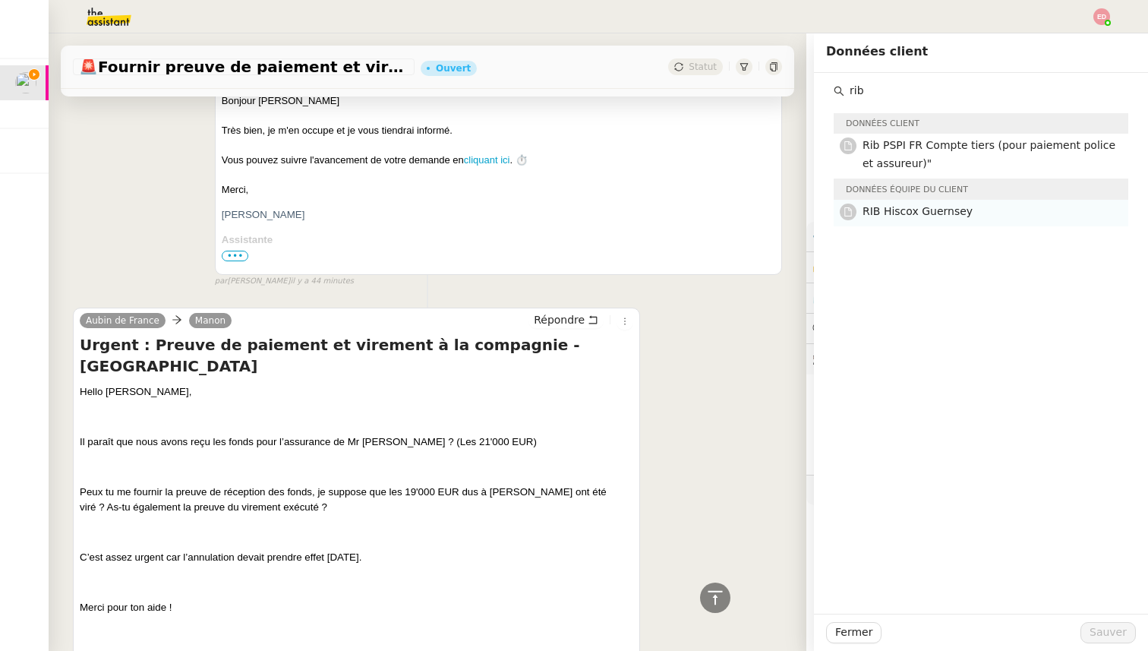
click at [911, 210] on span "RIB Hiscox Guernsey" at bounding box center [918, 211] width 110 height 12
click at [1105, 630] on span "Sauver" at bounding box center [1108, 632] width 37 height 17
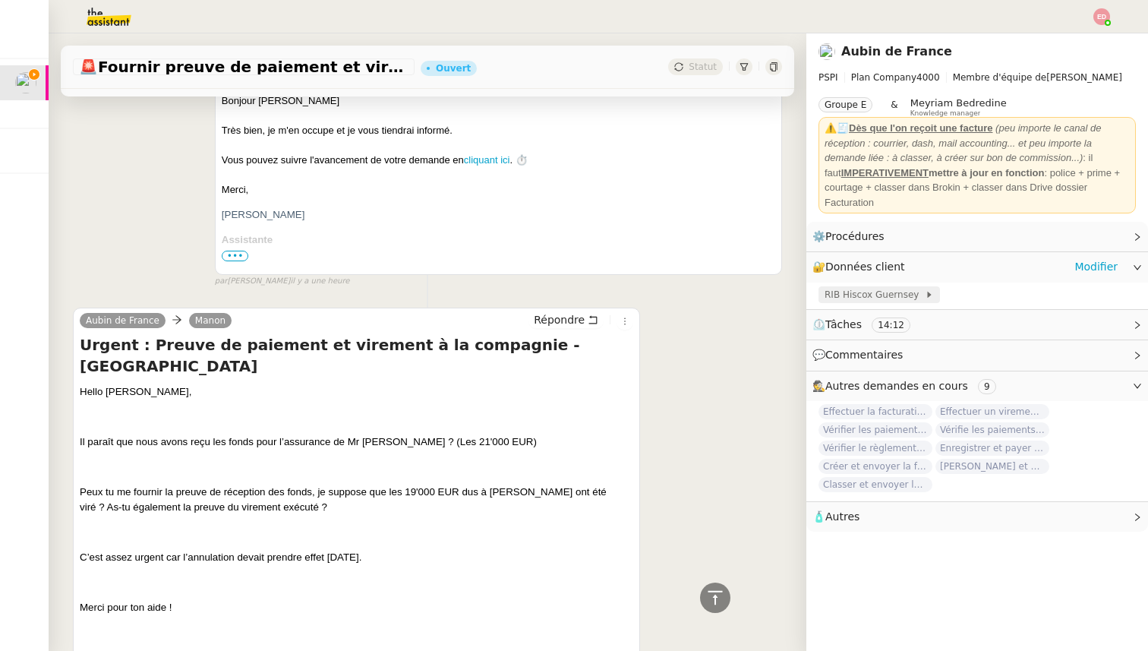
click at [873, 293] on span "RIB Hiscox Guernsey" at bounding box center [875, 294] width 100 height 15
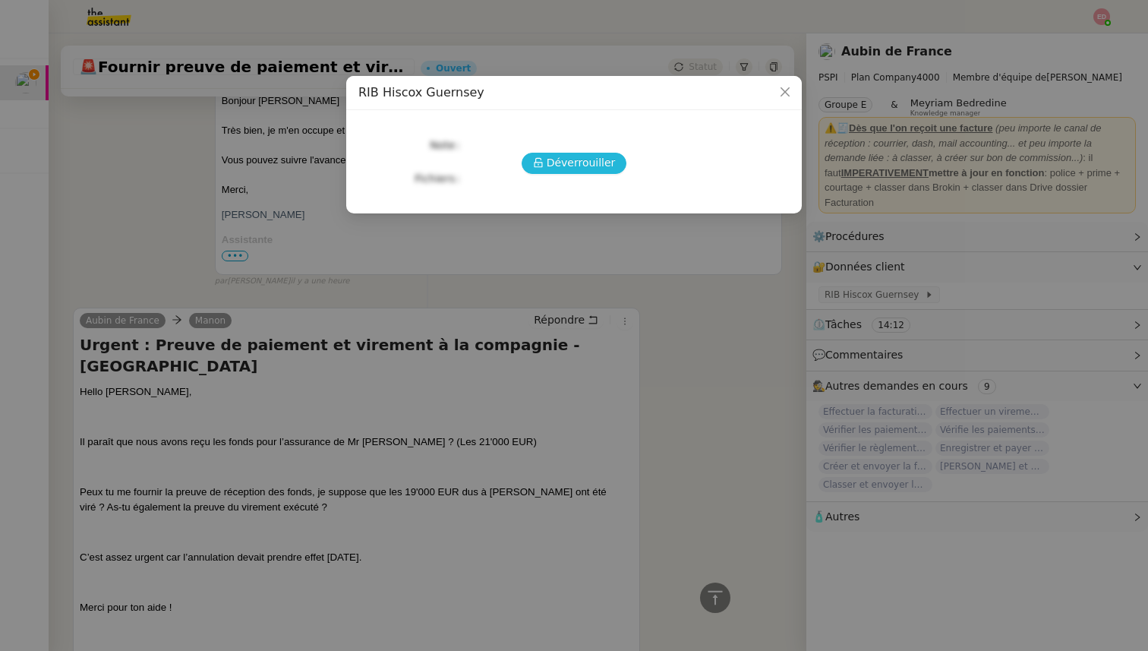
click at [561, 163] on span "Déverrouiller" at bounding box center [581, 162] width 69 height 17
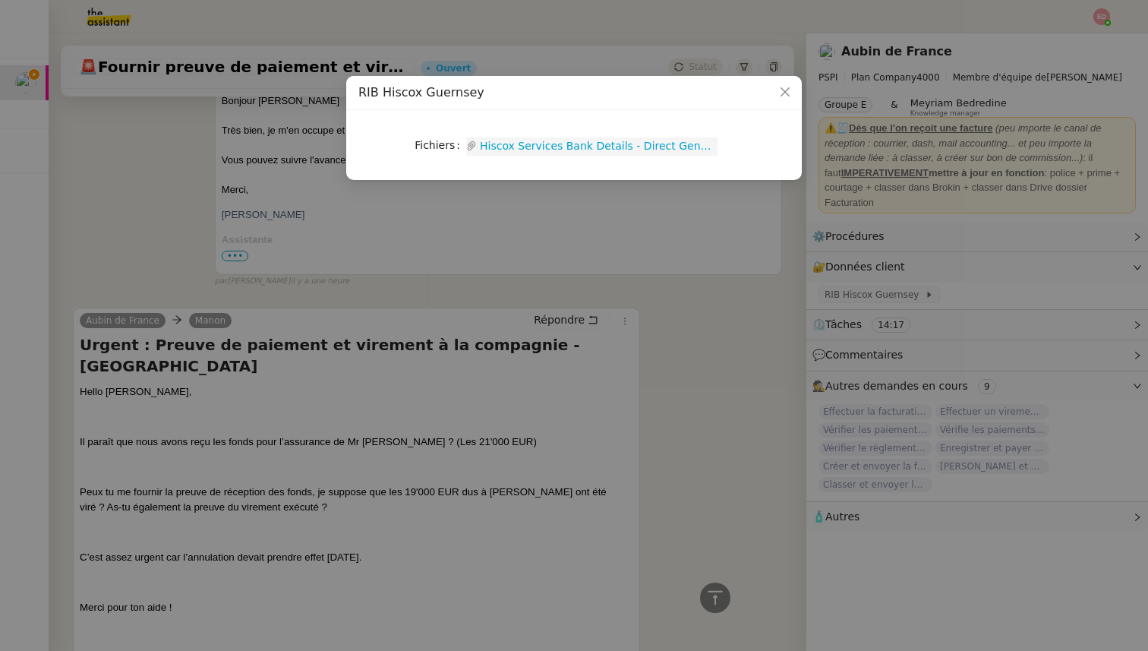
click at [552, 145] on link "Hiscox Services Bank Details - Direct Generic (1).pdf" at bounding box center [597, 145] width 241 height 17
click at [233, 235] on nz-modal-container "RIB Hiscox Guernsey Fichiers Upload Hiscox Services Bank Details - Direct Gener…" at bounding box center [574, 325] width 1148 height 651
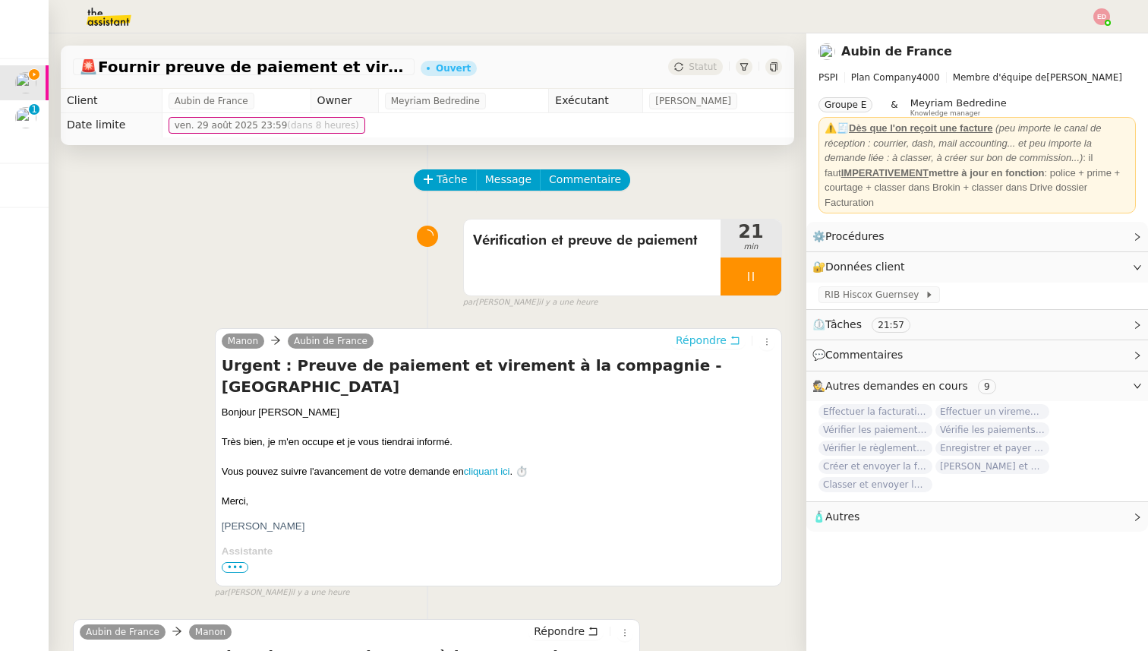
click at [698, 335] on span "Répondre" at bounding box center [701, 340] width 51 height 15
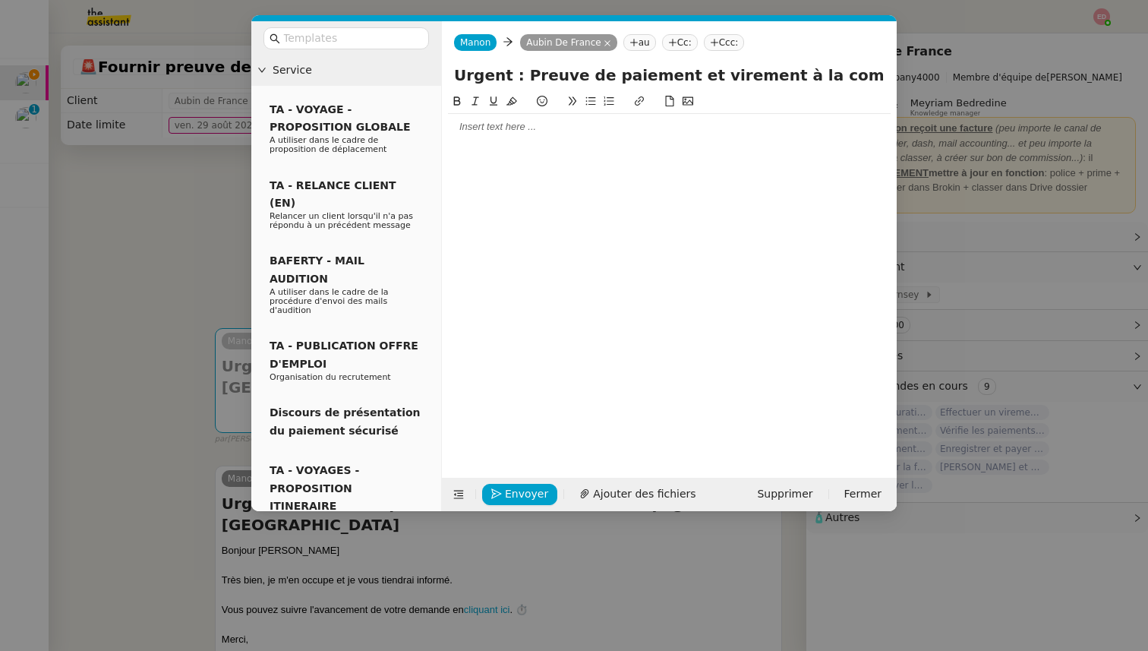
click at [533, 121] on div at bounding box center [669, 127] width 443 height 14
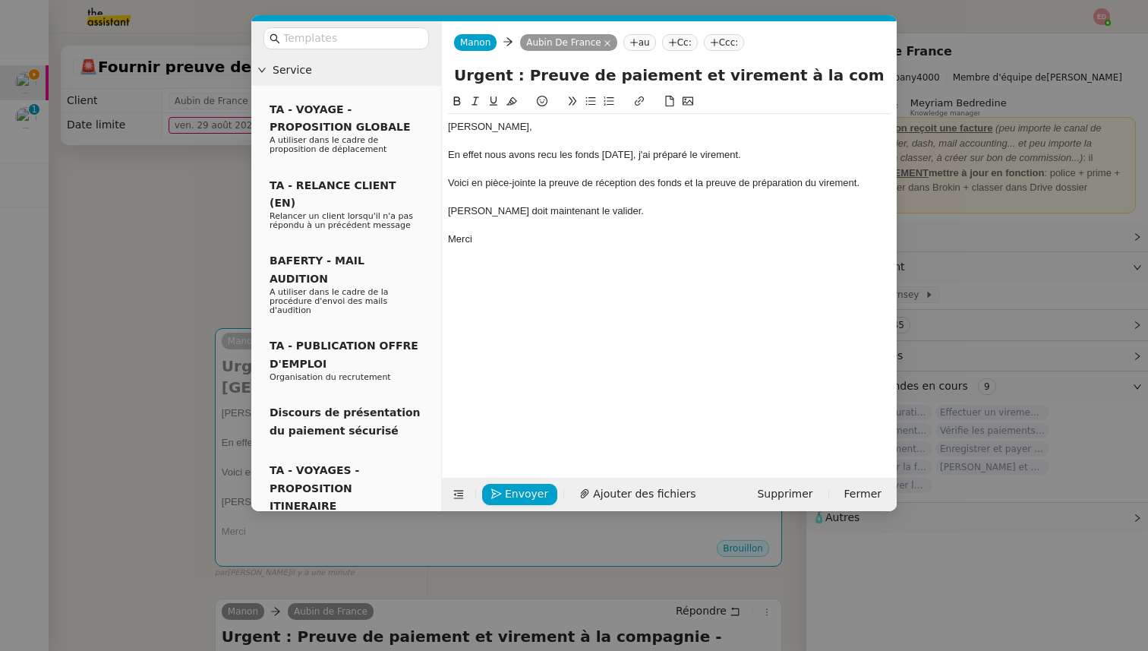
click at [476, 155] on div "En effet nous avons recu les fonds [DATE], j'ai préparé le virement." at bounding box center [669, 155] width 443 height 14
click at [0, 0] on lt-span "effet ," at bounding box center [0, 0] width 0 height 0
click at [631, 46] on icon at bounding box center [634, 42] width 9 height 9
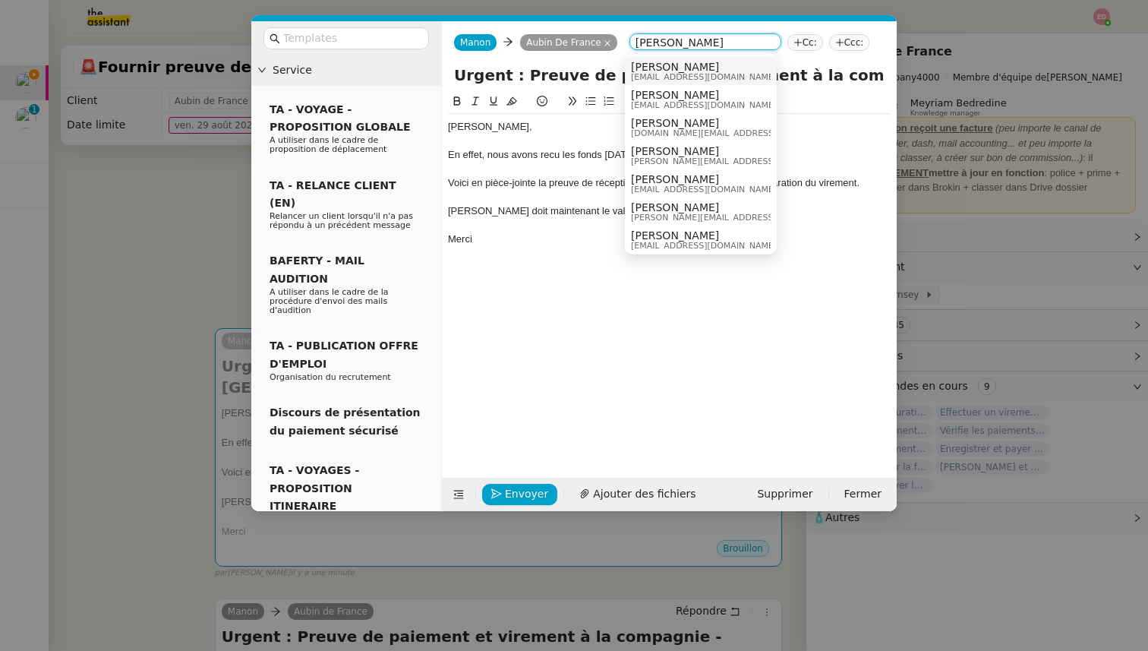
type input "[PERSON_NAME]"
click at [684, 65] on span "[PERSON_NAME]" at bounding box center [704, 67] width 146 height 12
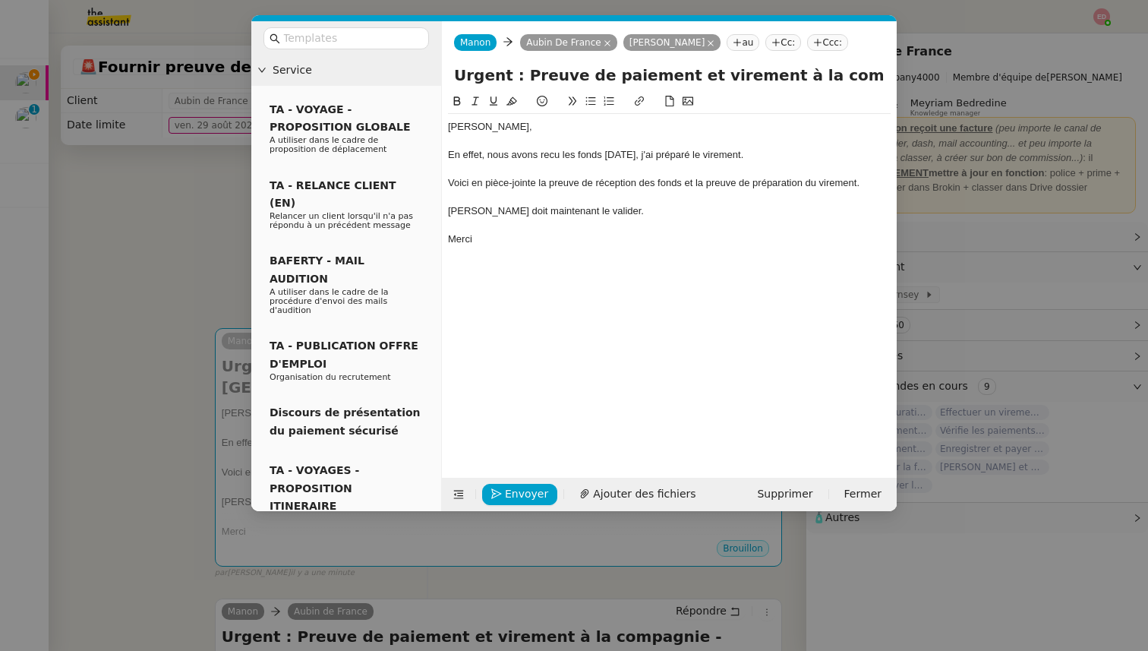
click at [551, 156] on div "En effet, nous avons recu les fonds [DATE], j'ai préparé le virement." at bounding box center [669, 155] width 443 height 14
click at [0, 0] on lt-span "reçu" at bounding box center [0, 0] width 0 height 0
click at [586, 495] on div "Envoyer Ajouter des fichiers" at bounding box center [576, 494] width 257 height 21
click at [586, 495] on button "Ajouter des fichiers" at bounding box center [637, 494] width 134 height 21
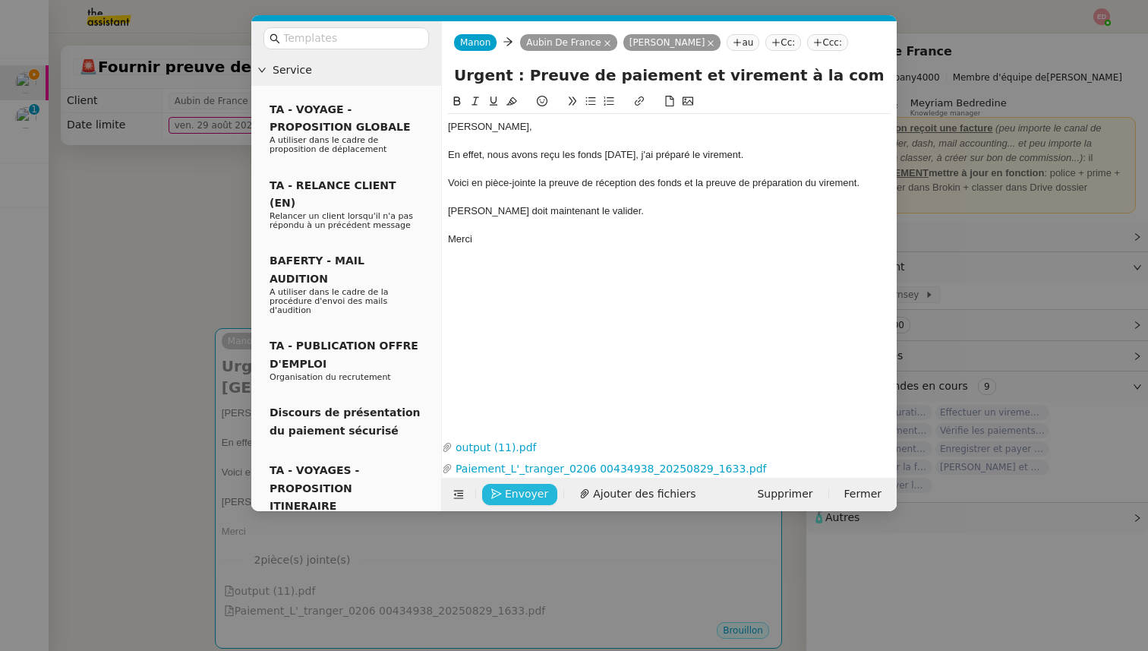
click at [514, 494] on span "Envoyer" at bounding box center [526, 493] width 43 height 17
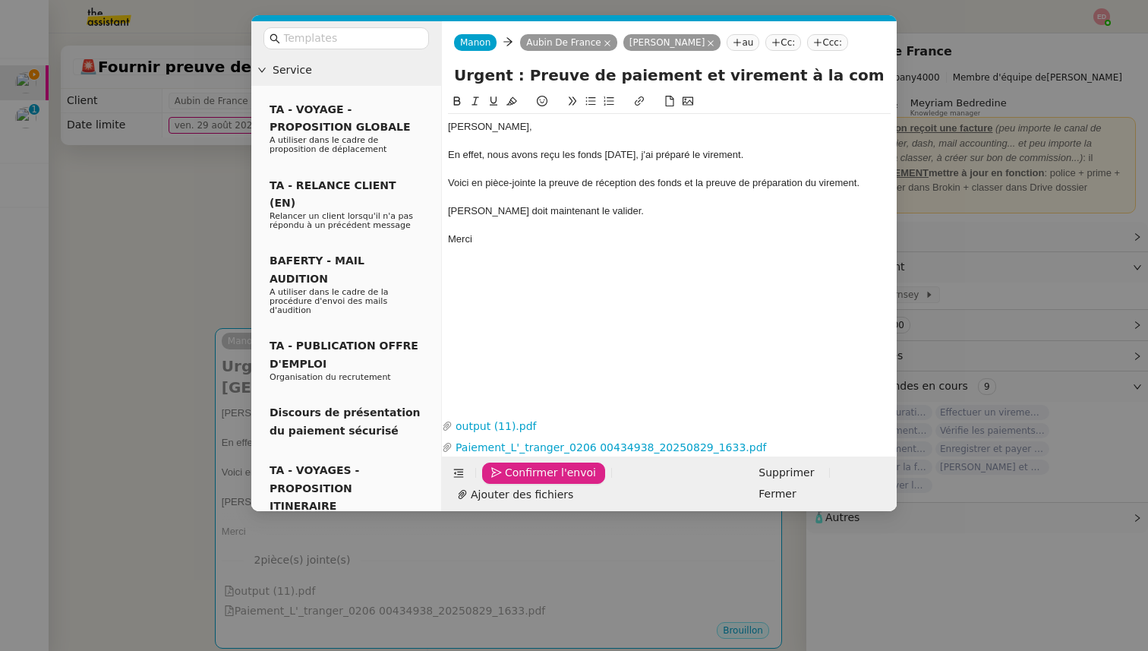
click at [514, 482] on span "Confirmer l'envoi" at bounding box center [550, 472] width 91 height 17
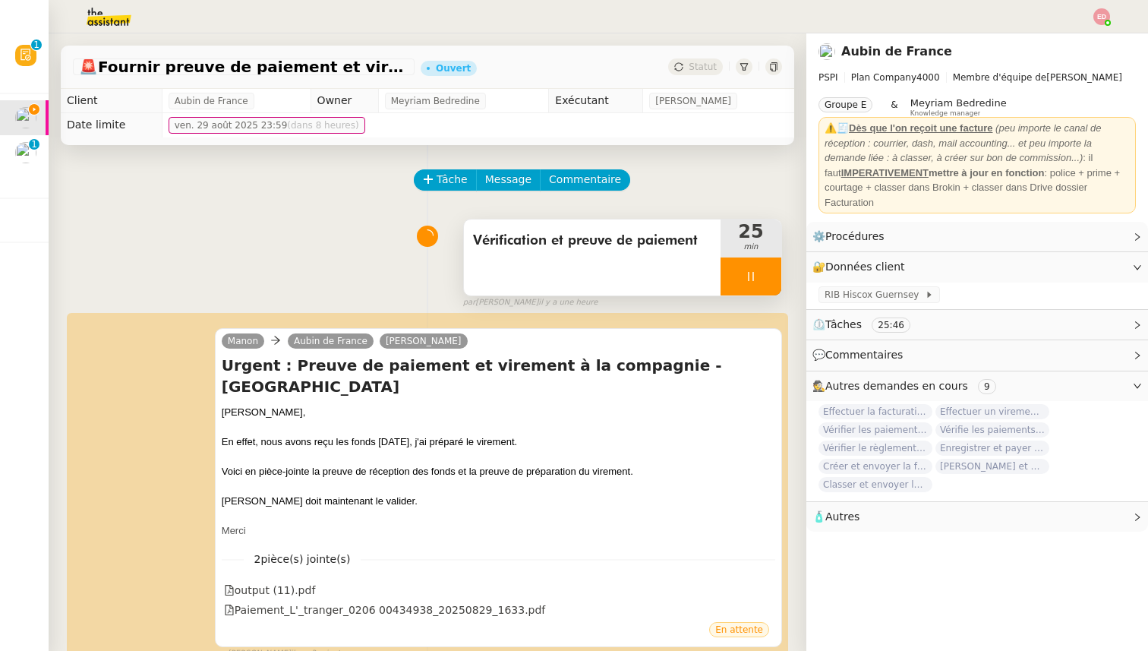
click at [772, 277] on div at bounding box center [751, 276] width 61 height 38
click at [772, 277] on icon at bounding box center [766, 276] width 12 height 12
click at [704, 62] on span "Statut" at bounding box center [703, 67] width 28 height 11
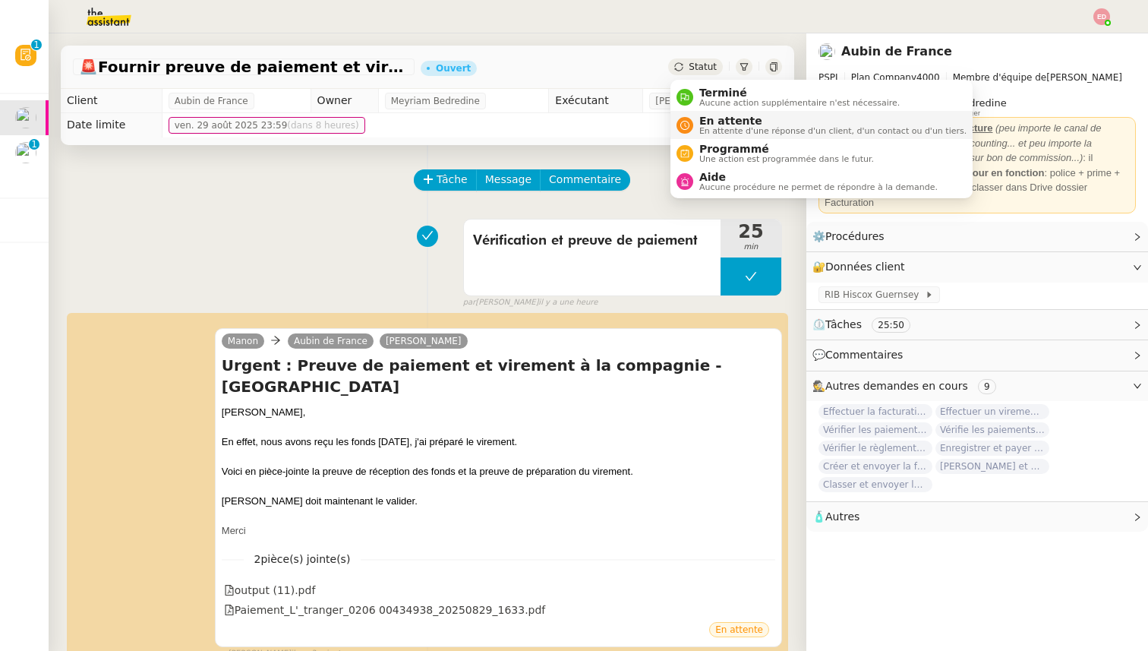
click at [719, 122] on span "En attente" at bounding box center [832, 121] width 267 height 12
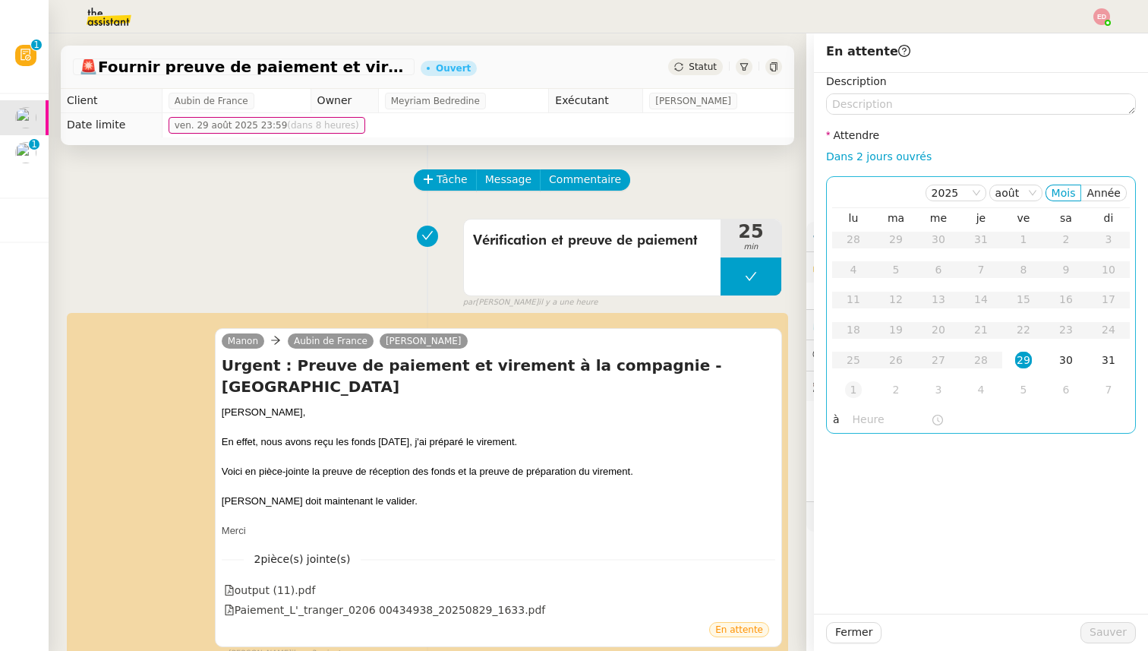
click at [856, 390] on div "1" at bounding box center [853, 389] width 17 height 17
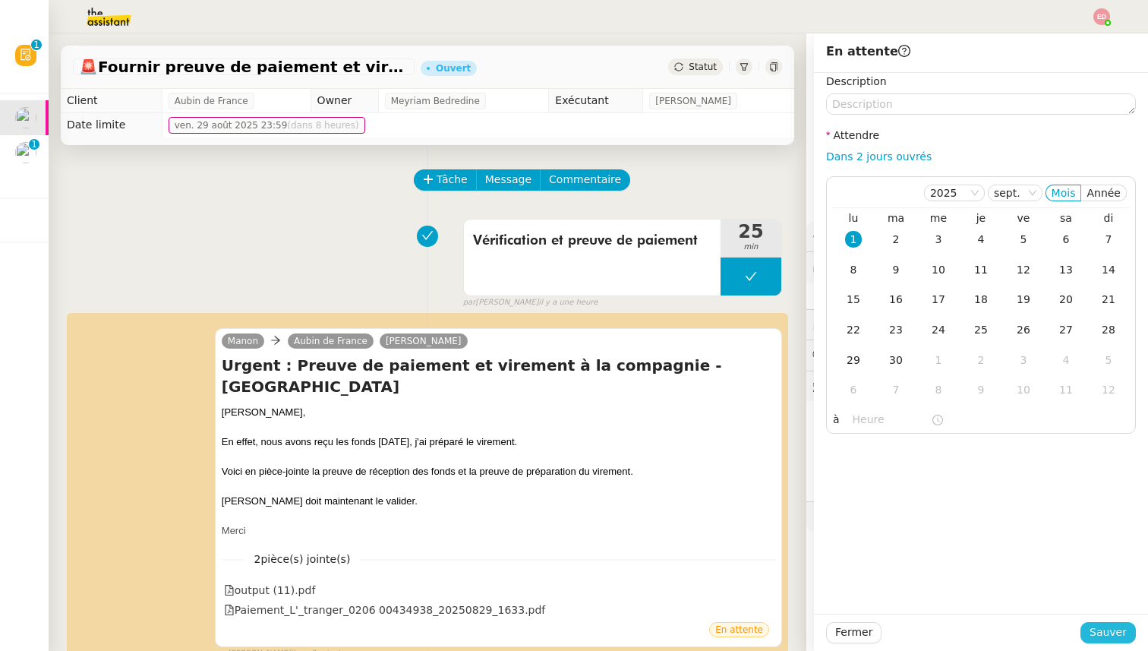
click at [1106, 626] on span "Sauver" at bounding box center [1108, 632] width 37 height 17
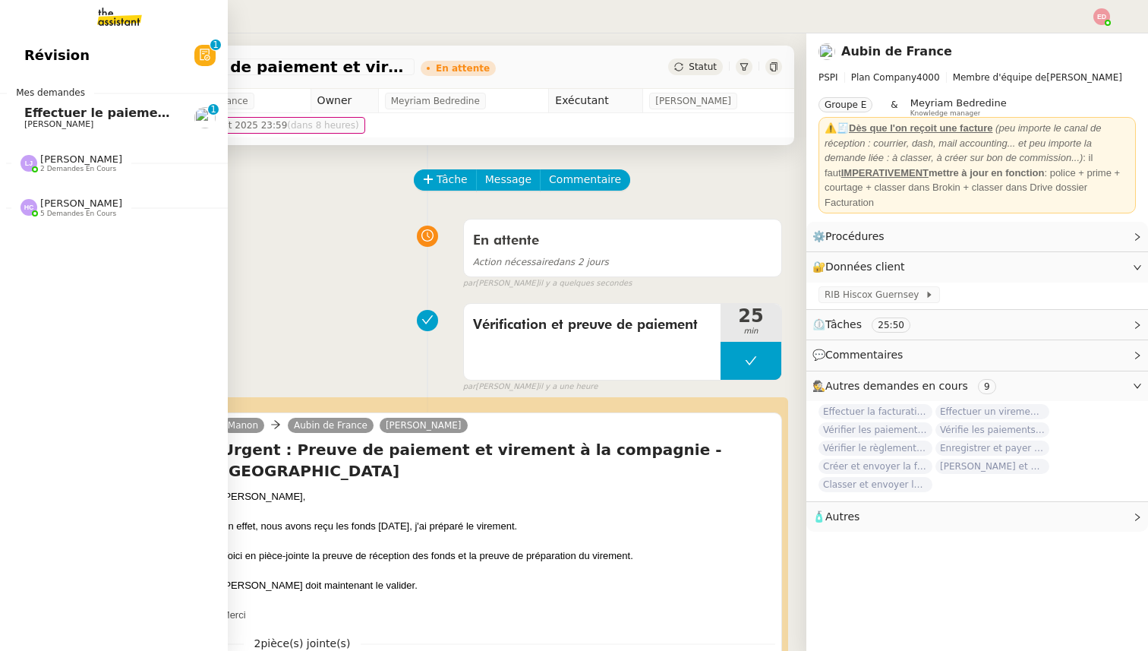
click at [38, 124] on span "[PERSON_NAME]" at bounding box center [58, 124] width 69 height 10
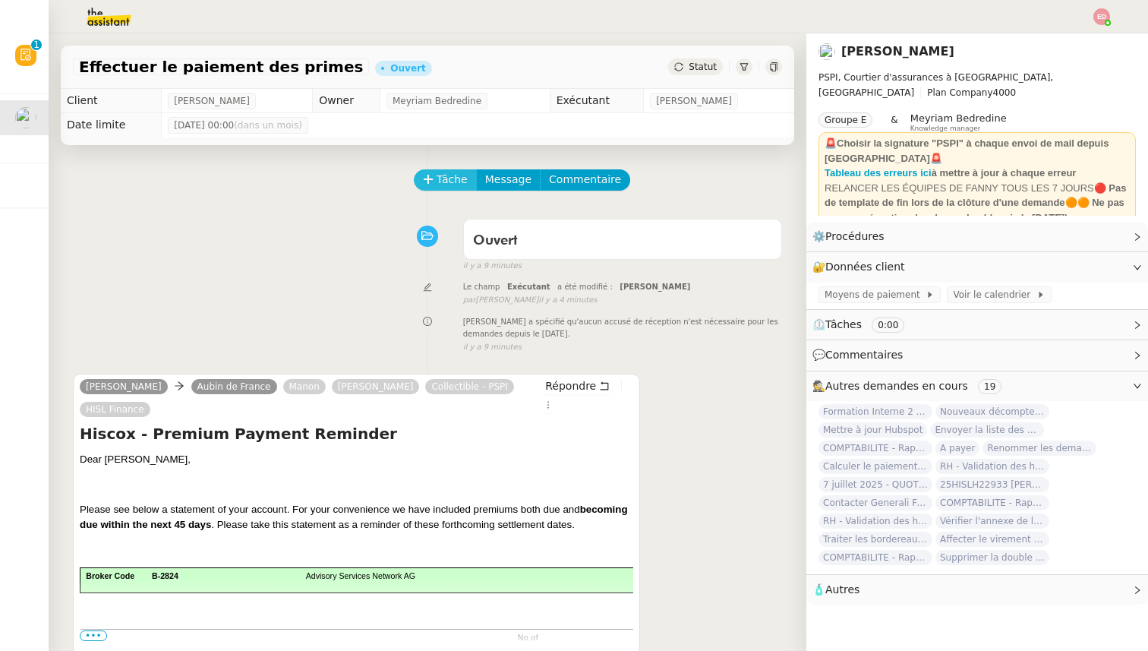
click at [437, 174] on span "Tâche" at bounding box center [452, 179] width 31 height 17
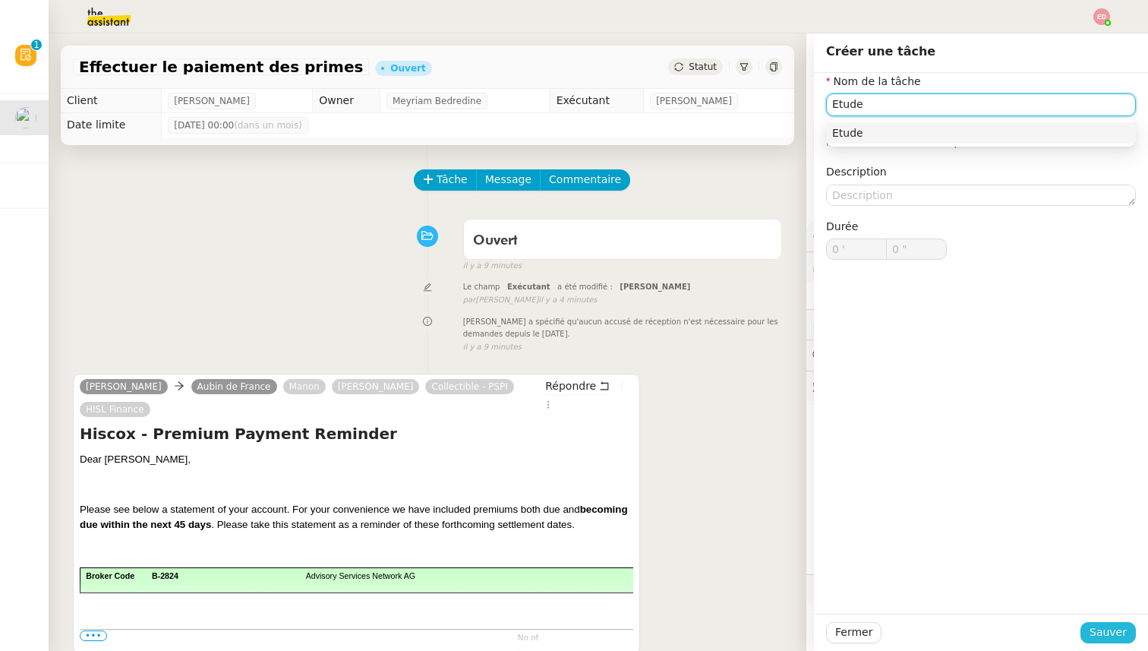
type input "Etude"
click at [1101, 629] on span "Sauver" at bounding box center [1108, 632] width 37 height 17
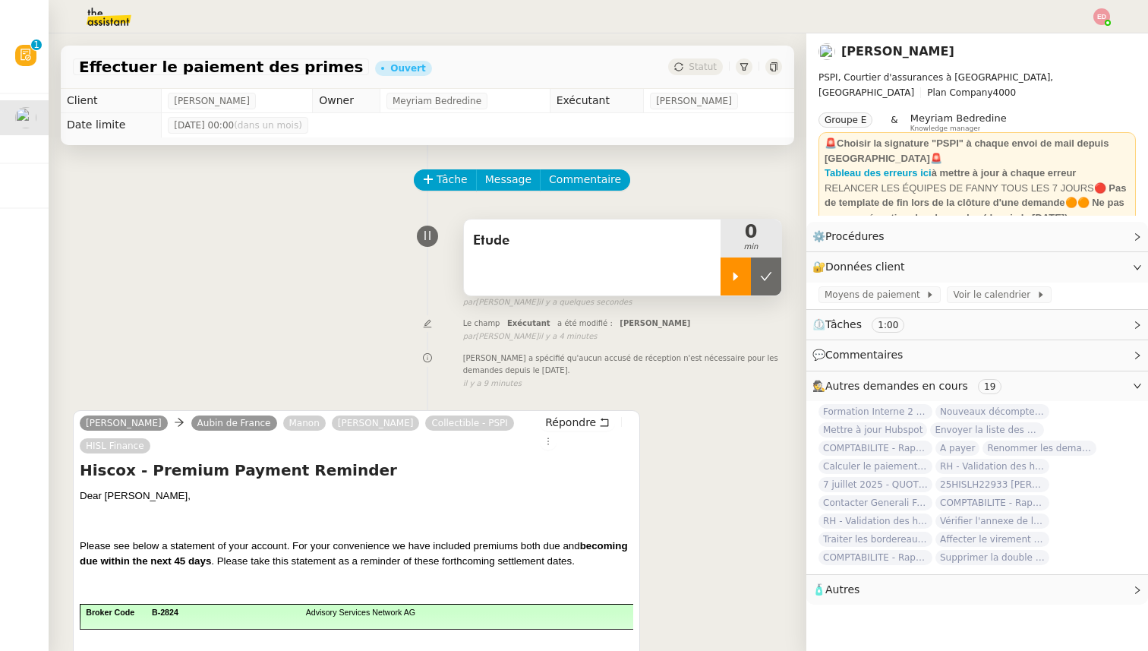
click at [735, 279] on icon at bounding box center [736, 276] width 12 height 12
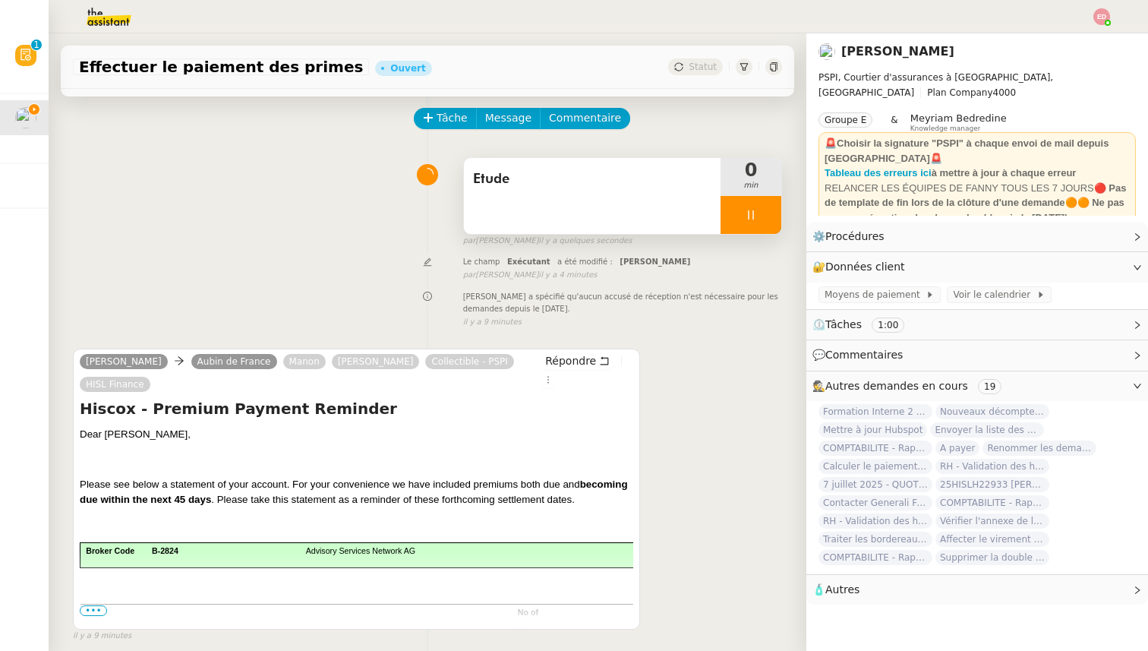
scroll to position [193, 0]
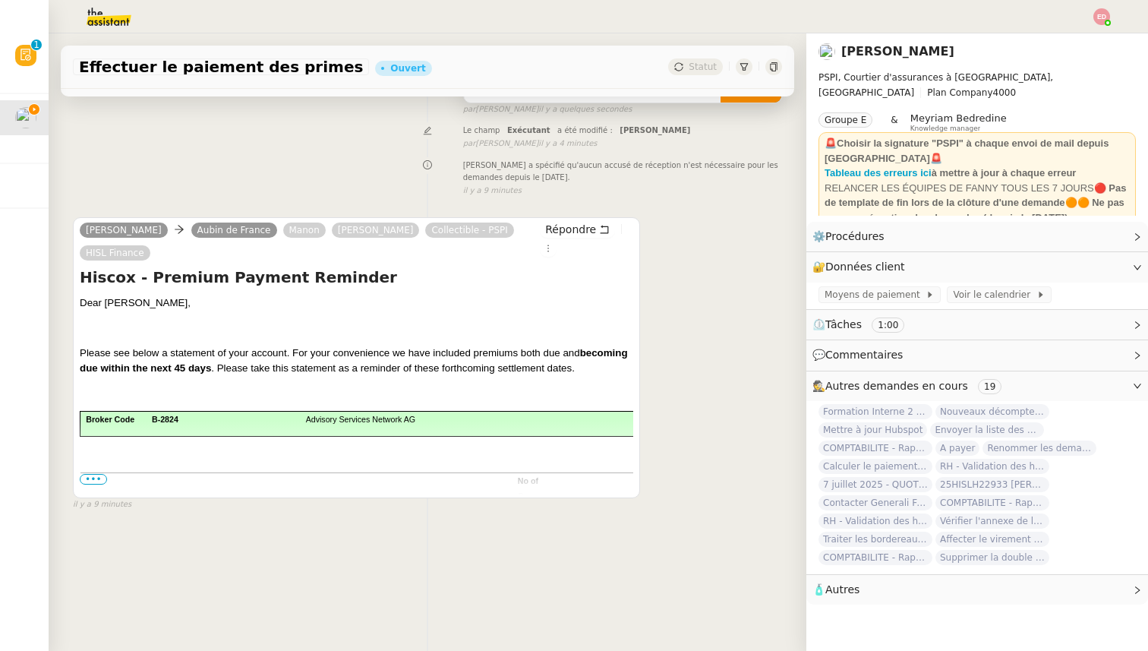
click at [93, 482] on span "•••" at bounding box center [93, 479] width 27 height 11
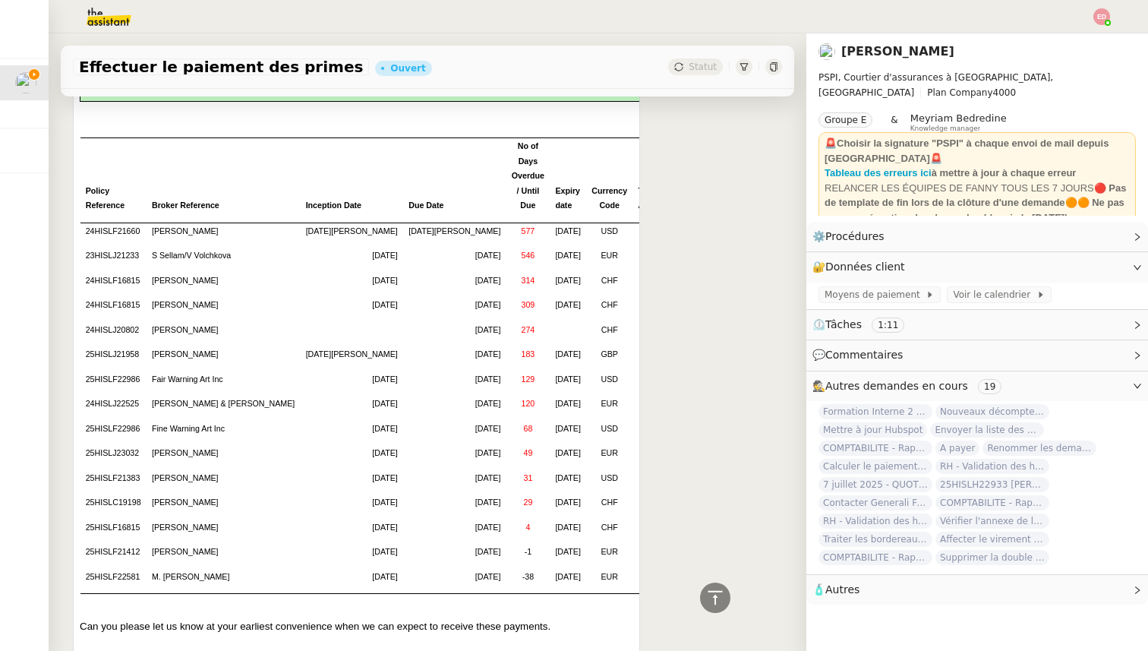
scroll to position [0, 0]
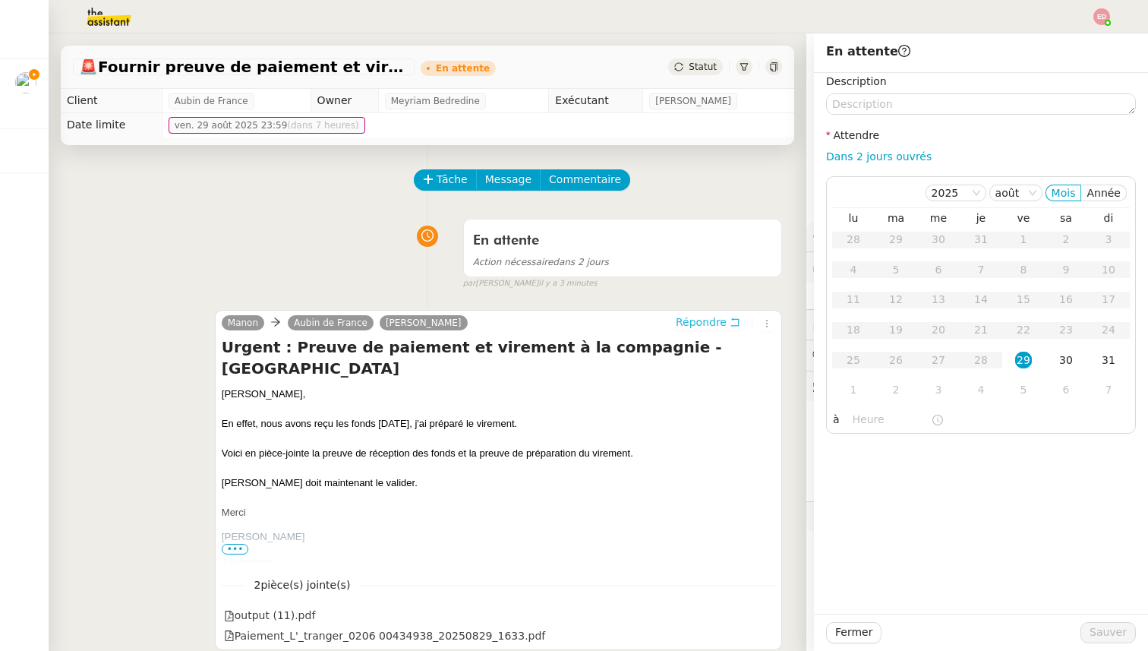
click at [690, 324] on span "Répondre" at bounding box center [701, 321] width 51 height 15
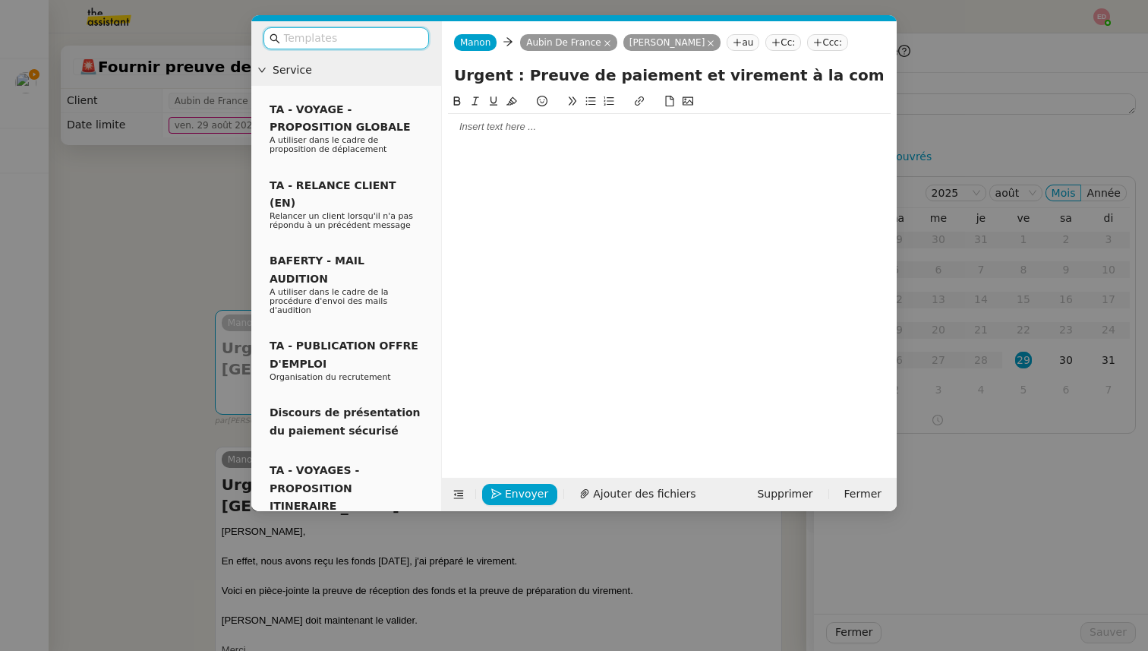
click at [561, 126] on div at bounding box center [669, 127] width 443 height 14
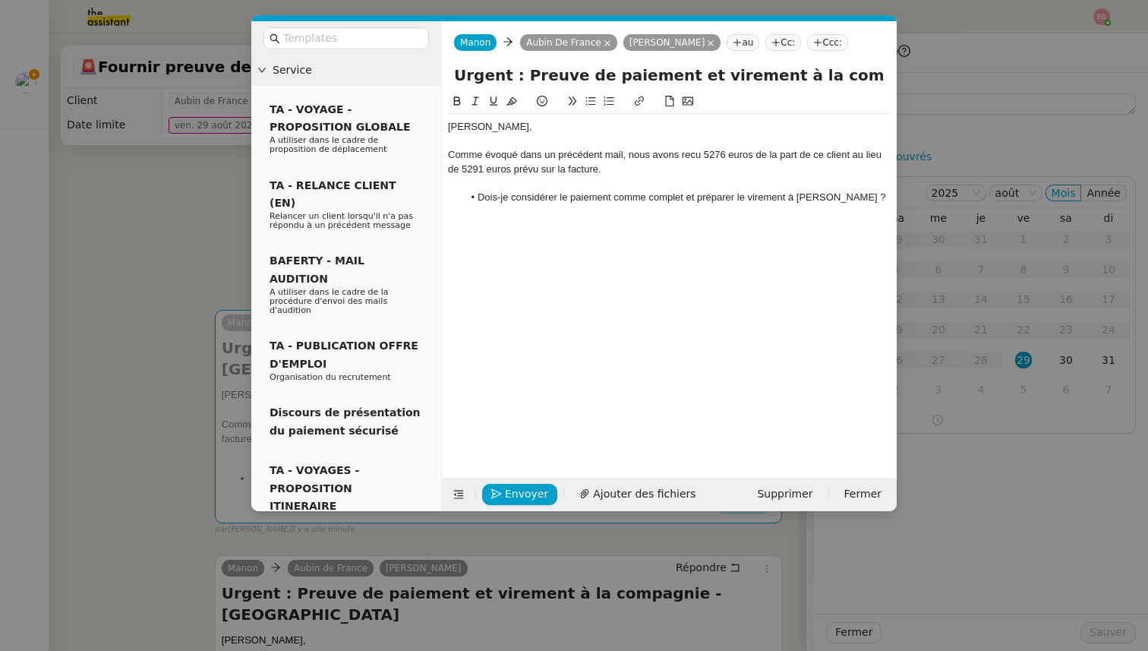
click at [693, 154] on div "Comme évoqué dans un précédent mail, nous avons recu 5276 euros de la part de c…" at bounding box center [669, 162] width 443 height 28
click at [0, 0] on lt-span "reçu" at bounding box center [0, 0] width 0 height 0
click at [848, 197] on li "Dois-je considérer le paiement comme complet et préparer le virement à [PERSON_…" at bounding box center [677, 198] width 428 height 14
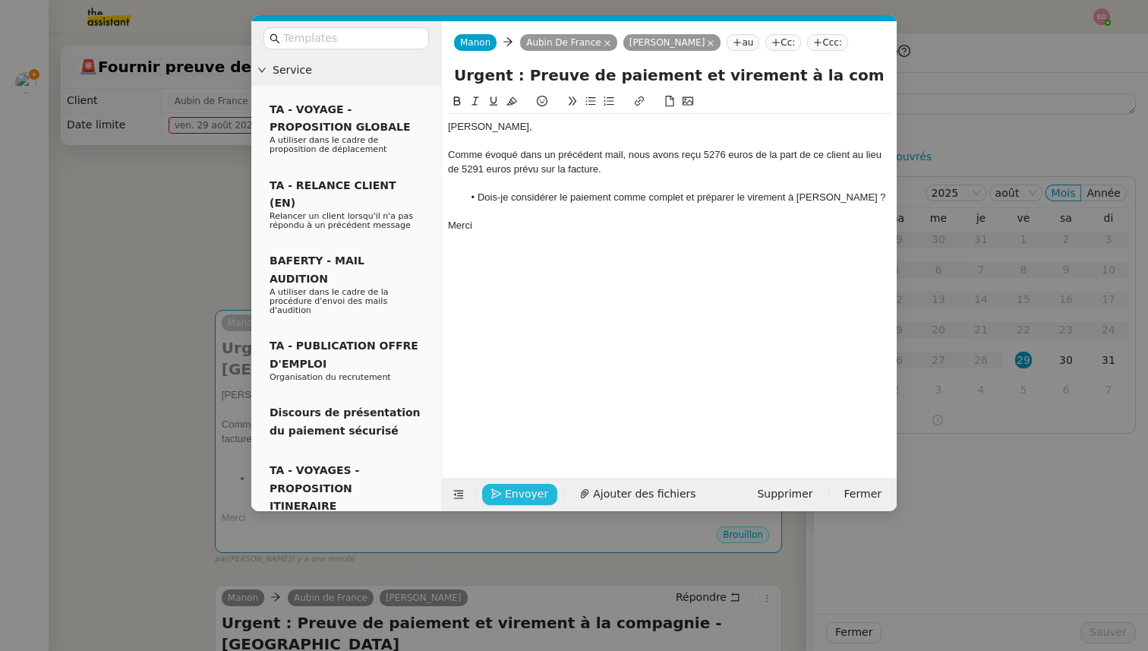
click at [514, 495] on span "Envoyer" at bounding box center [526, 493] width 43 height 17
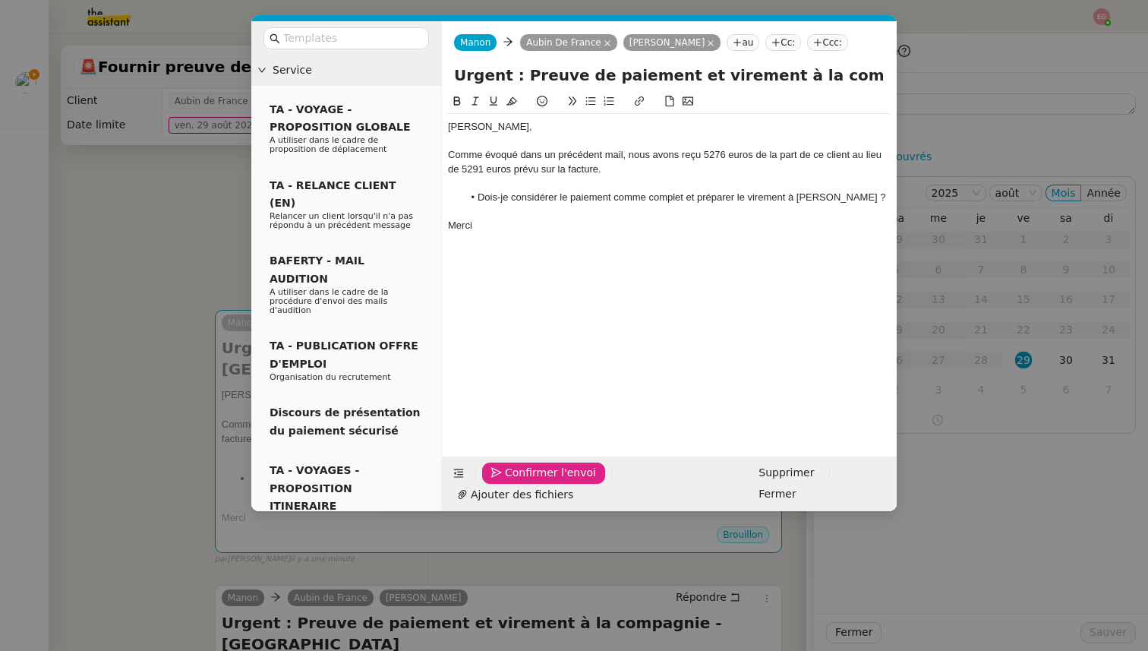
click at [514, 482] on span "Confirmer l'envoi" at bounding box center [550, 472] width 91 height 17
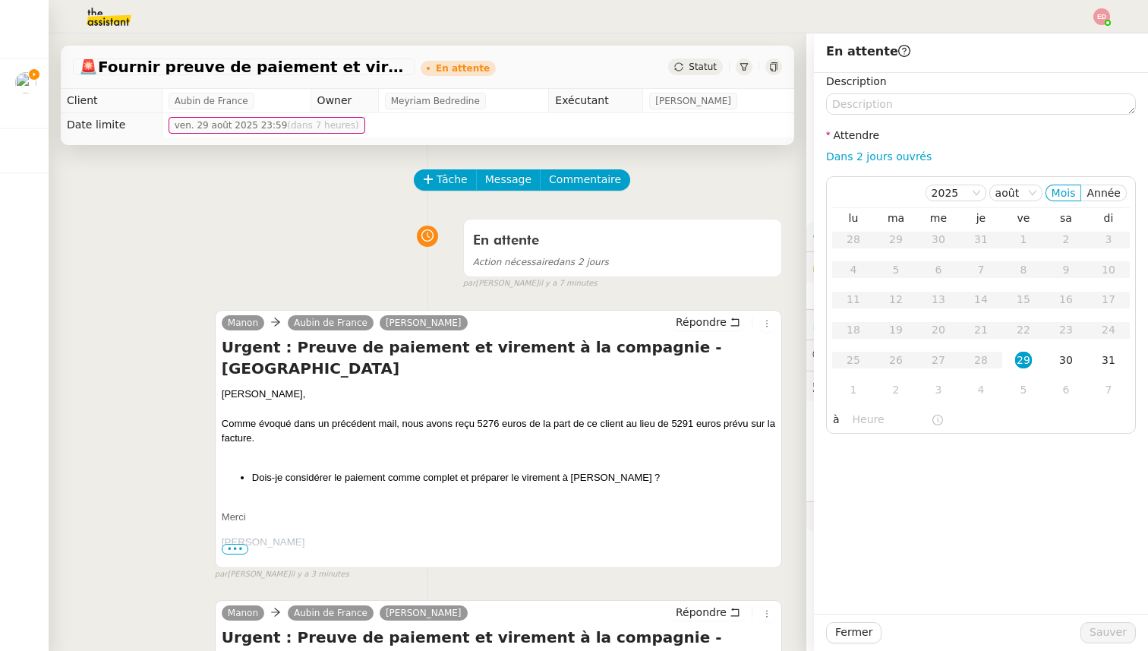
click at [112, 342] on div "[PERSON_NAME] de France [PERSON_NAME] : Preuve de paiement et virement à la com…" at bounding box center [427, 438] width 709 height 285
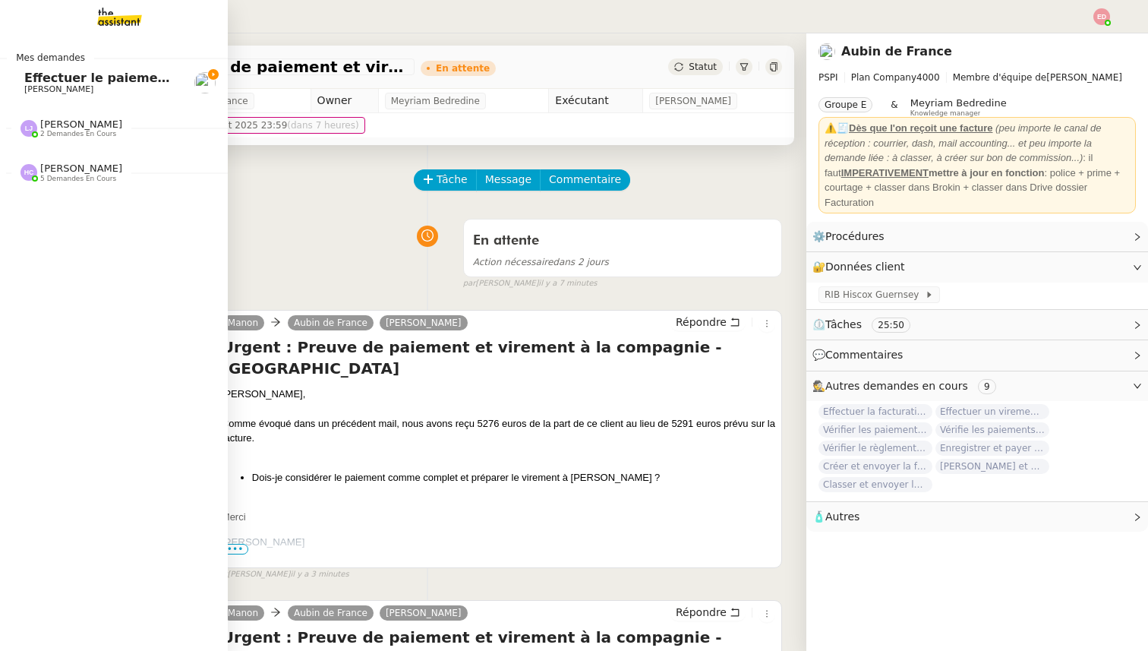
click at [68, 77] on span "Effectuer le paiement des primes" at bounding box center [137, 78] width 227 height 14
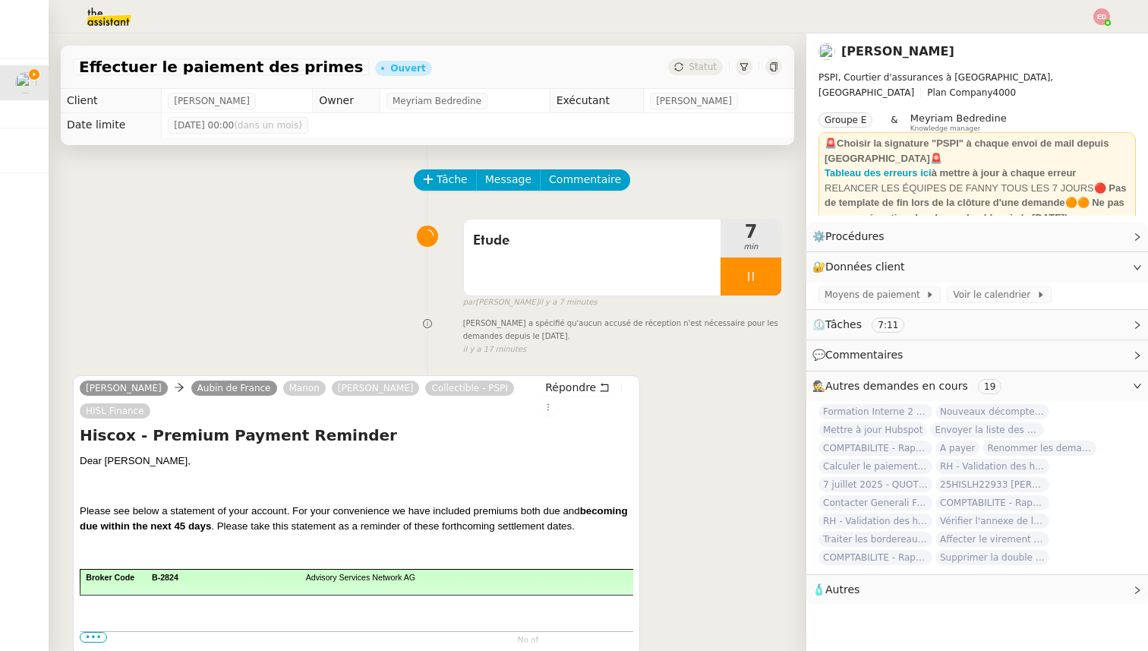
scroll to position [193, 0]
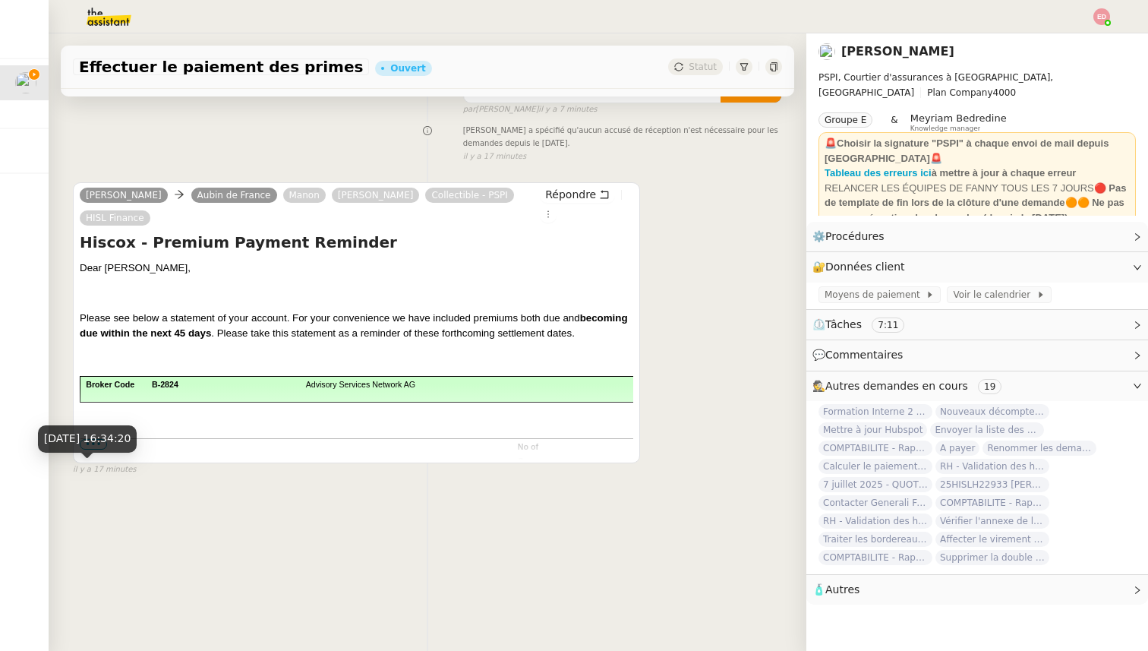
click at [88, 450] on div "[DATE] 16:34:20" at bounding box center [87, 438] width 99 height 27
click at [93, 442] on span "•••" at bounding box center [93, 444] width 27 height 11
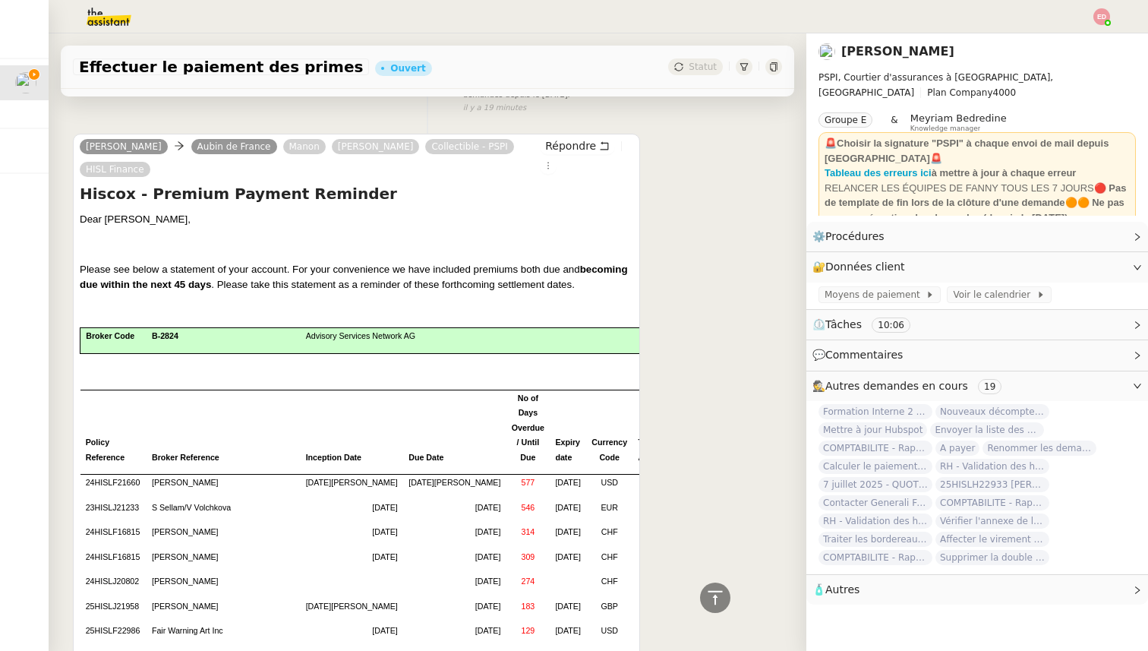
scroll to position [0, 0]
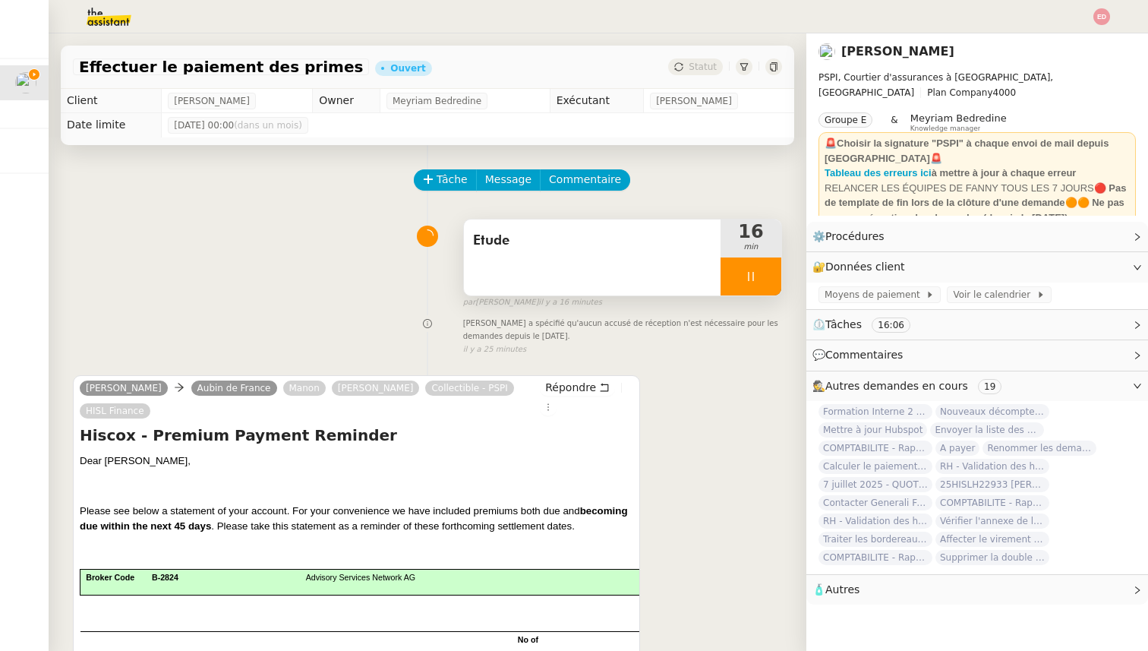
click at [504, 235] on span "Etude" at bounding box center [592, 240] width 238 height 23
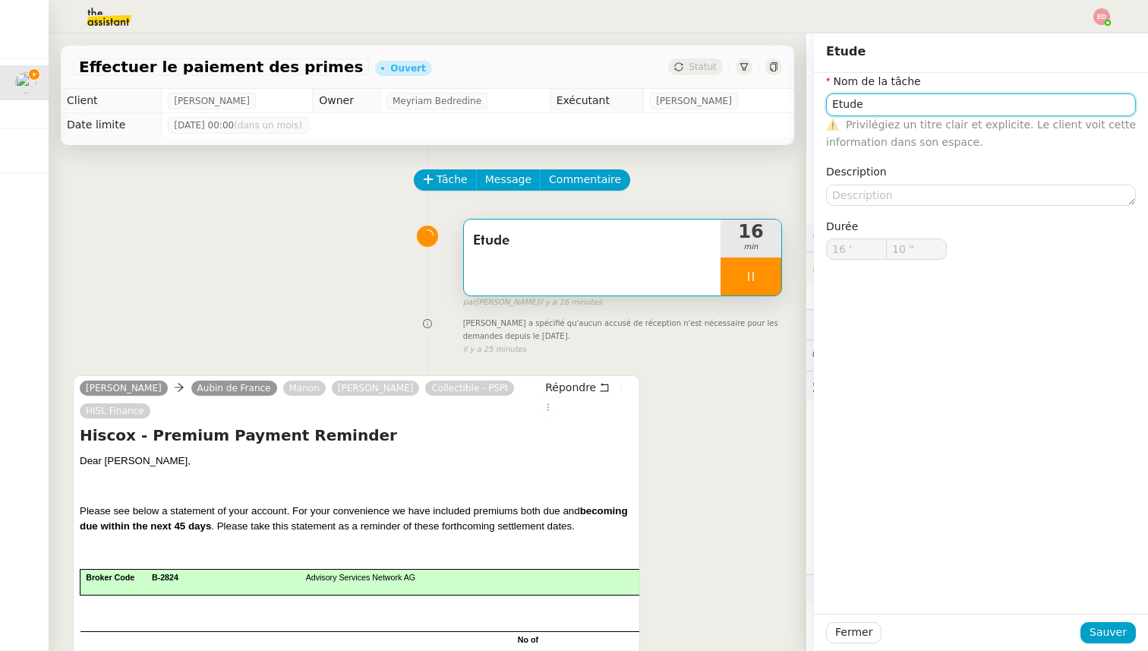
click at [835, 106] on input "Etude" at bounding box center [981, 104] width 310 height 22
type input "12 ""
type input "Rec"
type input "13 ""
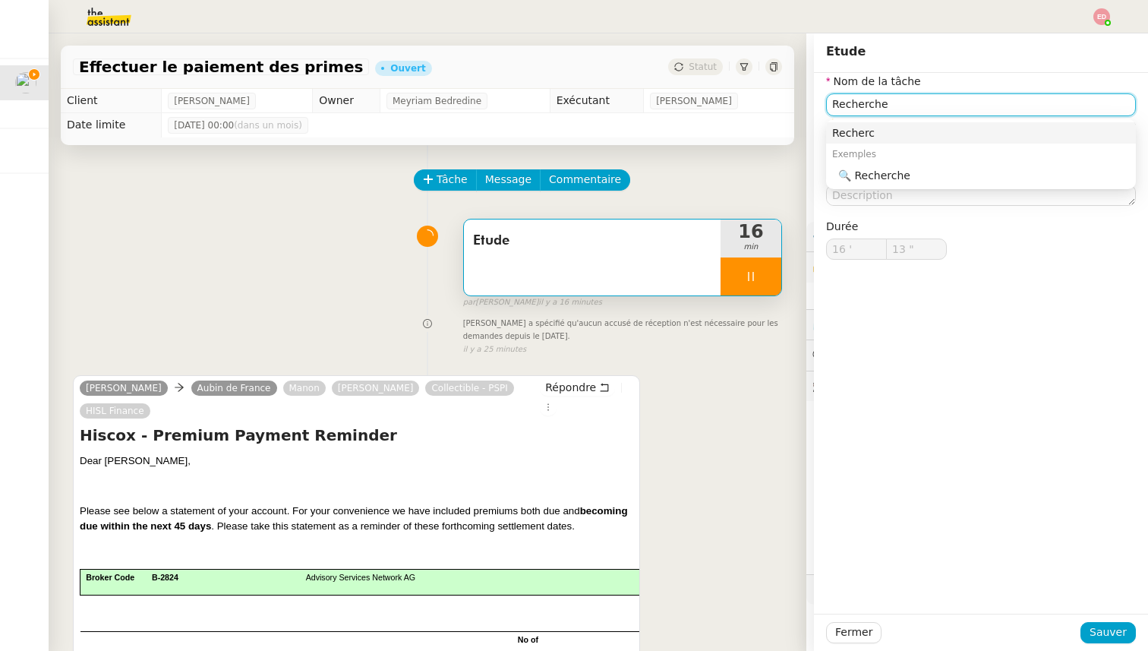
type input "Recherche"
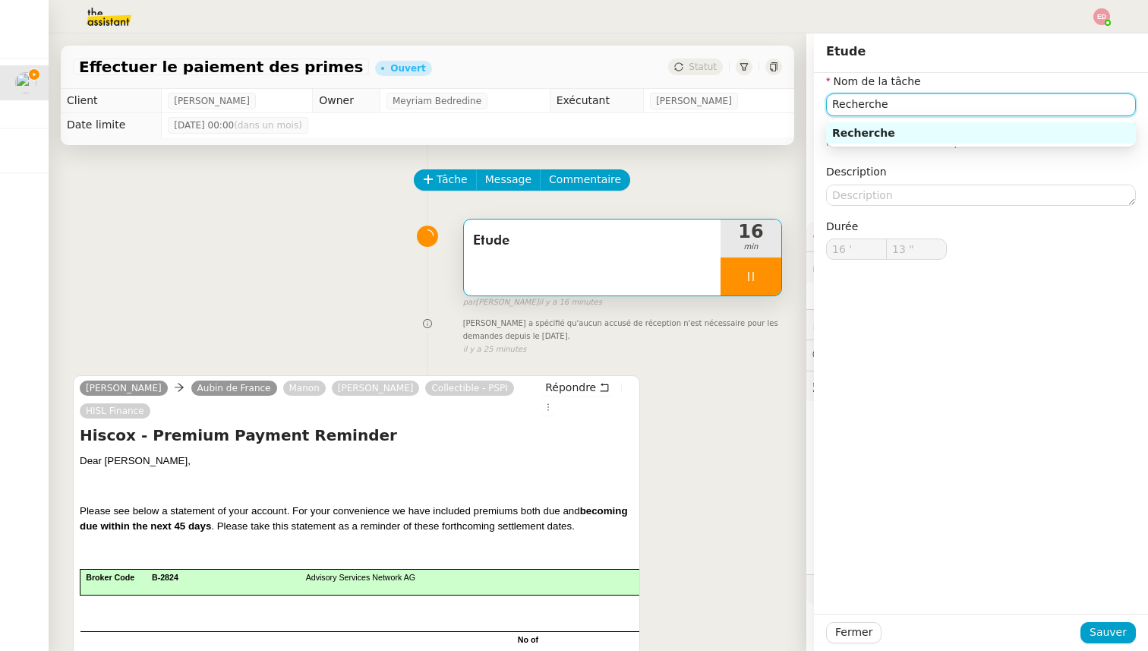
type input "14 ""
type input "Recherche paiements"
type input "15 ""
type input "Recherche paiements"
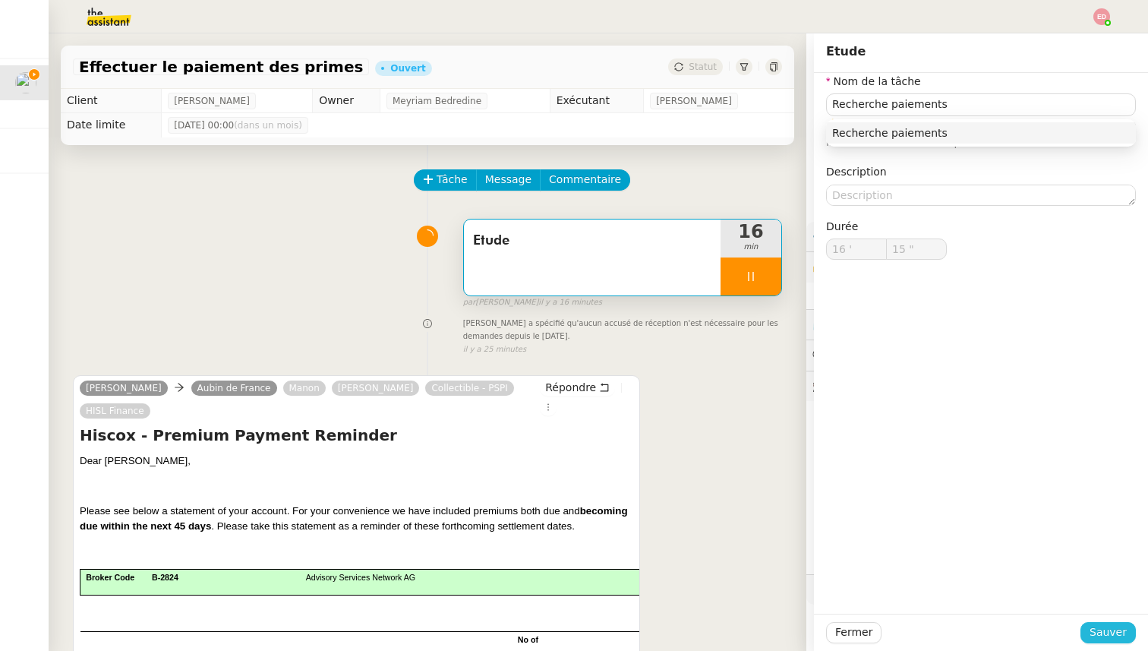
click at [1113, 635] on span "Sauver" at bounding box center [1108, 632] width 37 height 17
type input "16 ""
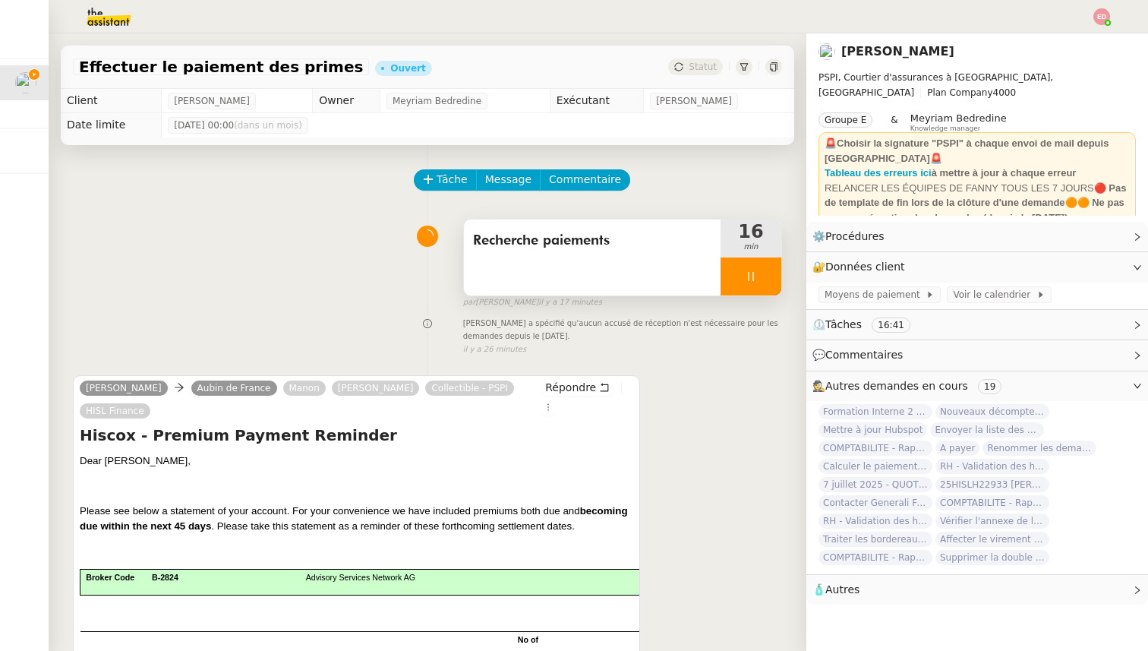
click at [765, 276] on div at bounding box center [751, 276] width 61 height 38
click at [765, 276] on icon at bounding box center [766, 276] width 12 height 12
click at [686, 68] on div "Statut" at bounding box center [695, 66] width 55 height 17
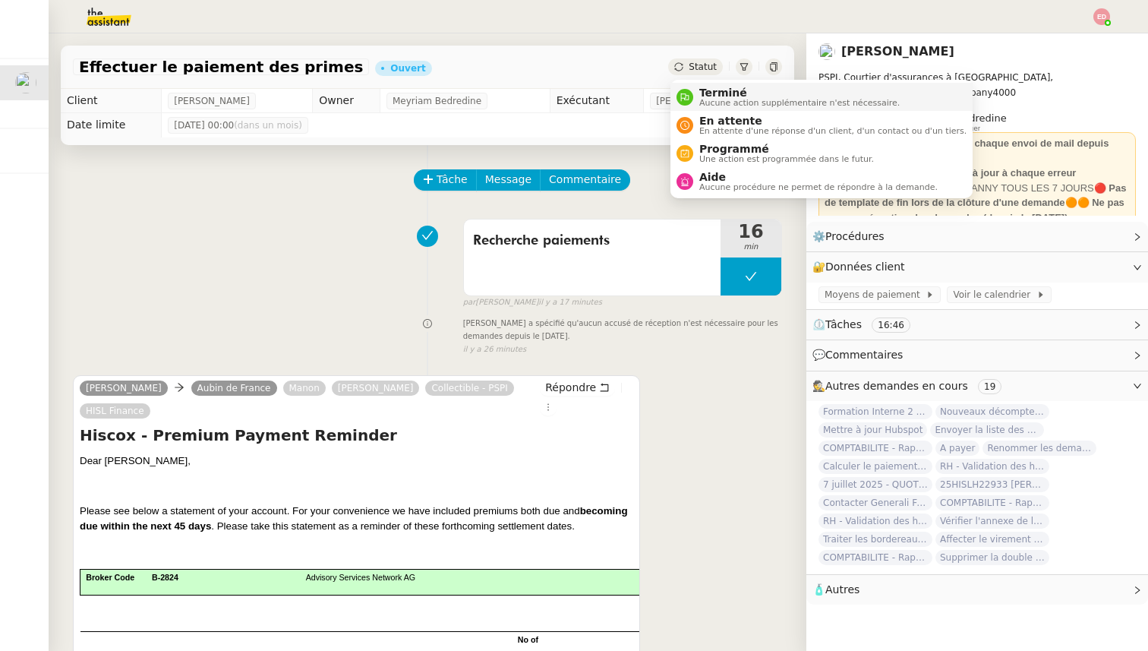
click at [693, 104] on div "Terminé Aucune action supplémentaire n'est nécessaire." at bounding box center [788, 97] width 223 height 21
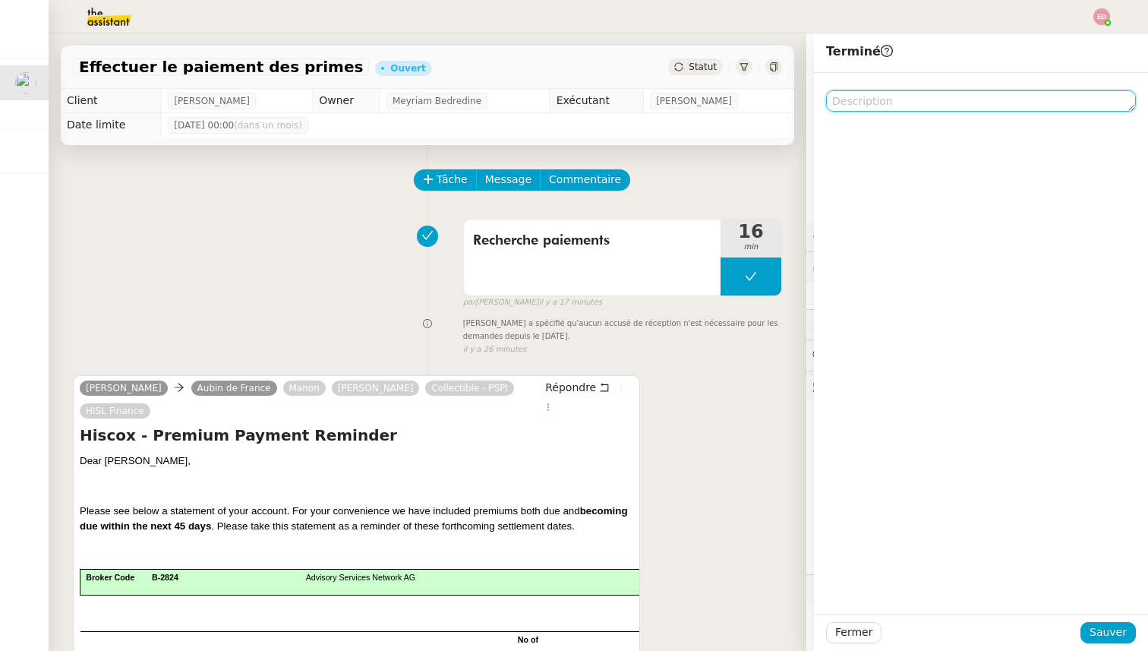
click at [864, 95] on textarea at bounding box center [981, 100] width 310 height 21
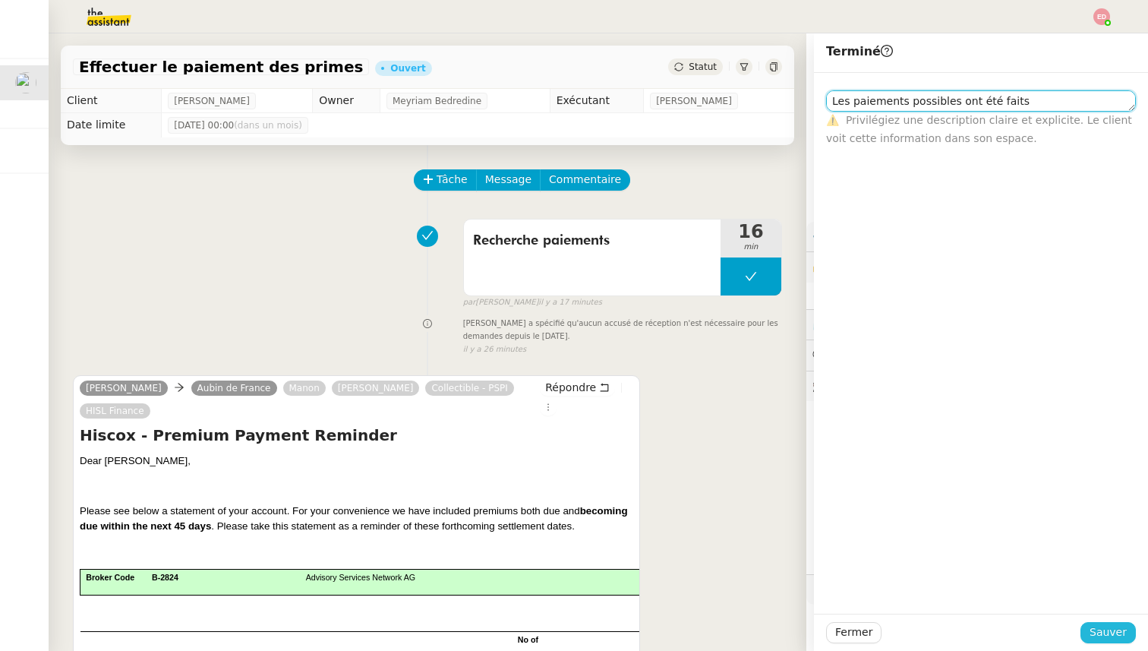
type textarea "Les paiements possibles ont été faits"
click at [1091, 629] on button "Sauver" at bounding box center [1108, 632] width 55 height 21
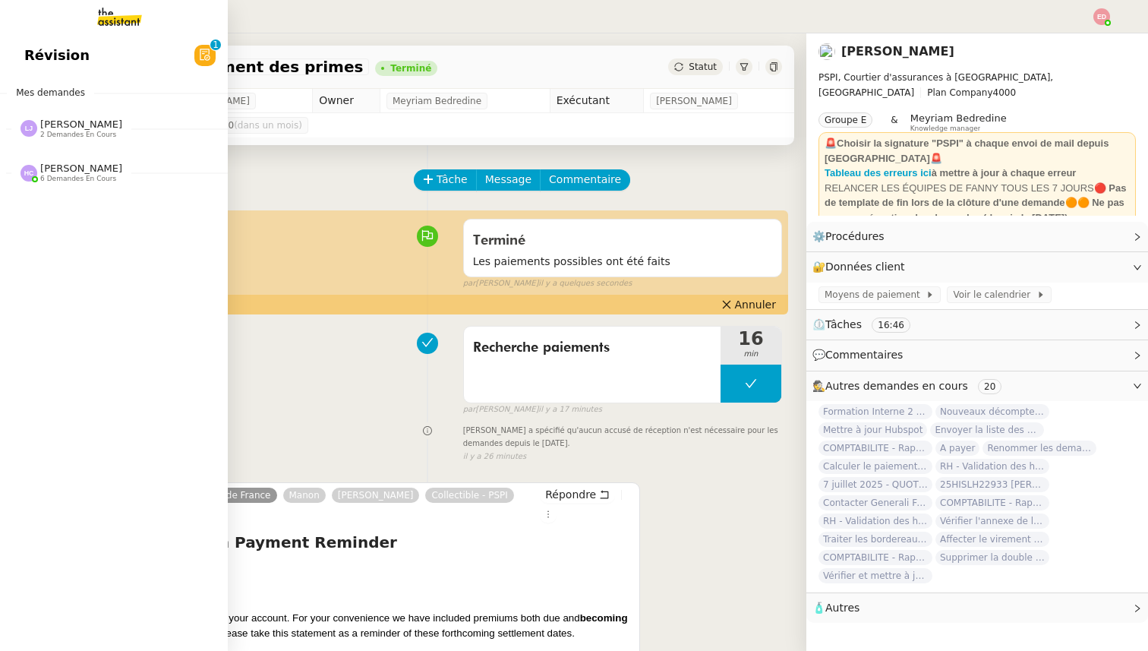
click at [69, 131] on span "2 demandes en cours" at bounding box center [78, 135] width 76 height 8
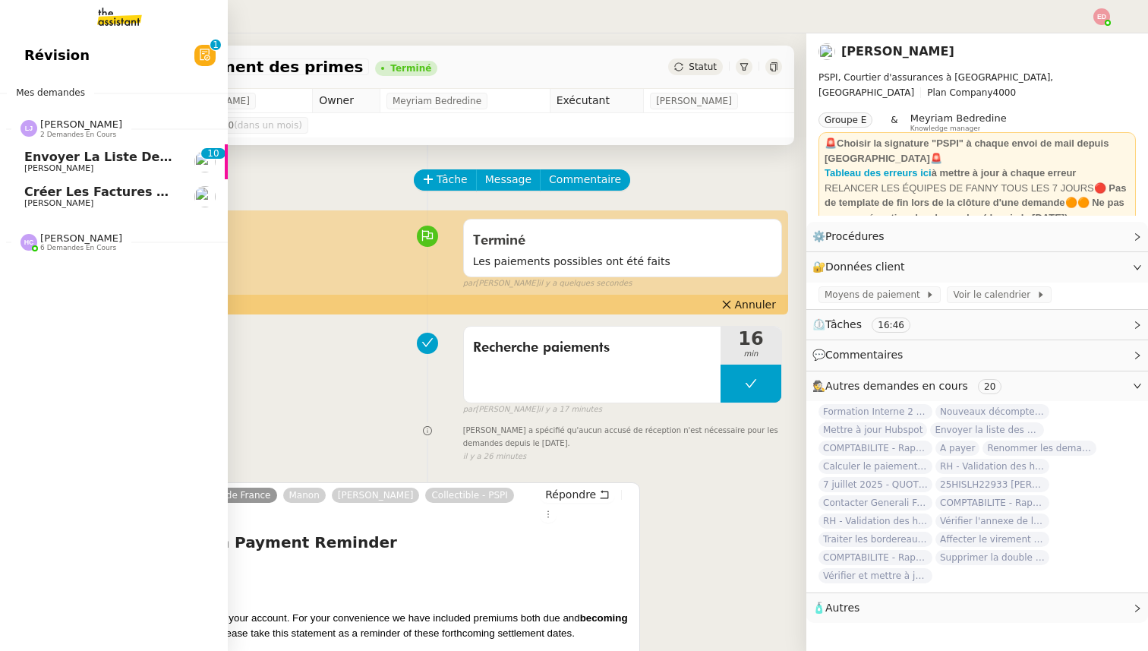
click at [68, 190] on span "Créer les factures pour Coromandel" at bounding box center [149, 192] width 251 height 14
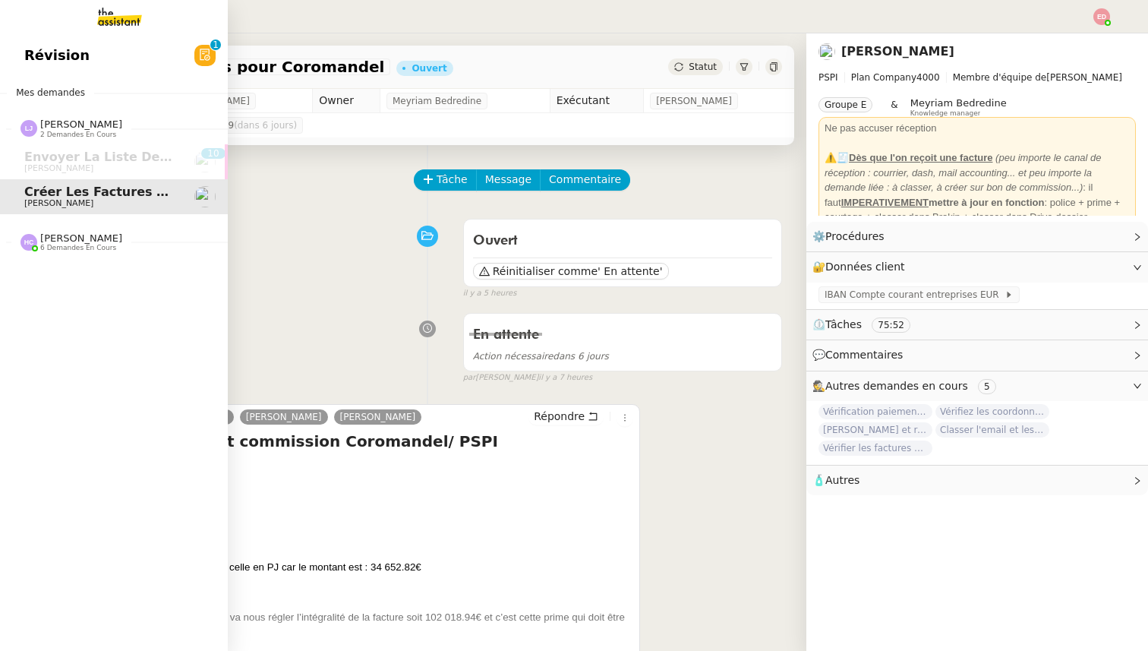
click at [89, 252] on div "[PERSON_NAME] 6 demandes en cours" at bounding box center [114, 236] width 228 height 44
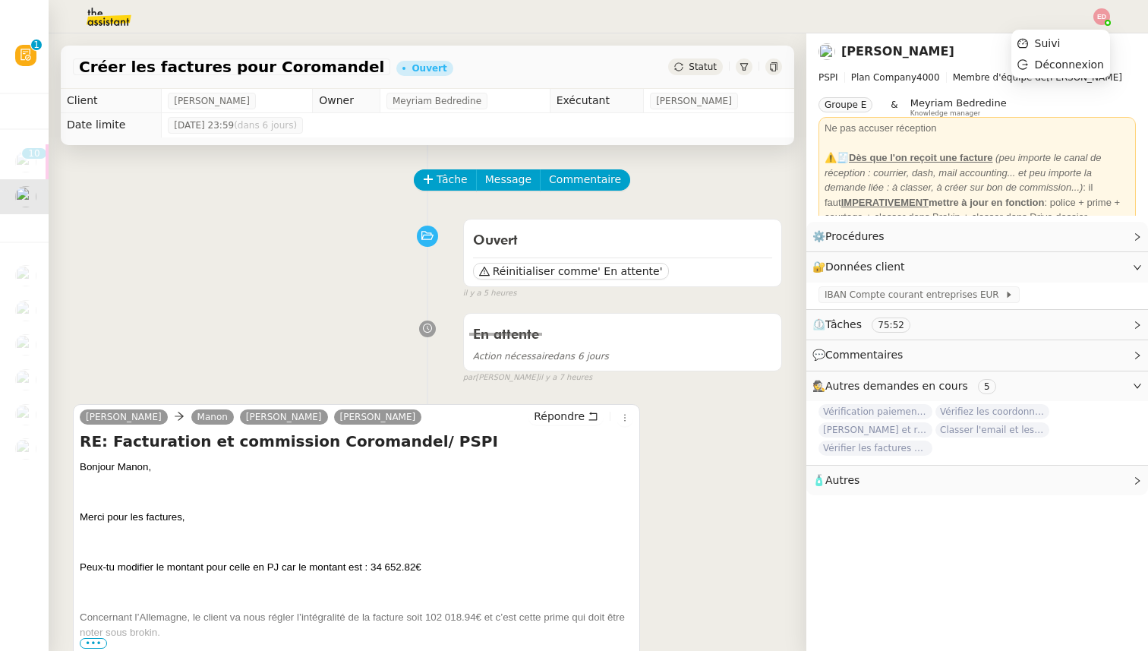
click at [1104, 13] on img at bounding box center [1102, 16] width 17 height 17
click at [1072, 40] on li "Suivi" at bounding box center [1061, 43] width 99 height 21
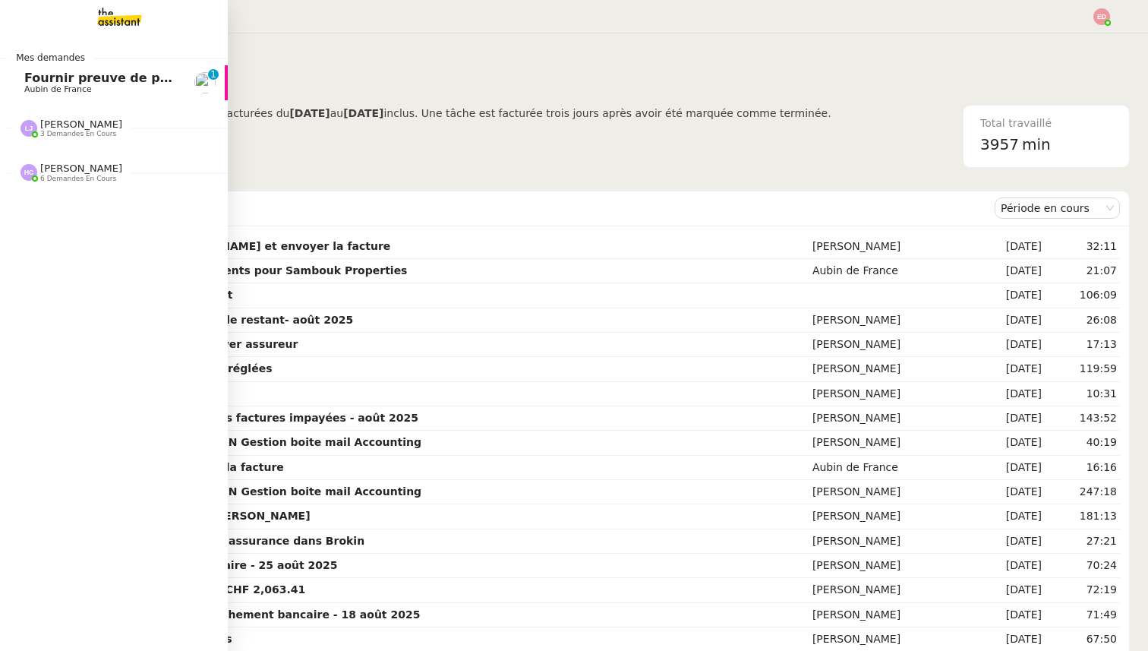
click at [49, 81] on span "Fournir preuve de paiement et virement" at bounding box center [162, 78] width 276 height 14
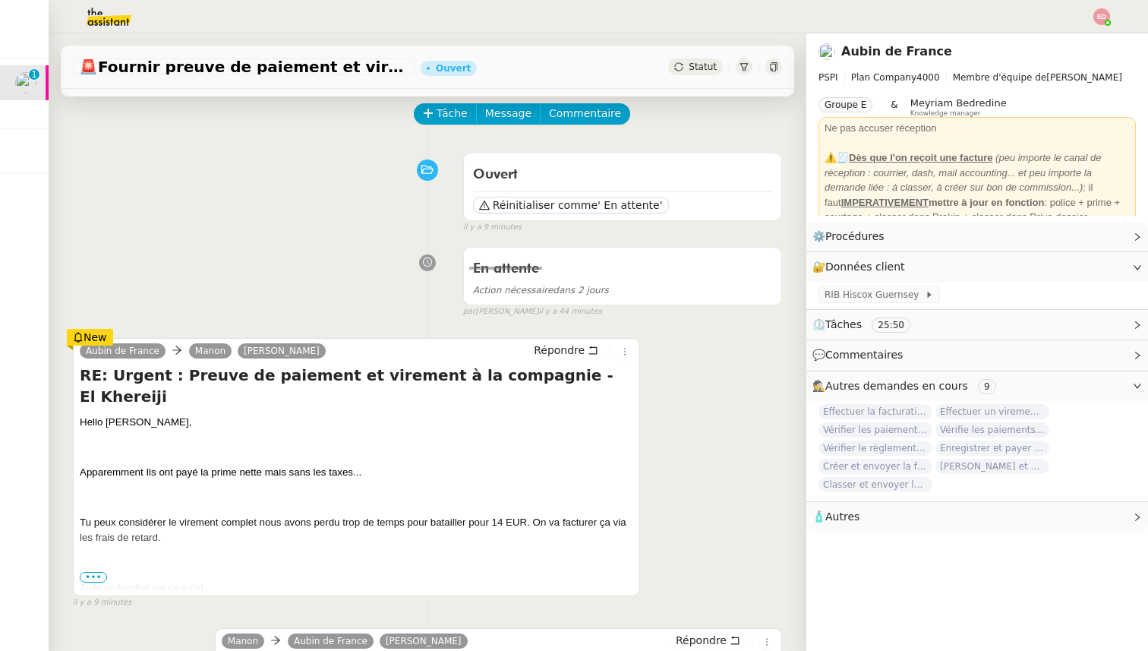
scroll to position [65, 0]
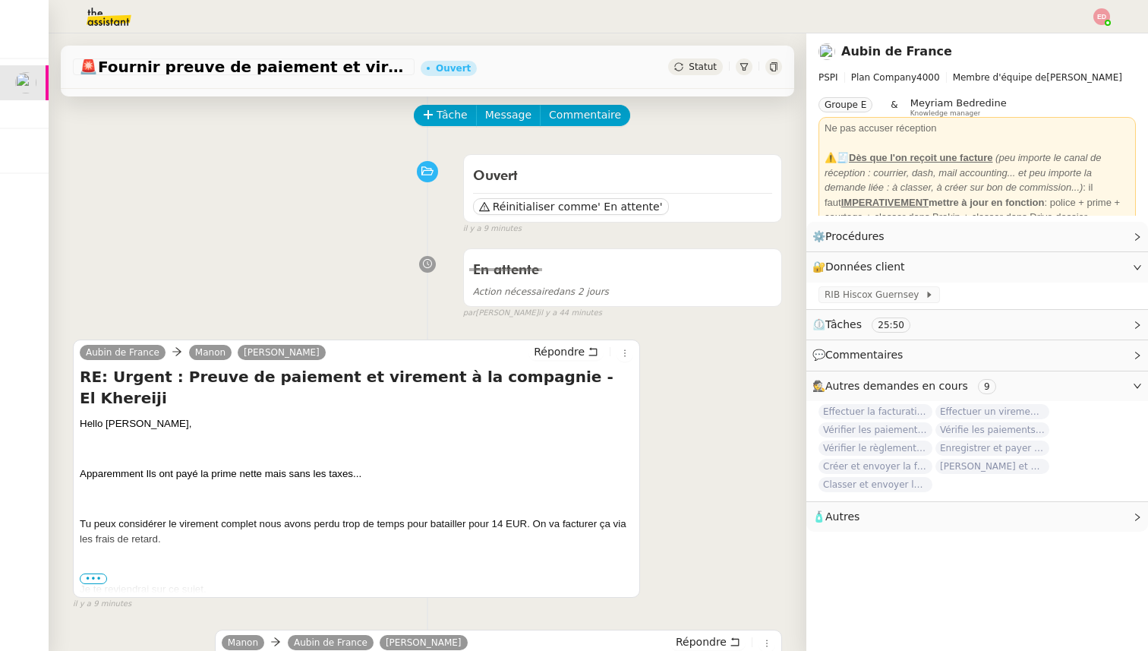
click at [92, 579] on span "•••" at bounding box center [93, 578] width 27 height 11
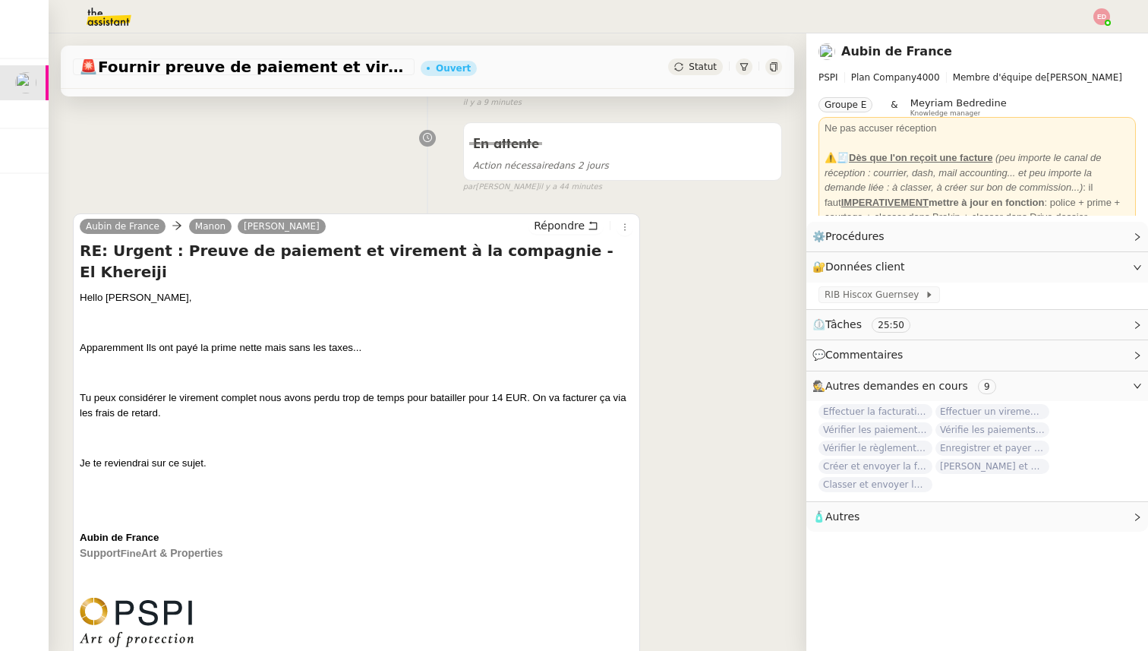
scroll to position [0, 0]
